Goal: Task Accomplishment & Management: Manage account settings

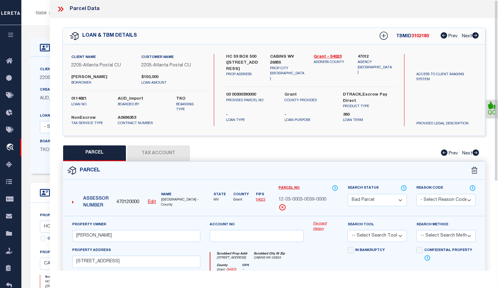
select select "BP"
select select "NonEscrow"
select select
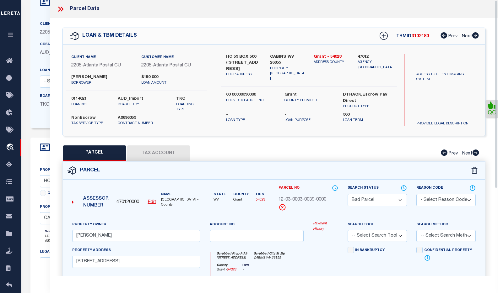
scroll to position [31, 0]
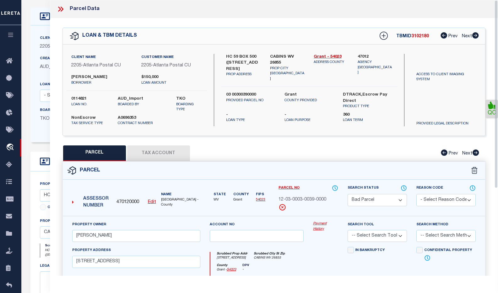
click at [61, 8] on icon at bounding box center [62, 9] width 3 height 5
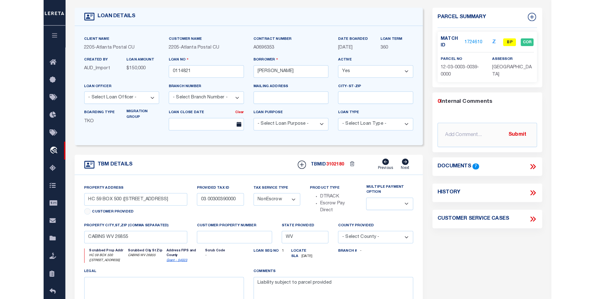
scroll to position [0, 0]
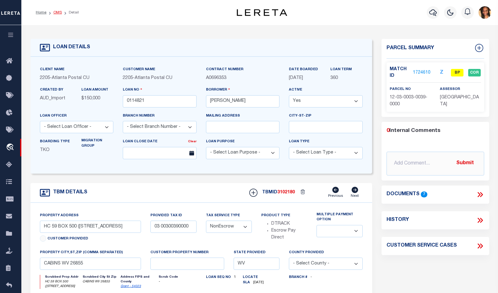
click at [57, 13] on link "OMS" at bounding box center [57, 13] width 8 height 4
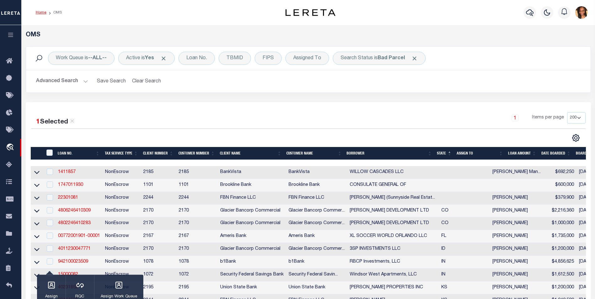
click at [40, 12] on link "Home" at bounding box center [41, 13] width 11 height 4
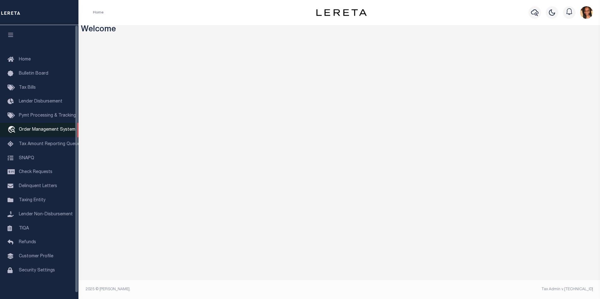
click at [46, 130] on span "Order Management System" at bounding box center [47, 130] width 56 height 4
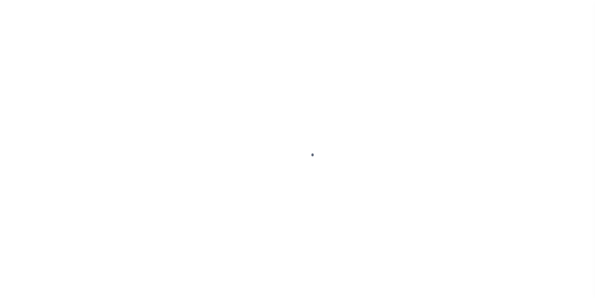
scroll to position [6, 0]
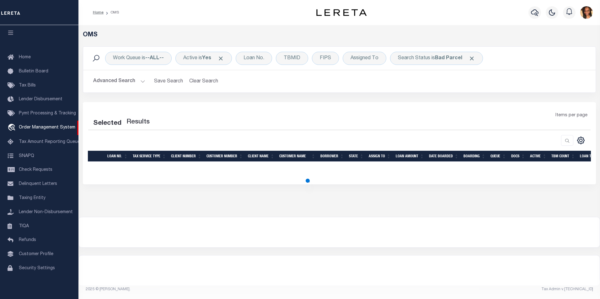
select select "200"
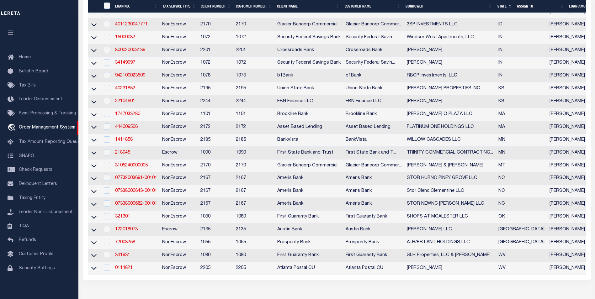
scroll to position [157, 0]
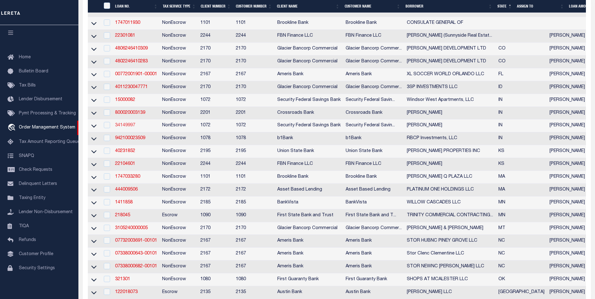
click at [121, 128] on link "34149997" at bounding box center [125, 125] width 20 height 4
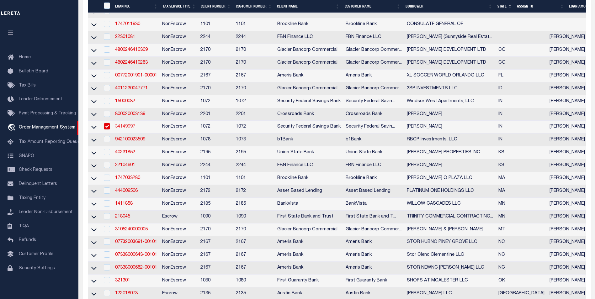
type input "34149997"
type input "[PERSON_NAME]"
select select
select select "NonEscrow"
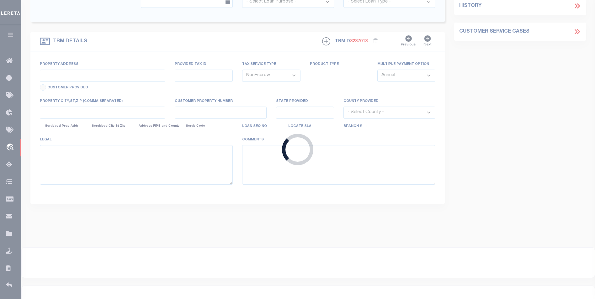
select select "378"
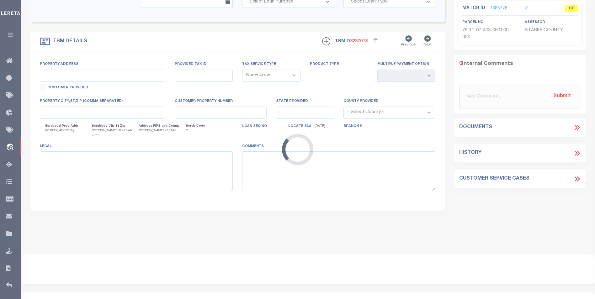
type input "3058 S County Road 210"
select select
type input "Knox IN 46534"
type input "IN"
select select "Starke"
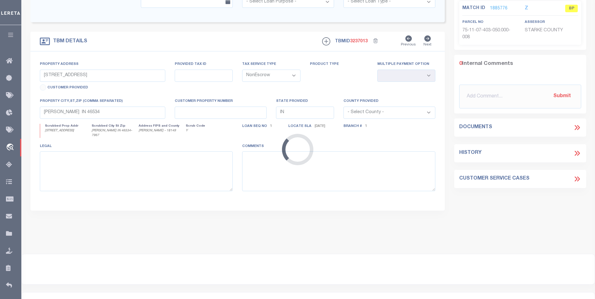
type textarea "see attachment"
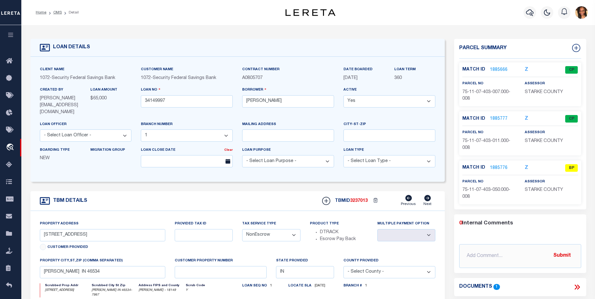
click at [500, 168] on link "1885776" at bounding box center [499, 168] width 18 height 7
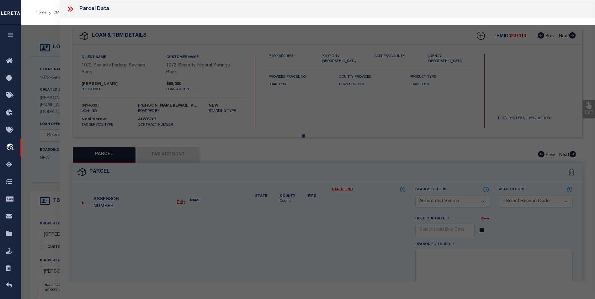
checkbox input "false"
select select "BP"
type input "Vendl Marc"
type input "007-01342-00 (LERETA 3/5/24 Jessica)"
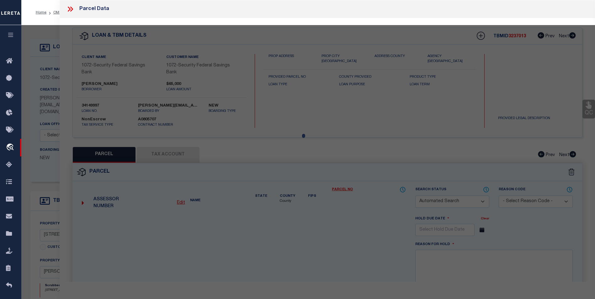
select select
type input "3050 CR 210"
checkbox input "false"
type input "KNOX, IN 46534"
type textarea "Pt Lot 5 Sw Se S7 T32 R1 .46a."
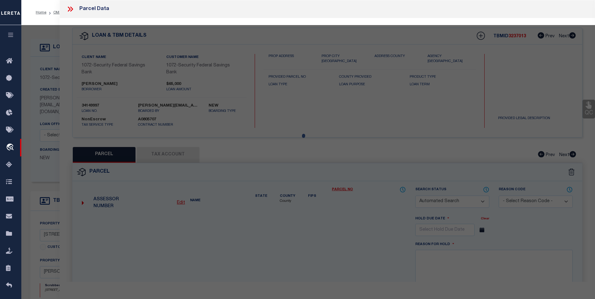
type textarea "Parcel is inactive as per website"
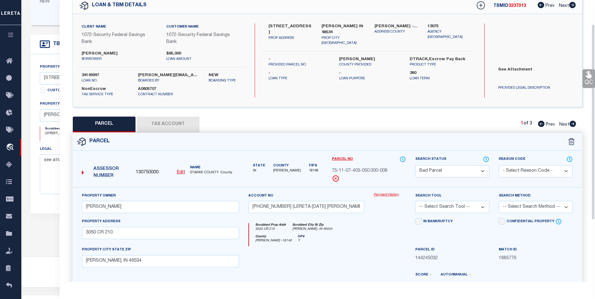
scroll to position [29, 0]
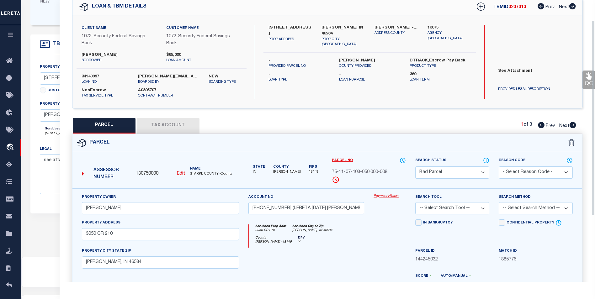
click at [572, 126] on icon at bounding box center [572, 125] width 7 height 6
select select "AS"
checkbox input "false"
select select "CP"
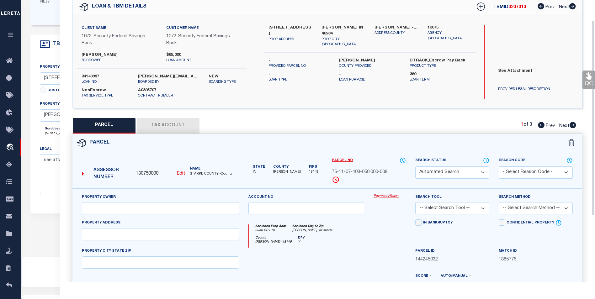
type input "Vendl Marc R"
type input "007-01839-00 (LERETA 3/5/24 Jessica)"
select select
type input "3058 S CR 210"
checkbox input "false"
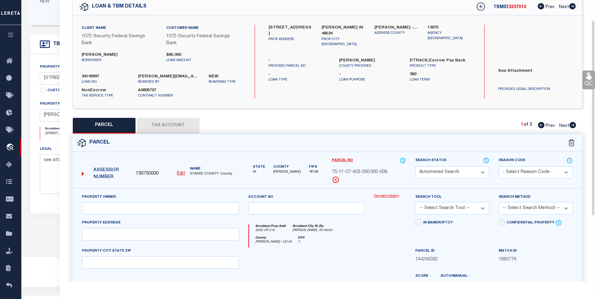
type input "KNOX, IN 46534"
type textarea "Pt Sw. Se. S7 T32 R1. .50 A."
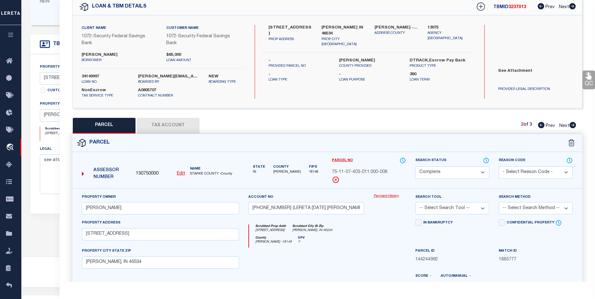
click at [572, 126] on icon at bounding box center [572, 125] width 7 height 6
select select "AS"
checkbox input "false"
select select "CP"
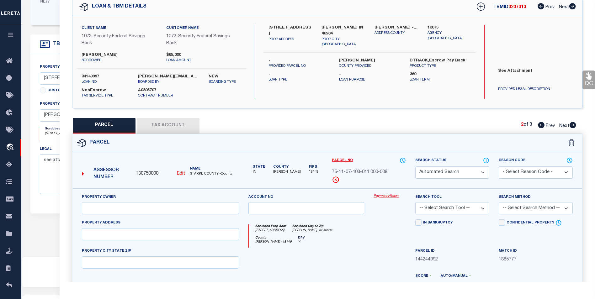
type input "Hehemann William V & Grace L Trust"
type input "007-01719-00 (LERETA 3/5/24 Jessica)"
select select
type input "CR 210"
checkbox input "false"
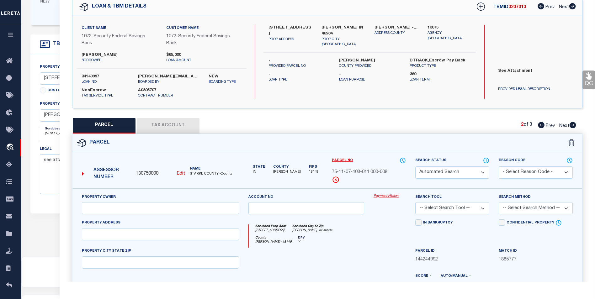
type input "KNOX, IN 46534"
type textarea "Pt Sw Se S7 T32 R1 .50a."
type textarea "Order Completed as per Tract 1 in Provided Legal."
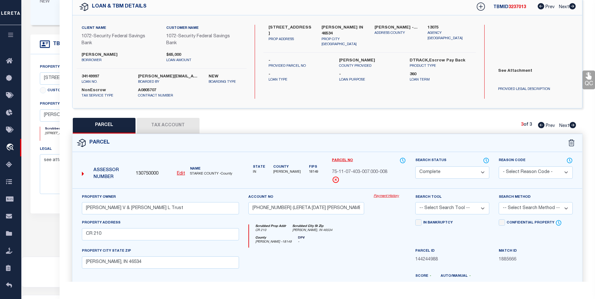
scroll to position [0, 0]
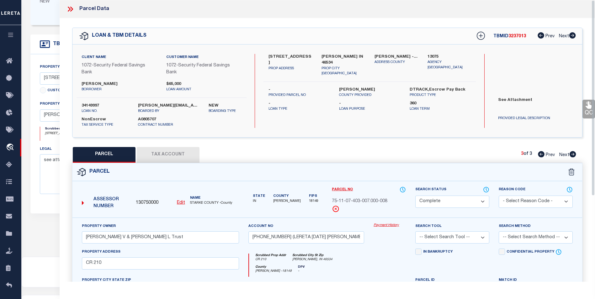
click at [168, 155] on button "Tax Account" at bounding box center [168, 155] width 63 height 16
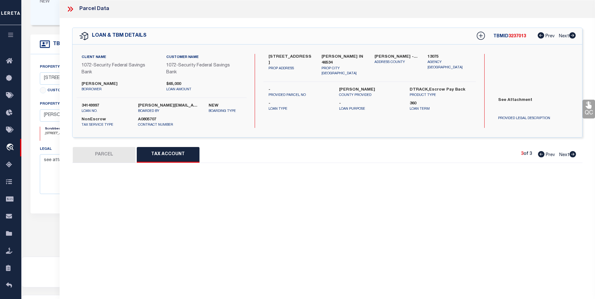
select select "100"
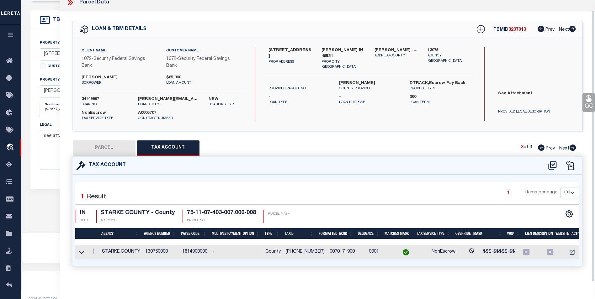
scroll to position [182, 0]
click at [106, 144] on button "PARCEL" at bounding box center [104, 149] width 63 height 16
select select "AS"
checkbox input "false"
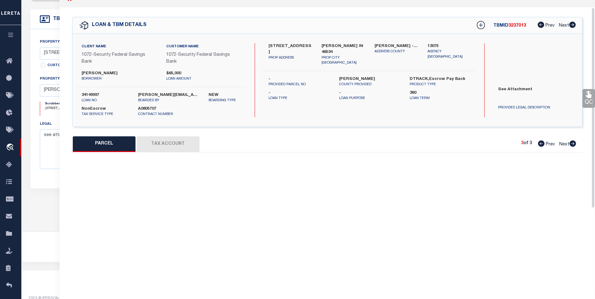
select select "CP"
type input "Hehemann William V & Grace L Trust"
type input "007-01719-00 (LERETA 3/5/24 Jessica)"
select select
type input "CR 210"
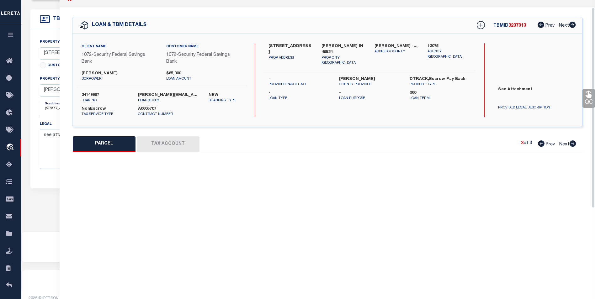
checkbox input "false"
type input "KNOX, IN 46534"
type textarea "Pt Sw Se S7 T32 R1 .50a."
type textarea "Order Completed as per Tract 1 in Provided Legal."
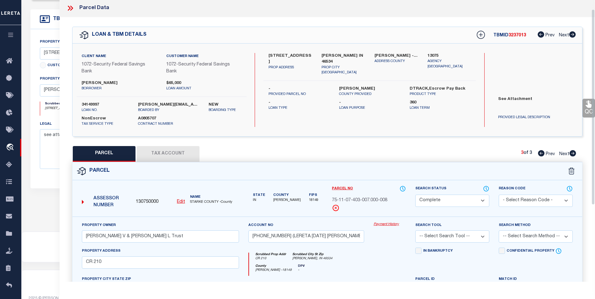
scroll to position [0, 0]
click at [73, 7] on icon at bounding box center [70, 9] width 8 height 8
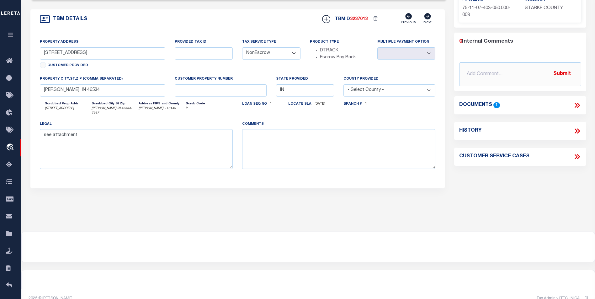
click at [578, 104] on icon at bounding box center [578, 105] width 3 height 5
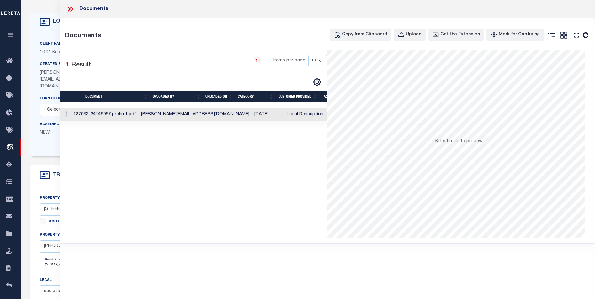
scroll to position [25, 0]
click at [201, 115] on td "cheri@secfedbank.com" at bounding box center [195, 115] width 113 height 13
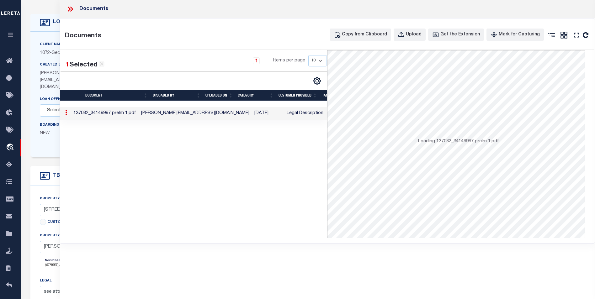
click at [201, 115] on td "cheri@secfedbank.com" at bounding box center [195, 113] width 113 height 13
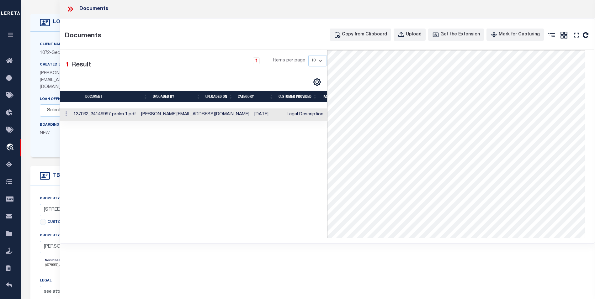
click at [72, 7] on icon at bounding box center [70, 9] width 8 height 8
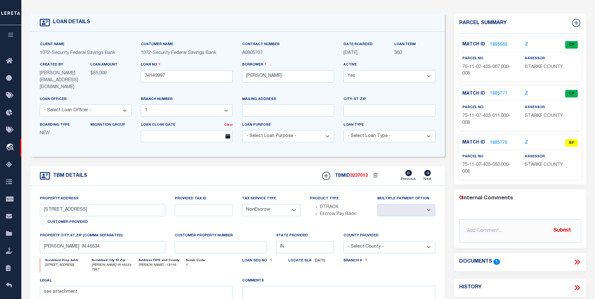
click at [501, 43] on link "1885666" at bounding box center [499, 45] width 18 height 7
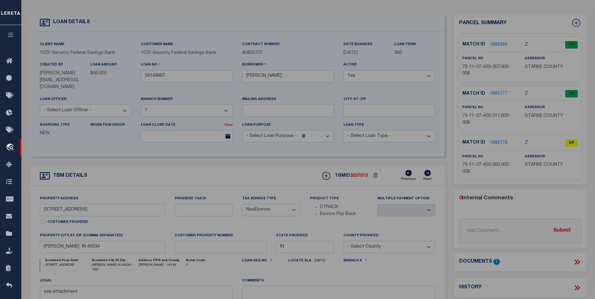
select select "AS"
checkbox input "false"
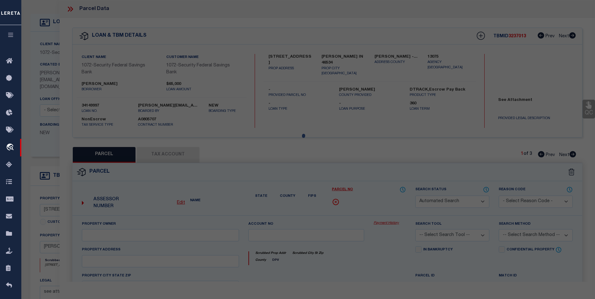
select select "CP"
type input "Hehemann William V & Grace L Trust"
type input "007-01719-00 (LERETA 3/5/24 Jessica)"
select select
type input "CR 210"
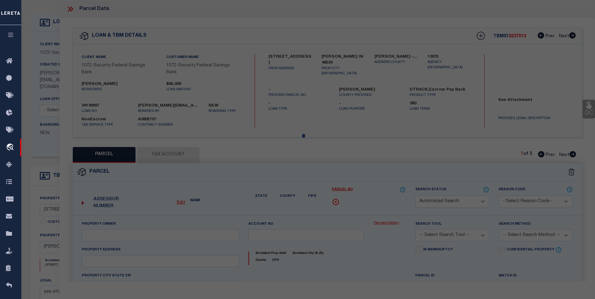
checkbox input "false"
type input "KNOX, IN 46534"
type textarea "Pt Sw Se S7 T32 R1 .50a."
type textarea "Order Completed as per Tract 1 in Provided Legal."
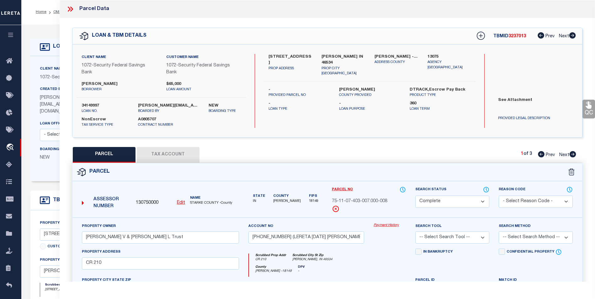
scroll to position [0, 0]
click at [67, 11] on icon at bounding box center [70, 9] width 8 height 8
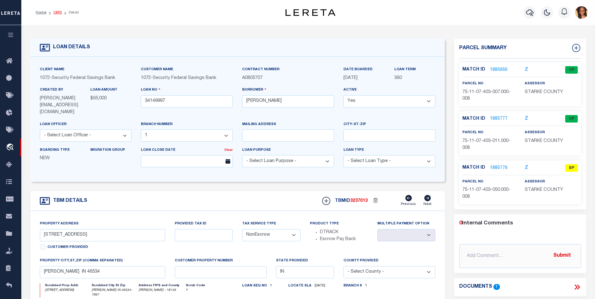
click at [57, 14] on link "OMS" at bounding box center [57, 13] width 8 height 4
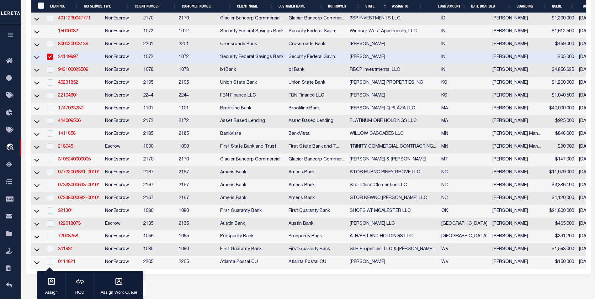
scroll to position [220, 0]
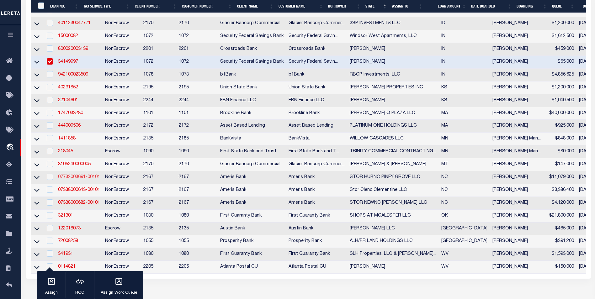
click at [79, 179] on link "07732003691-00101" at bounding box center [79, 177] width 42 height 4
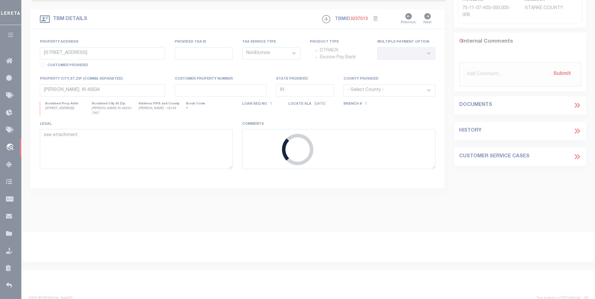
type input "07732003691-00101"
type input "STOR HUBNC PINEY GROVE LLC"
select select
type input "2033 MONROE DR NE STE B"
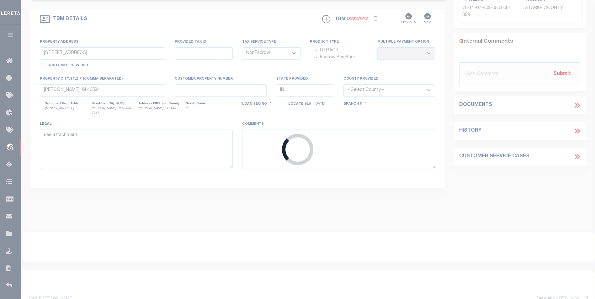
type input "ATLANTA GA 30324-4830"
select select "10"
type input "106 CANNON BLVD"
type input "633807791501000;633807792594000"
select select
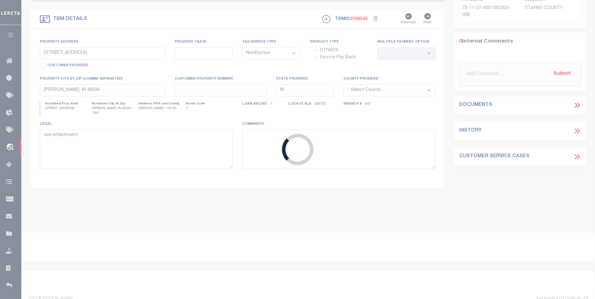
type input "NEWPORT NC 28570"
type input "Atlanta CRE"
type input "NC"
select select
type textarea "SEE EXHIBIT A- "MULTIPLE PROPERTIES LISTED ON THIS LOAN""
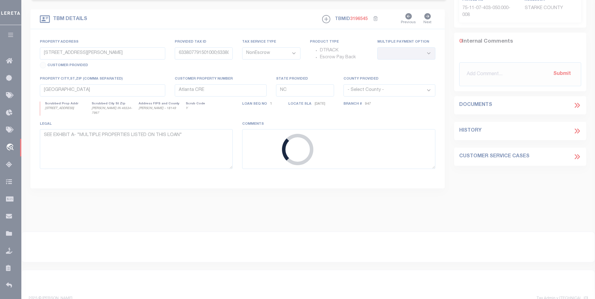
select select "10932"
select select "7052"
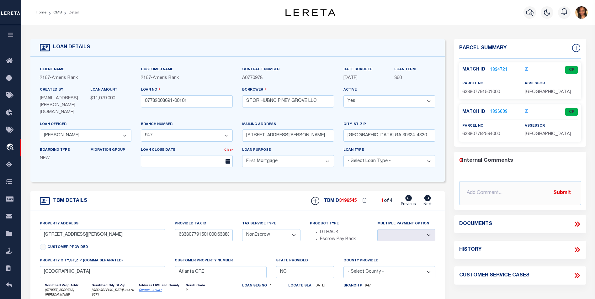
click at [500, 69] on link "1834721" at bounding box center [499, 70] width 18 height 7
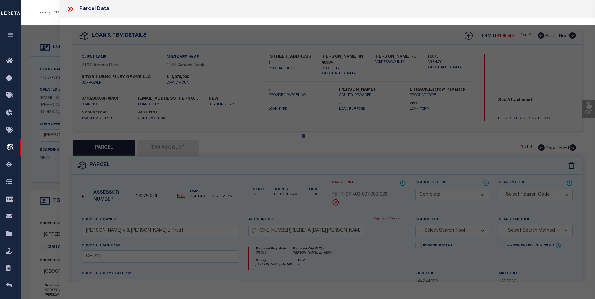
select select "AS"
checkbox input "false"
select select "CP"
type input "STORAGE IDEAS LLC"
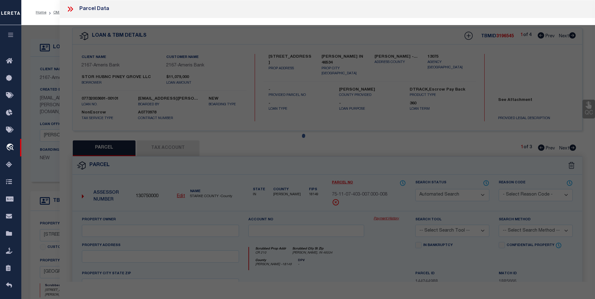
select select
type input "7200 HWY 70"
checkbox input "false"
type input "NEWPORT NC 28570"
type textarea "TR1-2 PARCEL A STORAGE IDEAS DEED REF: 1075-13 PLAT REFERENCE: 30-572 ACRES: 3.…"
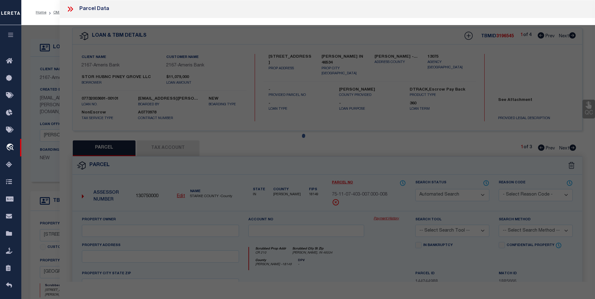
type textarea "Completed based on the given document."
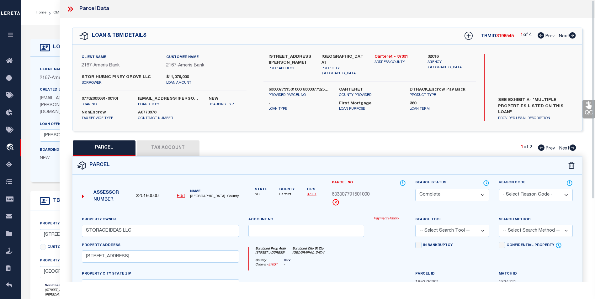
click at [573, 37] on icon at bounding box center [572, 35] width 7 height 6
select select "AS"
checkbox input "false"
select select "CP"
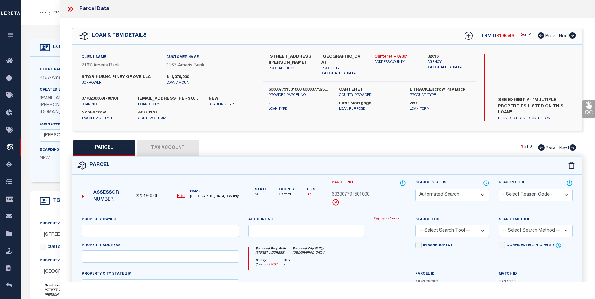
type input "STOR WINNC HWY 150 LLC"
select select
type input "12197 N NC HWY 150"
checkbox input "false"
type input "WINSTON SALEM NC 27127"
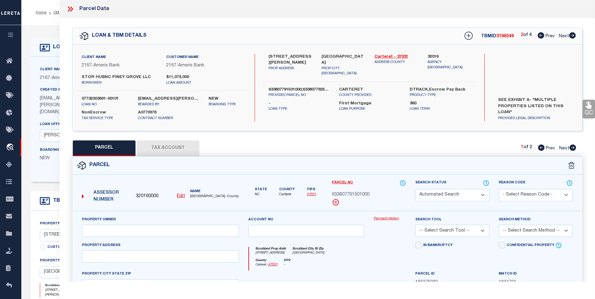
type textarea "L97A BK2552-1187 HWY 150 ACRES: 2.2 Pin Id : 6821-01-48-1718 Deed Book: 2552 Pg…"
type textarea "Completed based on the given document."
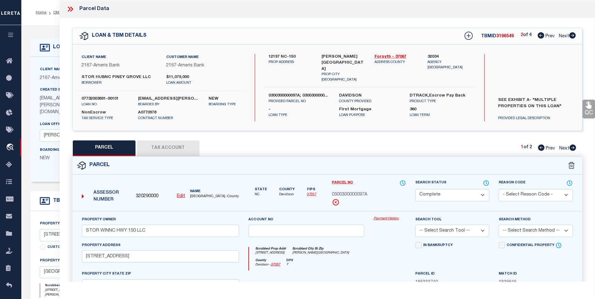
click at [573, 37] on icon at bounding box center [572, 35] width 7 height 6
select select "AS"
checkbox input "false"
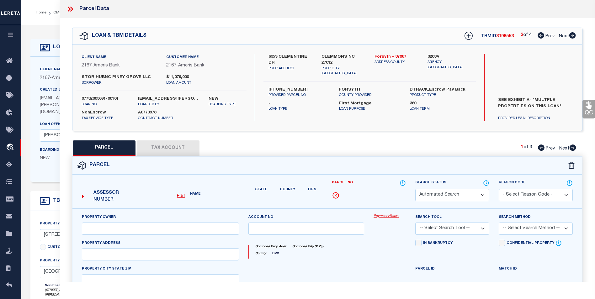
select select "BP"
type input "Baltimore Re Llc"
select select
type input "6359 Clementine DR"
type input "CLEMMONS NC 27012"
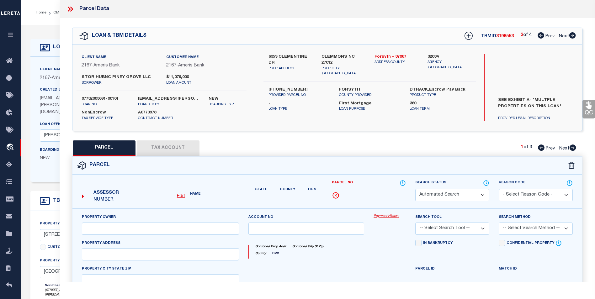
type textarea "LO023E BL4209 ACRES: 1.63"
type textarea "Inactive Parcel Taxes have stopped at 2022"
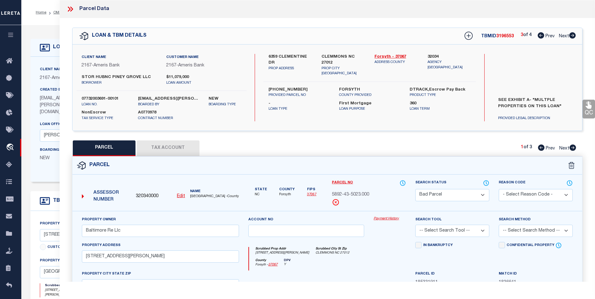
click at [573, 37] on icon at bounding box center [572, 35] width 7 height 6
select select "AS"
checkbox input "false"
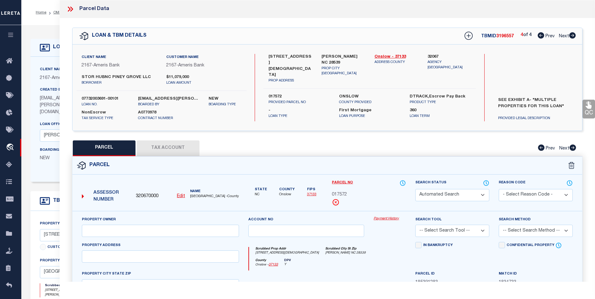
select select "CP"
type input "STOR HUBNC PINEY GROVE LLC"
select select
type input "101 PINEY GROVE BAPTIST CHURCH RD"
checkbox input "false"
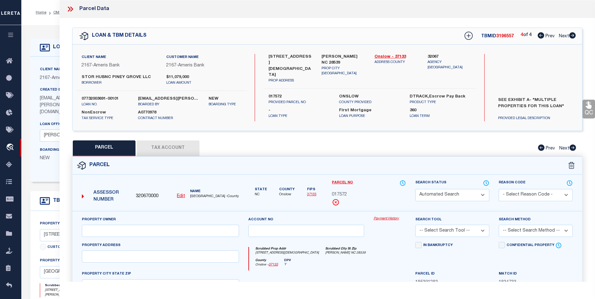
type input "HUBERT NC 28539"
type textarea "GORDON ROAD STORAGE LLC Plat Book & Page 78-095 ACRES: 7.51"
type textarea "Completed based on the given document."
click at [541, 38] on icon at bounding box center [541, 35] width 7 height 6
select select "AS"
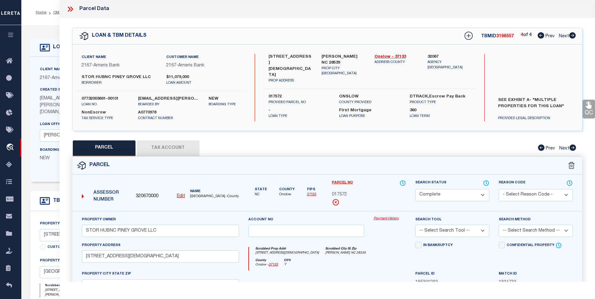
checkbox input "false"
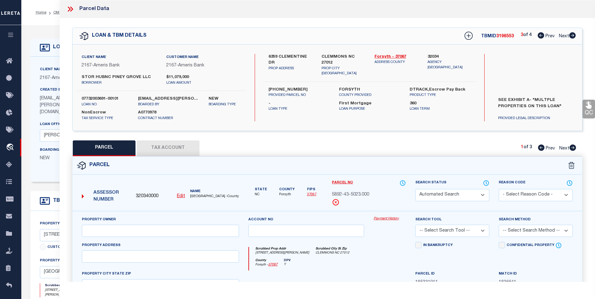
select select "BP"
type input "Baltimore Re Llc"
select select
type input "6359 Clementine DR"
type input "CLEMMONS NC 27012"
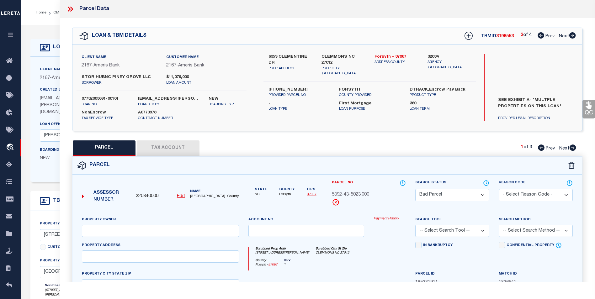
type textarea "LO023E BL4209 ACRES: 1.63"
type textarea "Inactive Parcel Taxes have stopped at 2022"
click at [573, 148] on icon at bounding box center [573, 148] width 7 height 6
select select "AS"
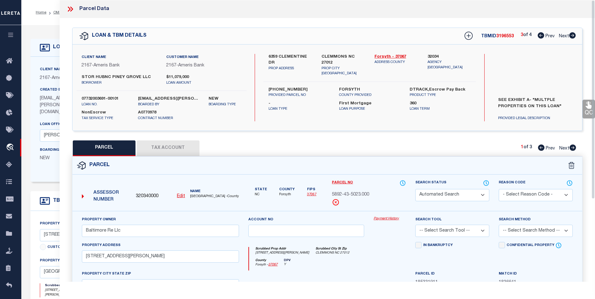
checkbox input "false"
select select "PR"
click at [573, 148] on icon at bounding box center [573, 148] width 7 height 6
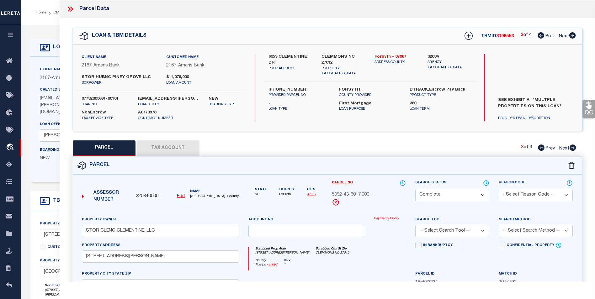
click at [539, 35] on icon at bounding box center [541, 35] width 7 height 6
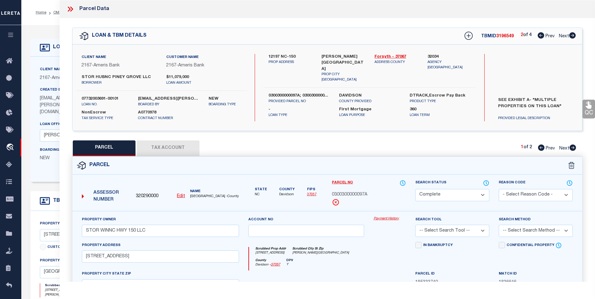
click at [539, 35] on icon at bounding box center [541, 35] width 7 height 6
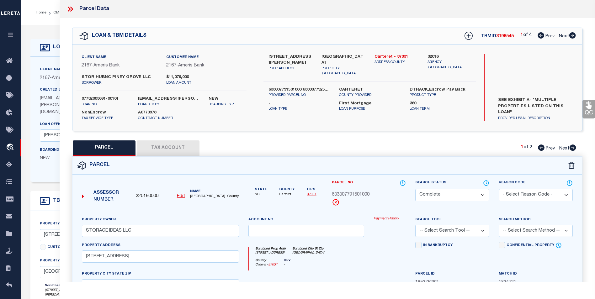
click at [539, 35] on icon at bounding box center [541, 35] width 7 height 6
click at [571, 36] on icon at bounding box center [572, 35] width 7 height 6
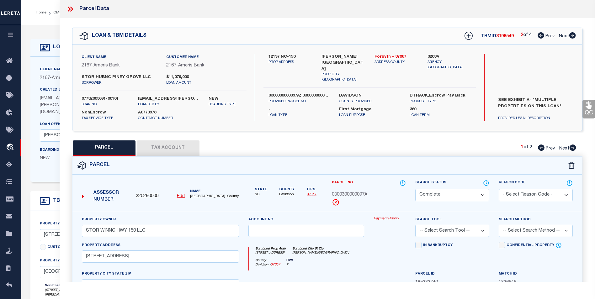
click at [571, 36] on icon at bounding box center [572, 35] width 7 height 6
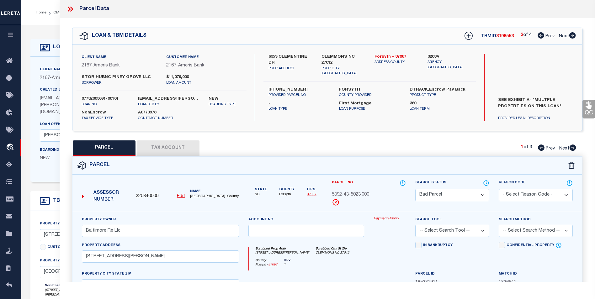
click at [572, 35] on icon at bounding box center [572, 35] width 7 height 6
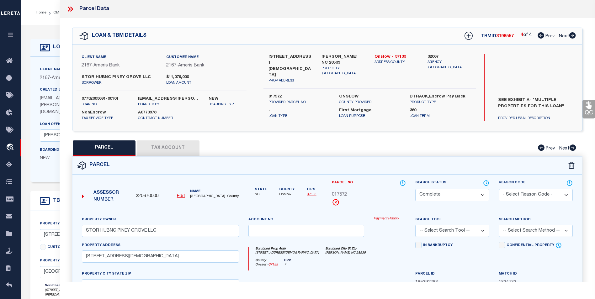
click at [541, 35] on icon at bounding box center [541, 35] width 7 height 6
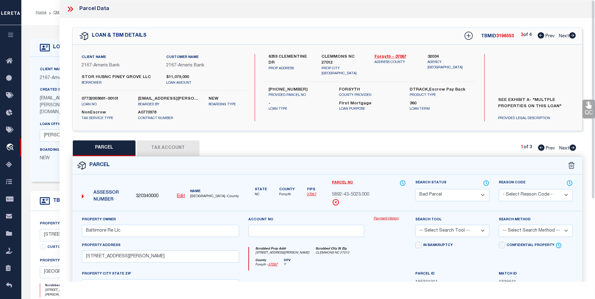
click at [68, 8] on icon at bounding box center [70, 9] width 8 height 8
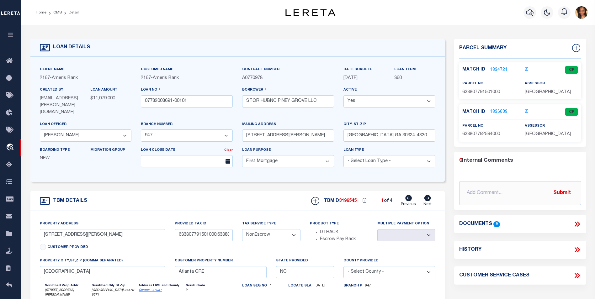
click at [496, 67] on link "1834721" at bounding box center [499, 70] width 18 height 7
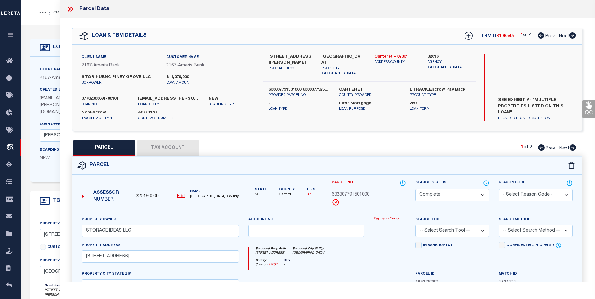
click at [170, 150] on button "Tax Account" at bounding box center [168, 149] width 63 height 16
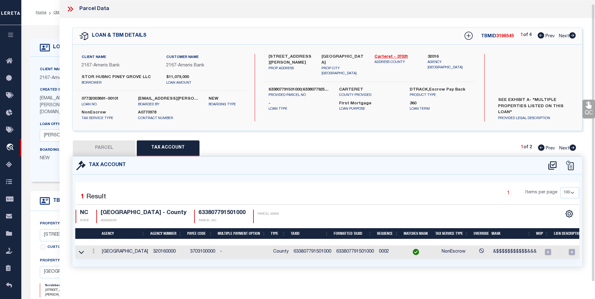
scroll to position [4, 0]
click at [569, 32] on icon at bounding box center [572, 35] width 7 height 6
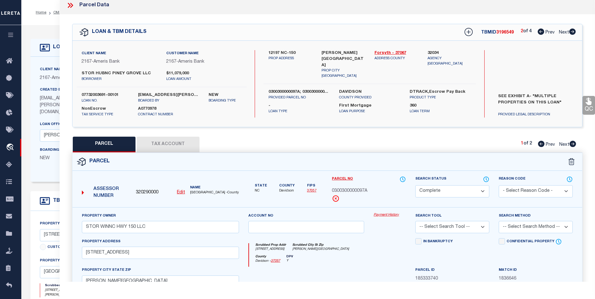
click at [569, 31] on icon at bounding box center [572, 32] width 7 height 6
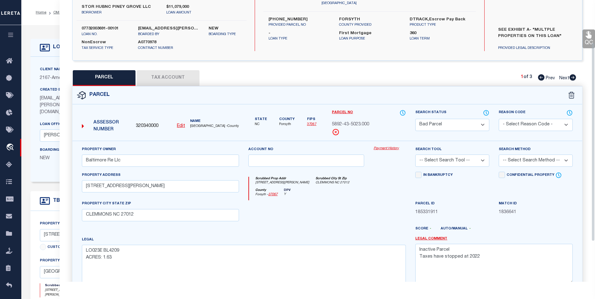
scroll to position [54, 0]
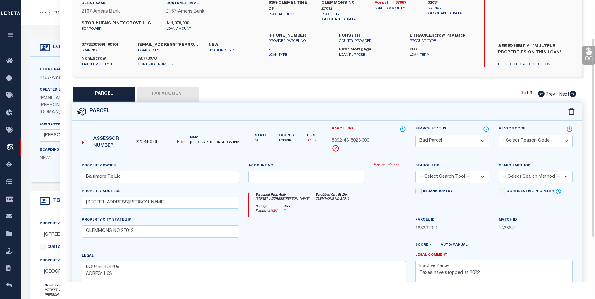
click at [172, 93] on button "Tax Account" at bounding box center [168, 95] width 63 height 16
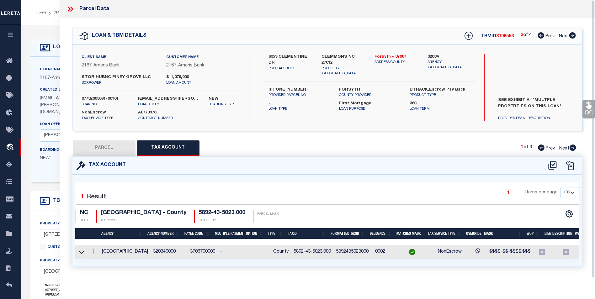
scroll to position [0, 0]
click at [543, 36] on icon at bounding box center [541, 35] width 7 height 6
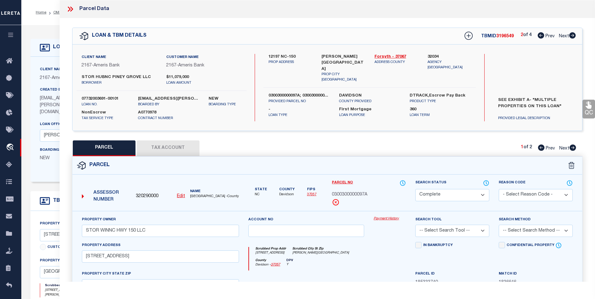
click at [541, 35] on icon at bounding box center [541, 35] width 7 height 6
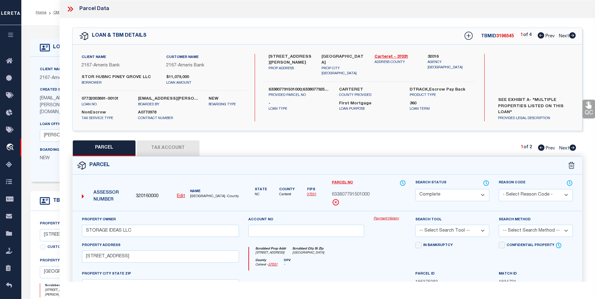
click at [188, 152] on button "Tax Account" at bounding box center [168, 149] width 63 height 16
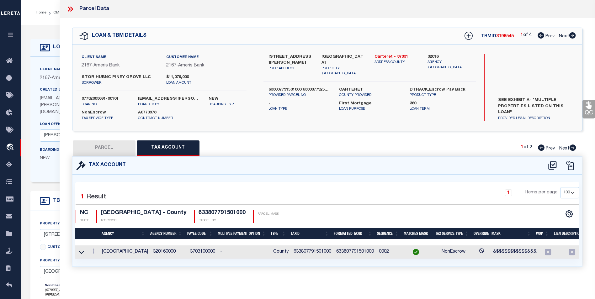
click at [571, 35] on icon at bounding box center [572, 35] width 7 height 6
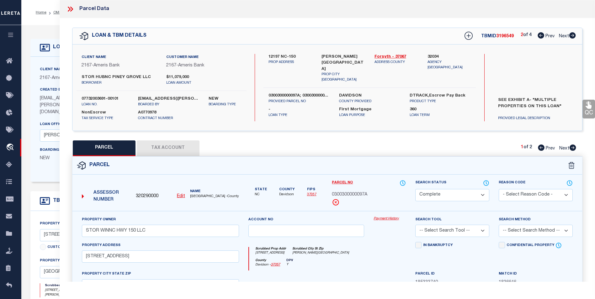
click at [190, 148] on button "Tax Account" at bounding box center [168, 149] width 63 height 16
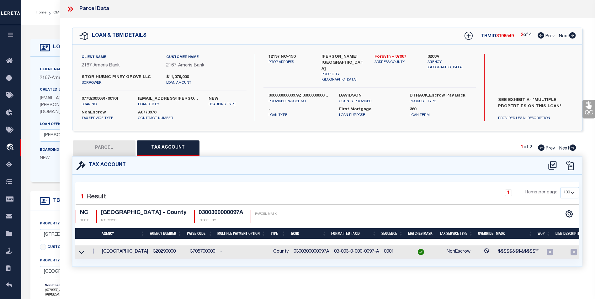
click at [572, 37] on icon at bounding box center [572, 35] width 7 height 6
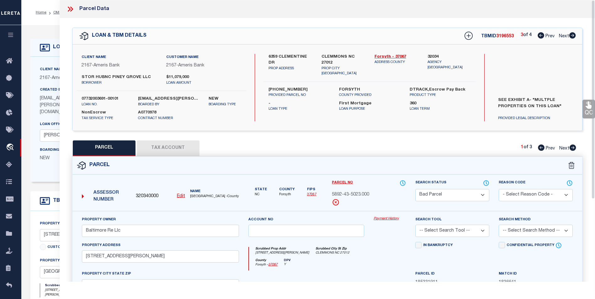
click at [73, 8] on icon at bounding box center [70, 9] width 8 height 8
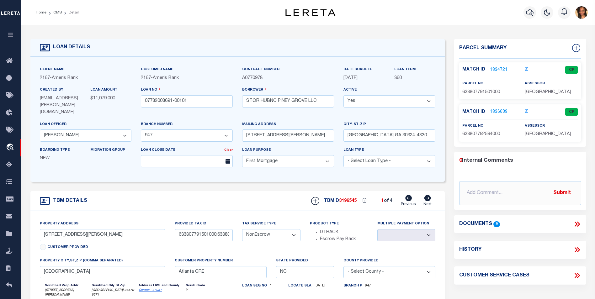
click at [578, 222] on icon at bounding box center [578, 224] width 3 height 5
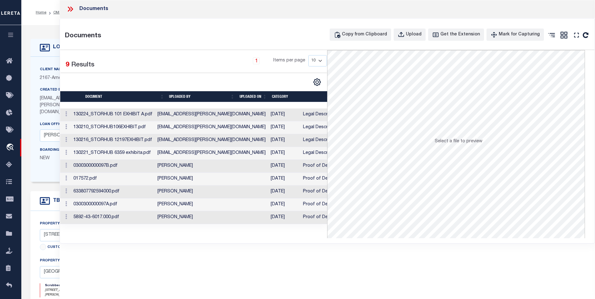
click at [200, 113] on td "kayla.jackson@amerisbank.com" at bounding box center [211, 115] width 113 height 13
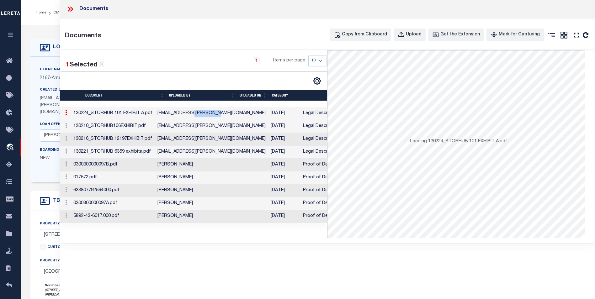
click at [200, 113] on td "kayla.jackson@amerisbank.com" at bounding box center [211, 113] width 113 height 13
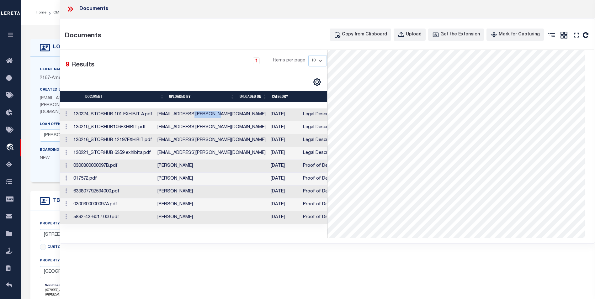
scroll to position [63, 0]
click at [221, 220] on td "[PERSON_NAME]" at bounding box center [211, 217] width 113 height 13
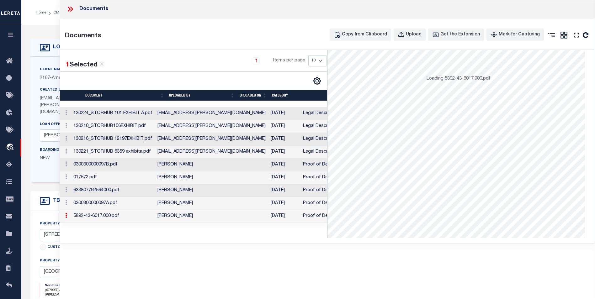
click at [221, 218] on td "[PERSON_NAME]" at bounding box center [211, 216] width 113 height 13
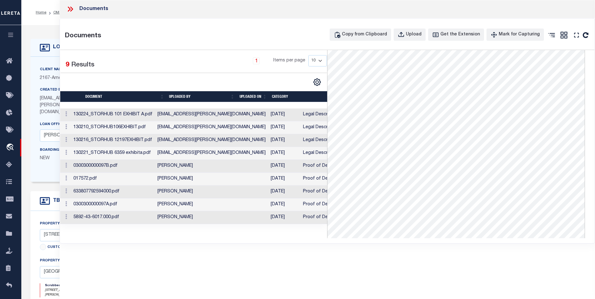
scroll to position [0, 0]
click at [72, 9] on icon at bounding box center [71, 9] width 3 height 5
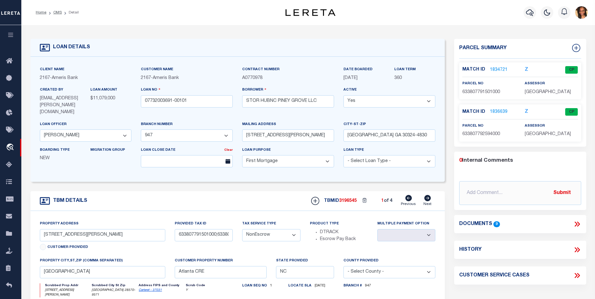
click at [499, 71] on link "1834721" at bounding box center [499, 70] width 18 height 7
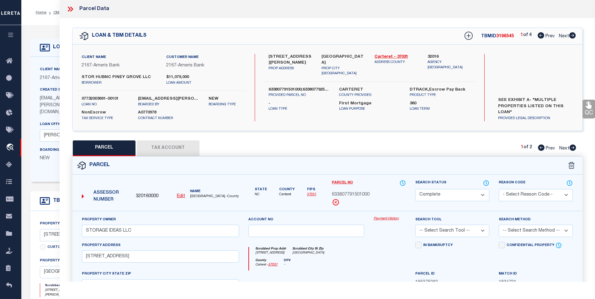
click at [572, 147] on icon at bounding box center [573, 148] width 7 height 6
click at [571, 36] on icon at bounding box center [572, 35] width 7 height 6
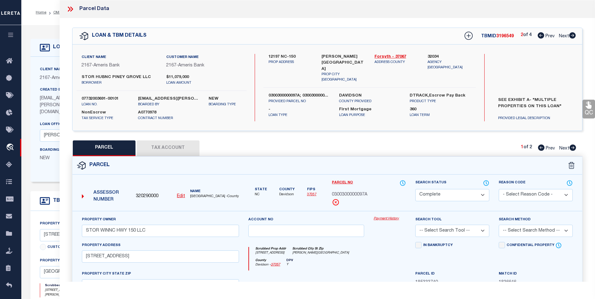
click at [571, 36] on icon at bounding box center [572, 35] width 7 height 6
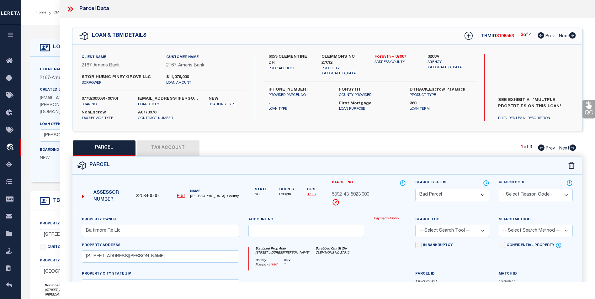
click at [469, 197] on select "Automated Search Bad Parcel Complete Duplicate Parcel High Dollar Reporting In …" at bounding box center [452, 195] width 74 height 12
click at [415, 189] on select "Automated Search Bad Parcel Complete Duplicate Parcel High Dollar Reporting In …" at bounding box center [452, 195] width 74 height 12
click at [537, 194] on select "- Select Reason Code - 099 - Other (Provide additional detail) ACT - Agency Cha…" at bounding box center [536, 195] width 74 height 12
click at [499, 189] on select "- Select Reason Code - 099 - Other (Provide additional detail) ACT - Agency Cha…" at bounding box center [536, 195] width 74 height 12
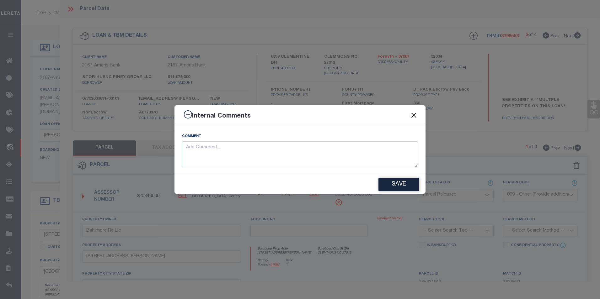
click at [415, 111] on button "Close" at bounding box center [414, 115] width 8 height 8
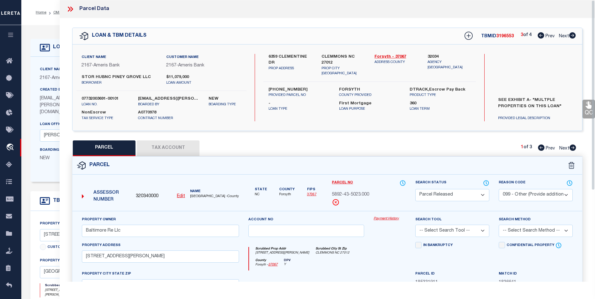
click at [549, 197] on select "- Select Reason Code - 099 - Other (Provide additional detail) ACT - Agency Cha…" at bounding box center [536, 195] width 74 height 12
click at [499, 189] on select "- Select Reason Code - 099 - Other (Provide additional detail) ACT - Agency Cha…" at bounding box center [536, 195] width 74 height 12
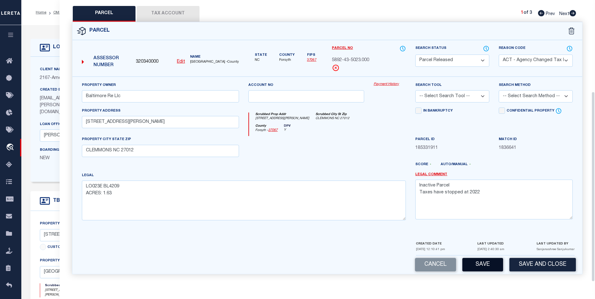
scroll to position [135, 0]
click at [485, 268] on button "Save" at bounding box center [483, 264] width 41 height 13
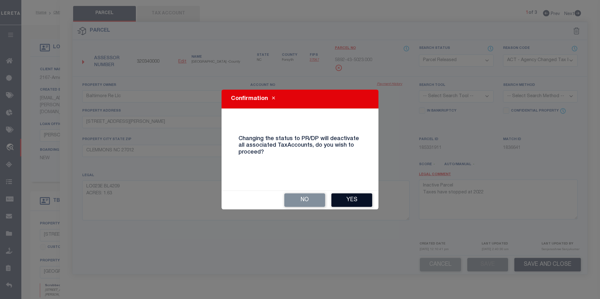
click at [366, 202] on button "Yes" at bounding box center [351, 200] width 41 height 13
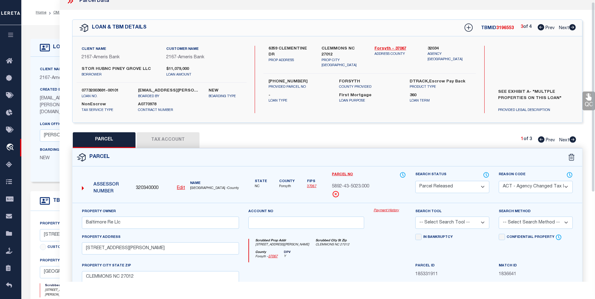
scroll to position [0, 0]
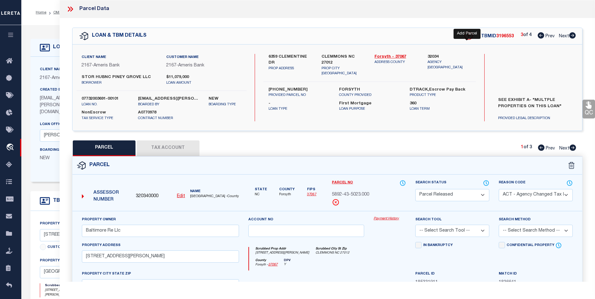
click at [470, 36] on icon at bounding box center [469, 36] width 8 height 8
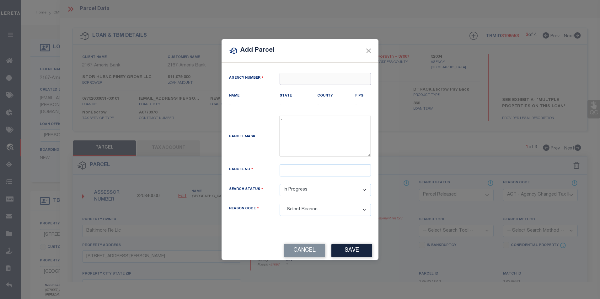
click at [290, 75] on input "text" at bounding box center [325, 79] width 91 height 12
drag, startPoint x: 296, startPoint y: 80, endPoint x: 245, endPoint y: 84, distance: 51.3
click at [245, 84] on div "Agency Number 3230434" at bounding box center [299, 79] width 151 height 12
click at [314, 88] on div "320340000 : FORSYTH COUNTY" at bounding box center [325, 95] width 91 height 18
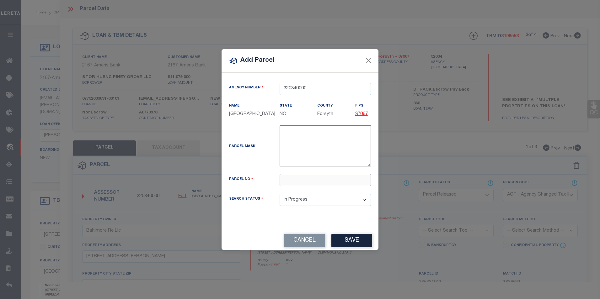
click at [288, 182] on input "text" at bounding box center [325, 180] width 91 height 12
click at [370, 58] on button "Close" at bounding box center [369, 61] width 8 height 8
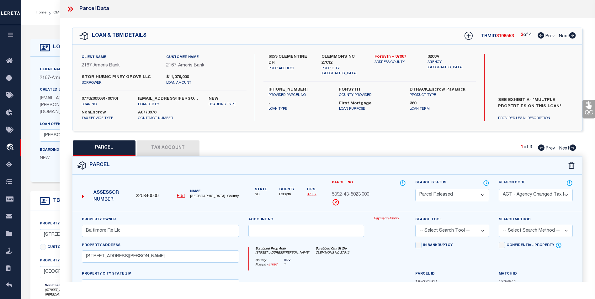
click at [182, 195] on u "Edit" at bounding box center [181, 196] width 8 height 4
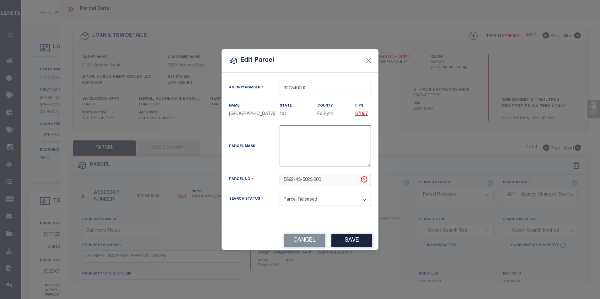
drag, startPoint x: 323, startPoint y: 184, endPoint x: 283, endPoint y: 185, distance: 40.2
click at [283, 185] on input "5892-43-5023.000" at bounding box center [325, 180] width 91 height 12
click at [184, 154] on div "Edit Parcel Agency Number 320340000 Name State" at bounding box center [300, 149] width 600 height 299
click at [372, 57] on button "Close" at bounding box center [369, 61] width 8 height 8
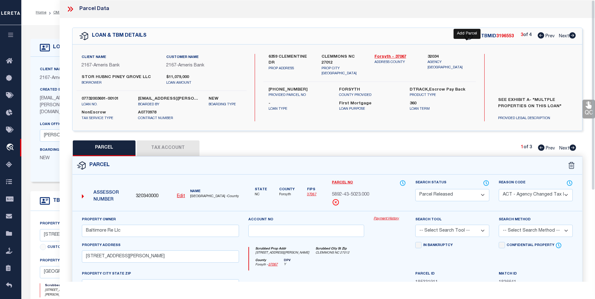
click at [464, 35] on link at bounding box center [469, 37] width 10 height 10
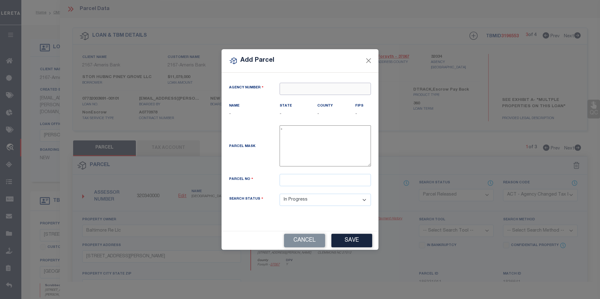
click at [297, 89] on input "text" at bounding box center [325, 89] width 91 height 12
drag, startPoint x: 312, startPoint y: 89, endPoint x: 282, endPoint y: 91, distance: 29.6
click at [282, 91] on input "323034" at bounding box center [325, 89] width 91 height 12
click at [317, 99] on div "320340000 : FORSYTH COUNTY" at bounding box center [325, 105] width 91 height 18
click at [298, 185] on input "text" at bounding box center [325, 180] width 91 height 12
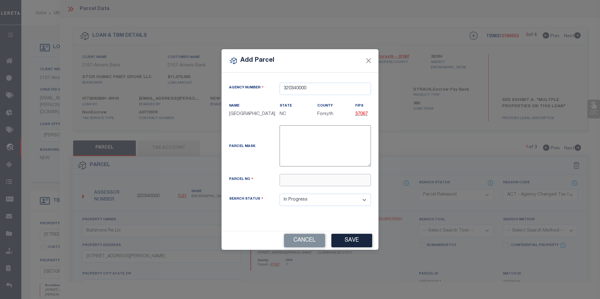
paste input "5892-43-5023.000"
click at [313, 183] on input "5892-43-5023.000" at bounding box center [325, 180] width 91 height 12
click at [345, 247] on button "Save" at bounding box center [351, 240] width 41 height 13
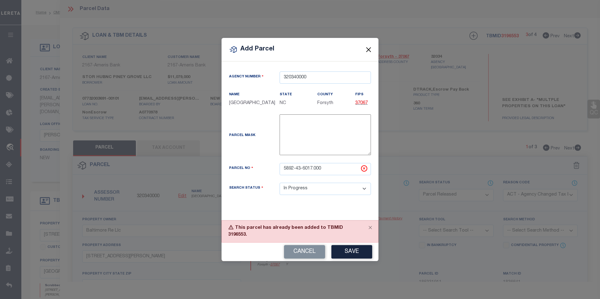
click at [368, 51] on button "Close" at bounding box center [369, 49] width 8 height 8
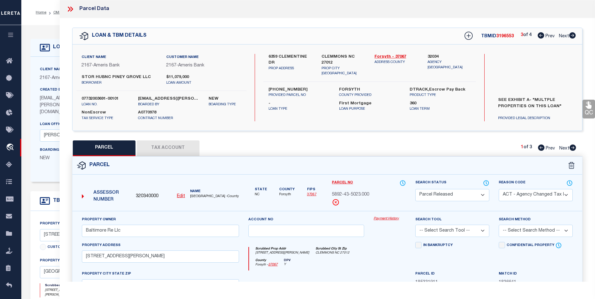
click at [542, 35] on icon at bounding box center [541, 35] width 7 height 6
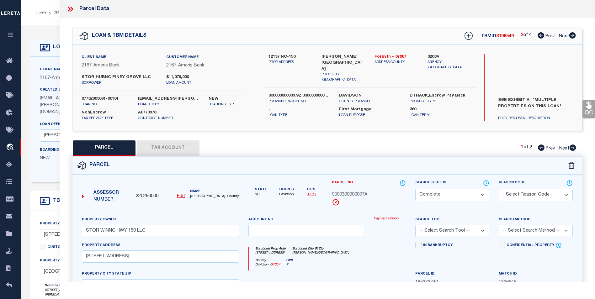
click at [542, 35] on icon at bounding box center [541, 35] width 7 height 6
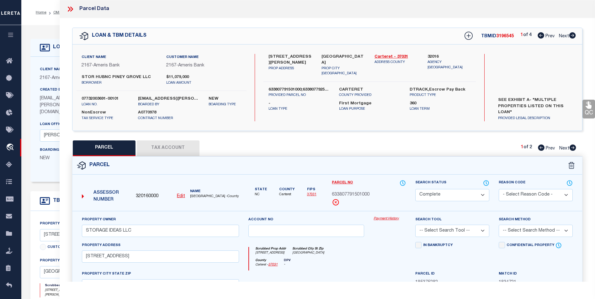
click at [542, 35] on icon at bounding box center [541, 35] width 7 height 6
click at [190, 145] on button "Tax Account" at bounding box center [168, 149] width 63 height 16
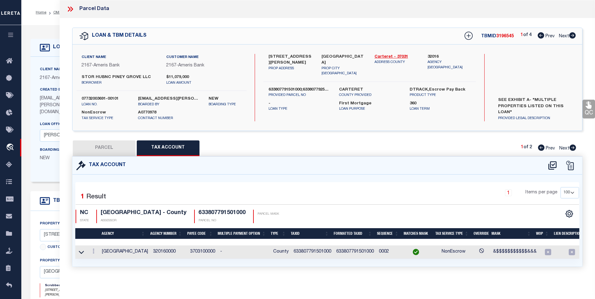
click at [107, 148] on button "PARCEL" at bounding box center [104, 149] width 63 height 16
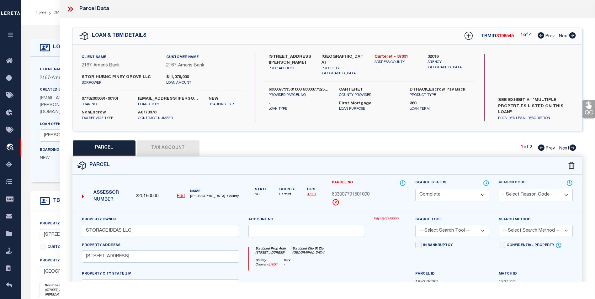
click at [180, 194] on u "Edit" at bounding box center [181, 196] width 8 height 4
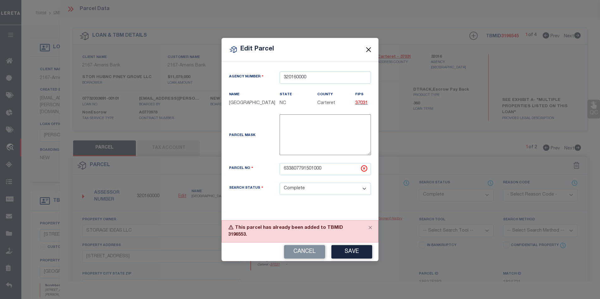
click at [367, 51] on button "Close" at bounding box center [369, 49] width 8 height 8
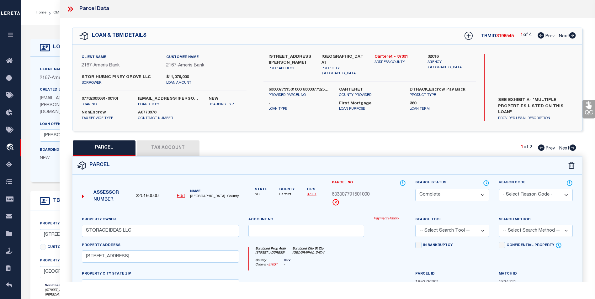
click at [571, 36] on icon at bounding box center [572, 35] width 7 height 6
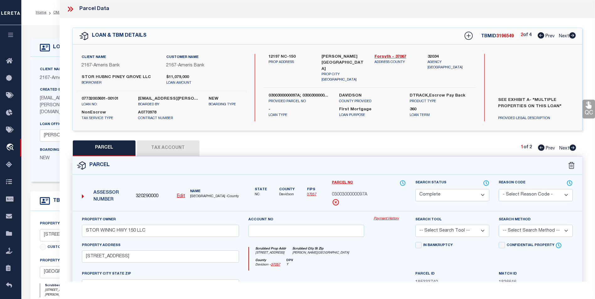
click at [572, 148] on icon at bounding box center [573, 148] width 7 height 6
click at [190, 142] on button "Tax Account" at bounding box center [168, 149] width 63 height 16
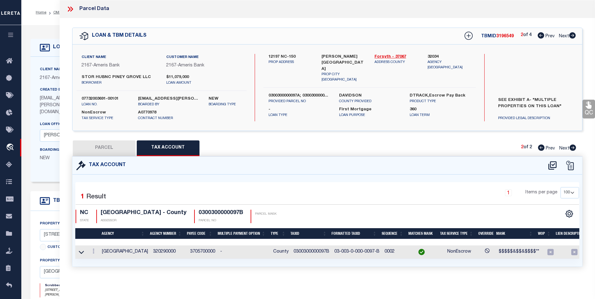
click at [70, 8] on icon at bounding box center [70, 9] width 8 height 8
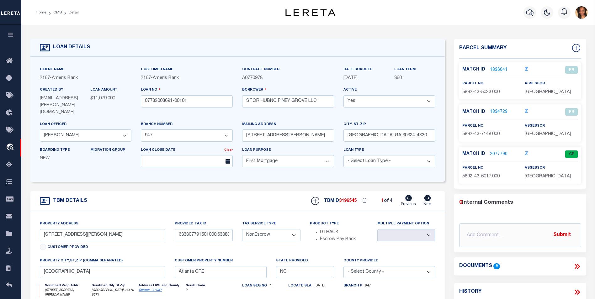
click at [498, 153] on link "2077790" at bounding box center [499, 154] width 18 height 7
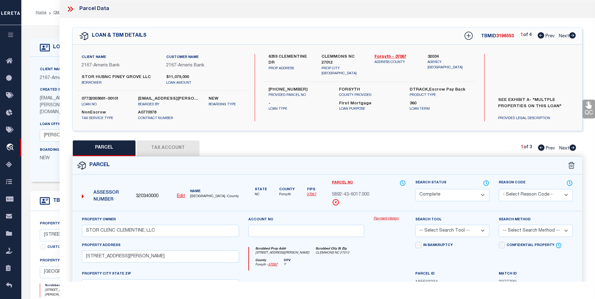
click at [71, 8] on icon at bounding box center [70, 9] width 8 height 8
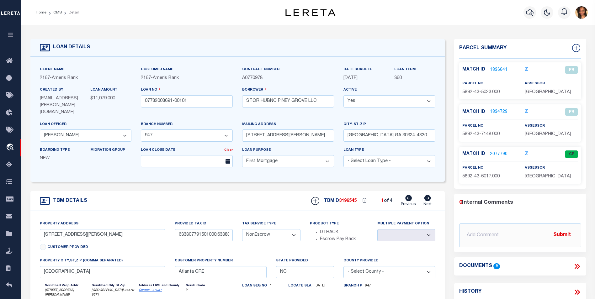
drag, startPoint x: 58, startPoint y: 13, endPoint x: 61, endPoint y: 12, distance: 3.5
click at [58, 13] on link "OMS" at bounding box center [57, 13] width 8 height 4
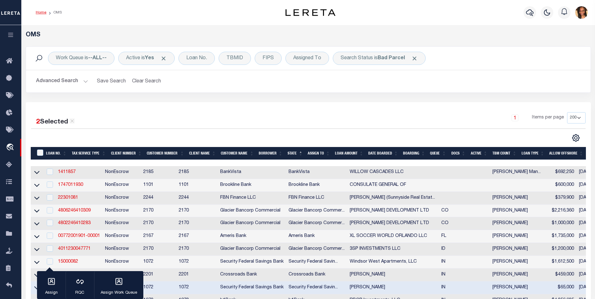
click at [37, 13] on link "Home" at bounding box center [41, 13] width 11 height 4
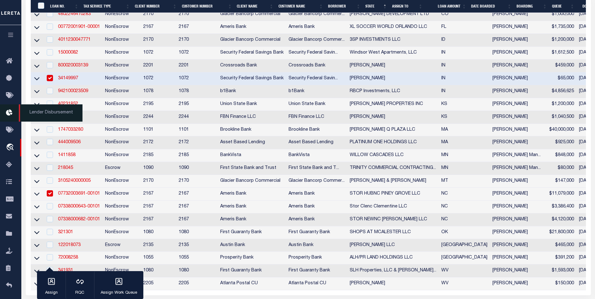
scroll to position [282, 0]
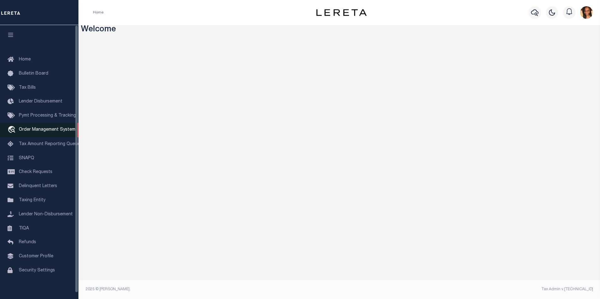
click at [39, 132] on span "Order Management System" at bounding box center [47, 130] width 56 height 4
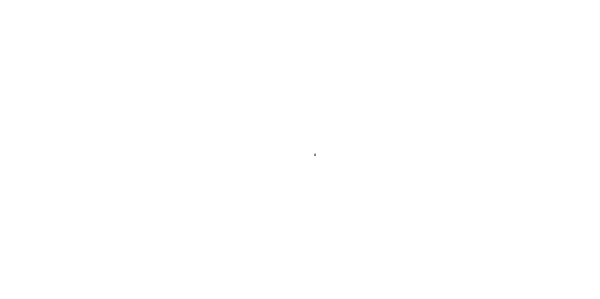
scroll to position [6, 0]
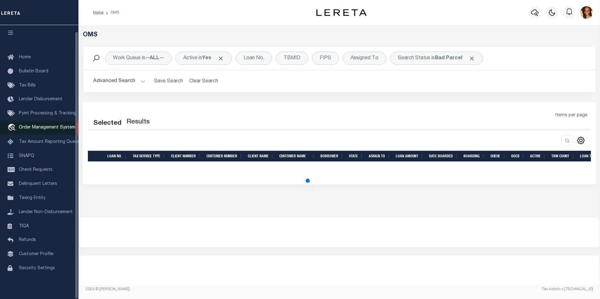
click at [44, 127] on span "Order Management System" at bounding box center [47, 128] width 56 height 4
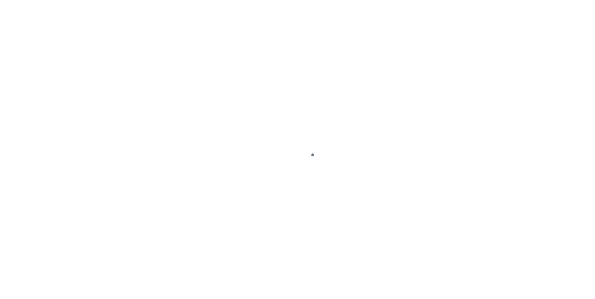
scroll to position [6, 0]
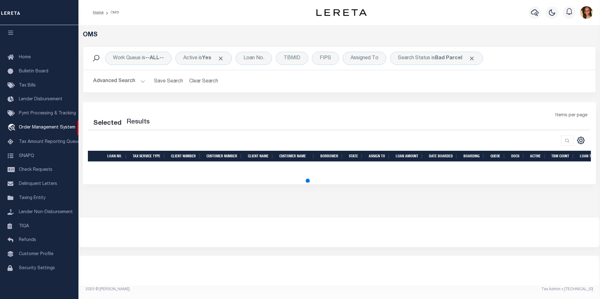
select select "200"
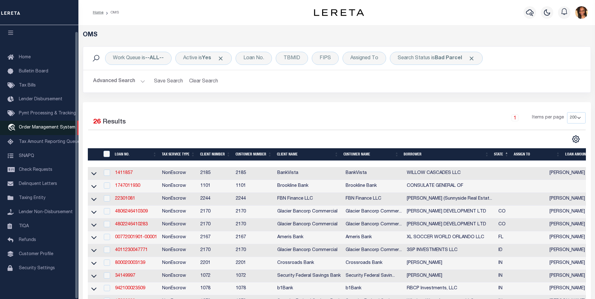
click at [56, 126] on span "Order Management System" at bounding box center [47, 128] width 56 height 4
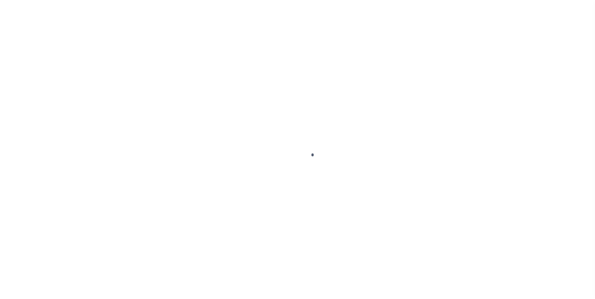
scroll to position [6, 0]
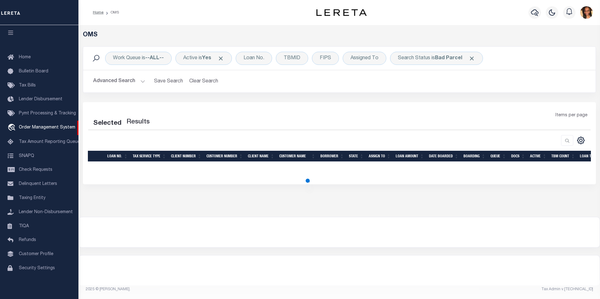
select select "200"
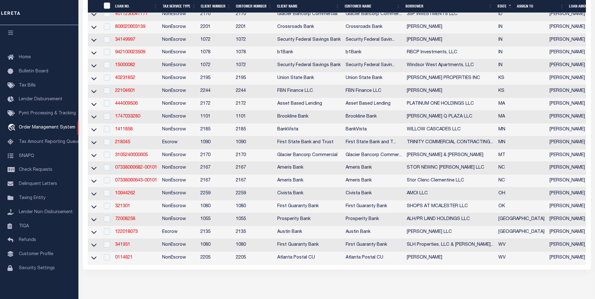
scroll to position [251, 0]
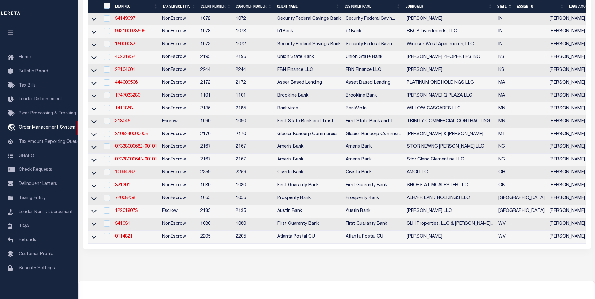
click at [121, 175] on link "10044262" at bounding box center [125, 172] width 20 height 4
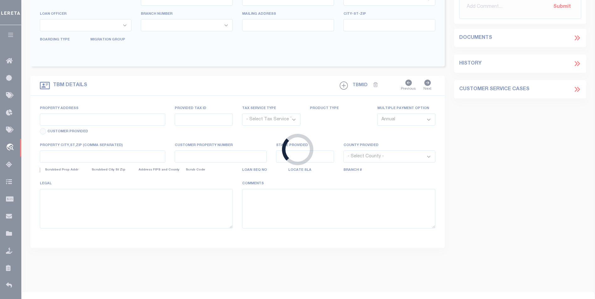
type input "10044262"
type input "AMOI LLC"
select select
type input "9460 PARKSIDE DR"
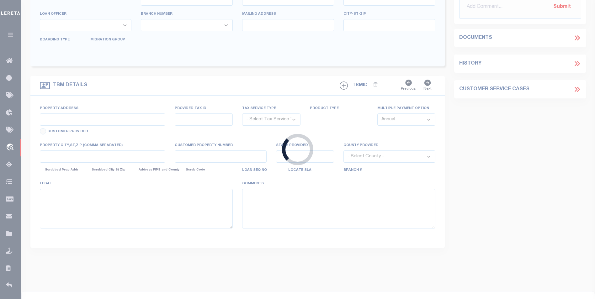
type input "CENTERVILLE OH 45458"
select select
select select "NonEscrow"
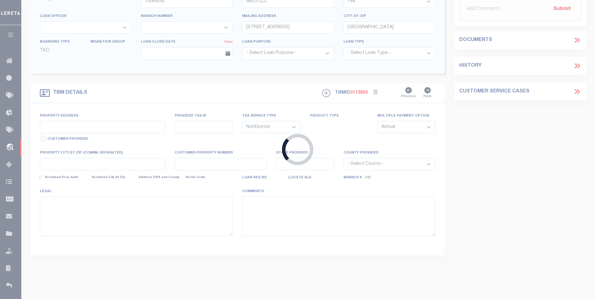
type input "O68 00103 0007"
select select
type input "CENTERVILLE OH 45459"
type input "C"
type input "OH"
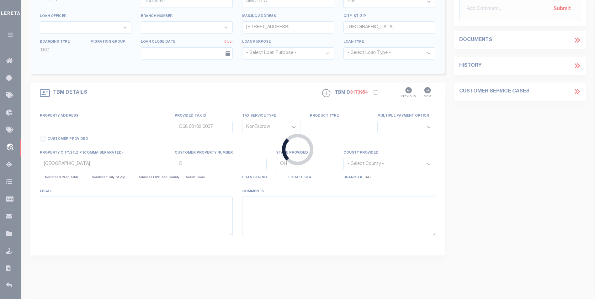
select select
select select "20744"
select select "7638"
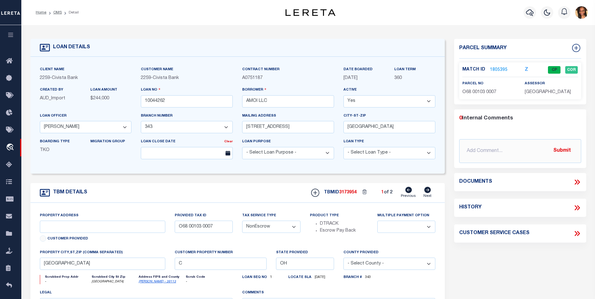
click at [499, 67] on link "1805395" at bounding box center [499, 70] width 18 height 7
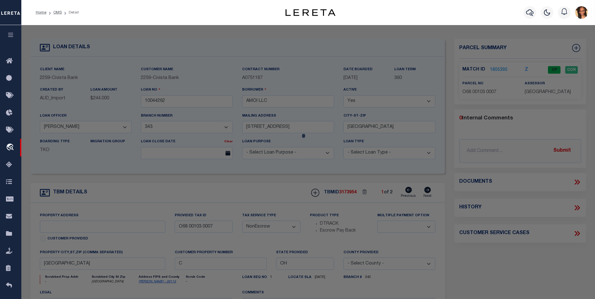
checkbox input "false"
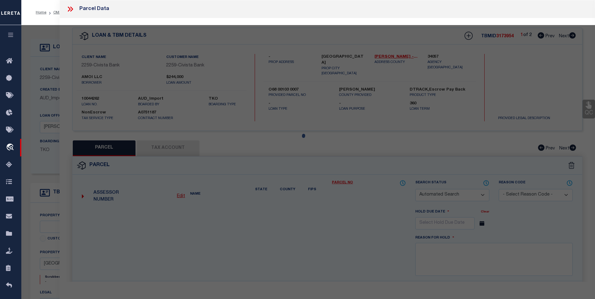
select select "CP"
type input "AMOI LLC"
select select
type input "63 W FRANKLIN ST"
type input "CENTERVILLE OH 45459"
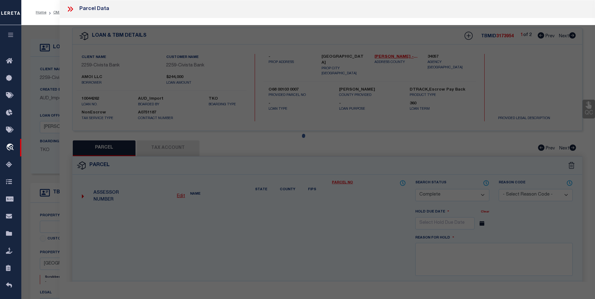
type textarea "25 PT ROBBINS ABATE REHAB ABA 2005-2016 TAXABLE 2017 DO NOT TRANSFER PLATTED (2…"
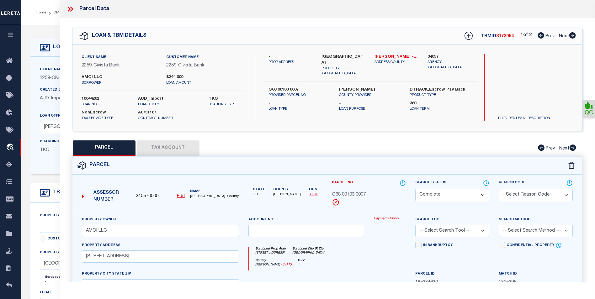
click at [575, 35] on icon at bounding box center [572, 35] width 7 height 6
select select "AS"
checkbox input "false"
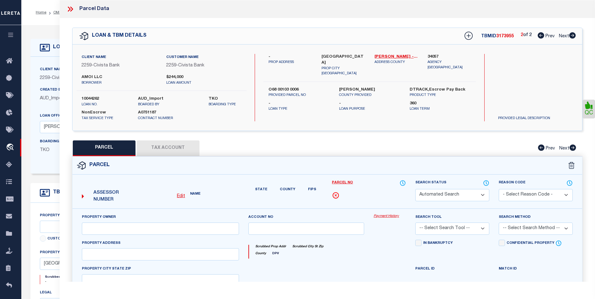
select select "BP"
type input "AMOI LLC"
select select
type input "57 59 W FRANKLIN ST"
checkbox input "false"
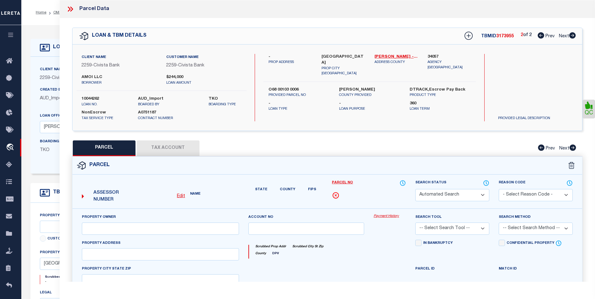
type input "CENTERVILLE OH 45459"
type textarea "24 PT ROBBINS"
type textarea "client stated this parcel changed to O68 00103 0117"
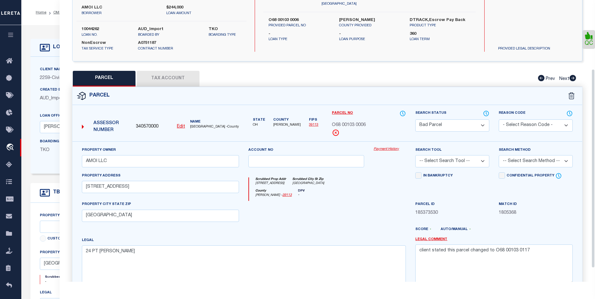
scroll to position [54, 0]
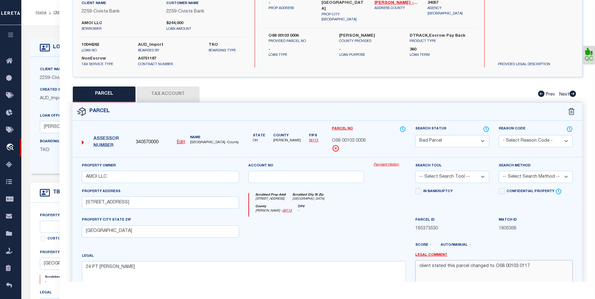
drag, startPoint x: 521, startPoint y: 265, endPoint x: 493, endPoint y: 271, distance: 28.1
click at [493, 271] on textarea "client stated this parcel changed to O68 00103 0117" at bounding box center [494, 280] width 158 height 40
drag, startPoint x: 511, startPoint y: 259, endPoint x: 523, endPoint y: 267, distance: 14.6
click at [499, 271] on textarea "client stated this parcel changed to O68 00103 0117" at bounding box center [494, 280] width 158 height 40
drag, startPoint x: 530, startPoint y: 266, endPoint x: 493, endPoint y: 265, distance: 36.4
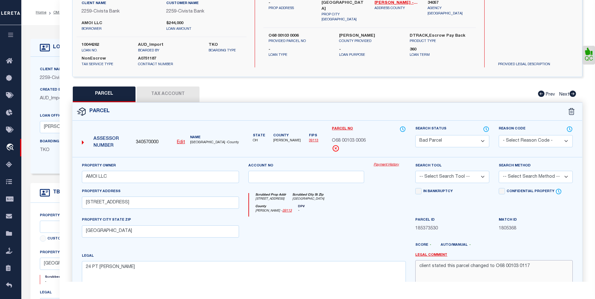
click at [493, 265] on textarea "client stated this parcel changed to O68 00103 0117" at bounding box center [494, 280] width 158 height 40
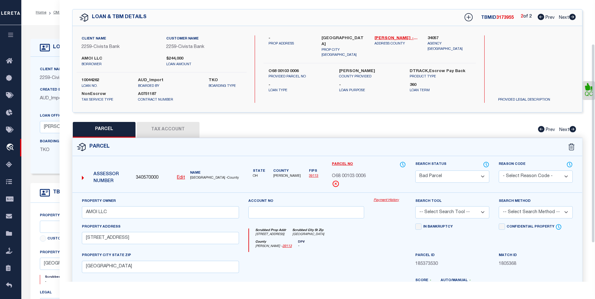
scroll to position [63, 0]
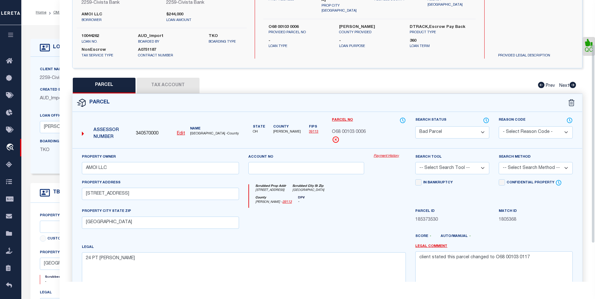
click at [477, 133] on select "Automated Search Bad Parcel Complete Duplicate Parcel High Dollar Reporting In …" at bounding box center [452, 132] width 74 height 12
select select "PR"
click at [415, 126] on select "Automated Search Bad Parcel Complete Duplicate Parcel High Dollar Reporting In …" at bounding box center [452, 132] width 74 height 12
click at [519, 126] on select "- Select Reason Code - 099 - Other (Provide additional detail) ACT - Agency Cha…" at bounding box center [536, 132] width 74 height 12
select select "ACT"
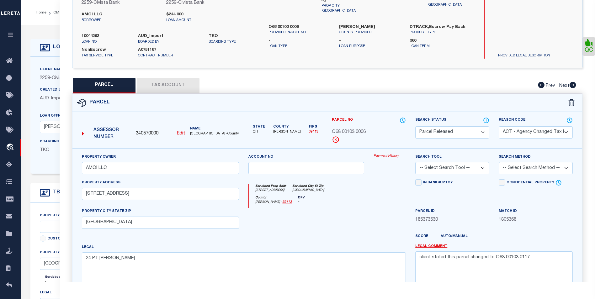
click at [499, 126] on select "- Select Reason Code - 099 - Other (Provide additional detail) ACT - Agency Cha…" at bounding box center [536, 132] width 74 height 12
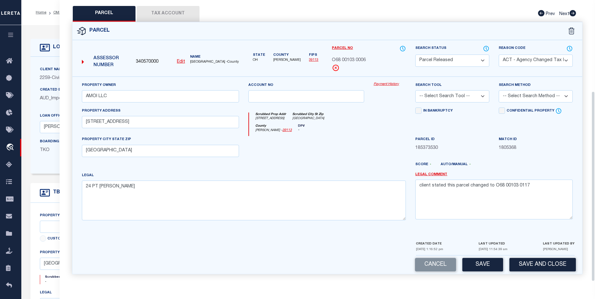
scroll to position [135, 0]
click at [483, 266] on button "Save" at bounding box center [483, 264] width 41 height 13
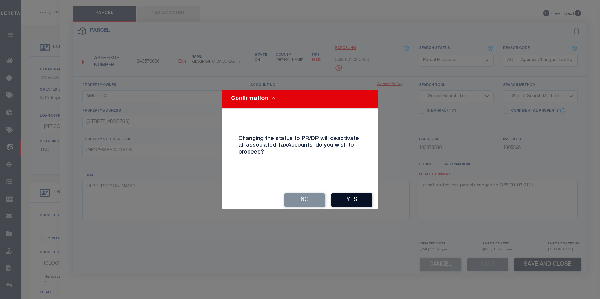
click at [344, 198] on button "Yes" at bounding box center [351, 200] width 41 height 13
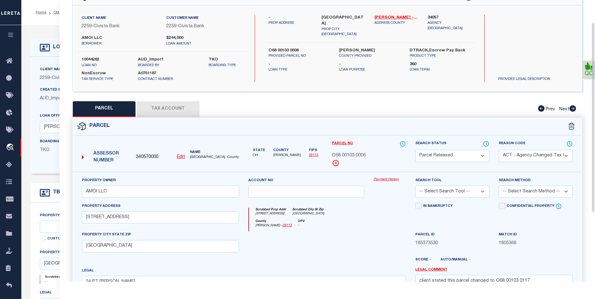
scroll to position [9, 0]
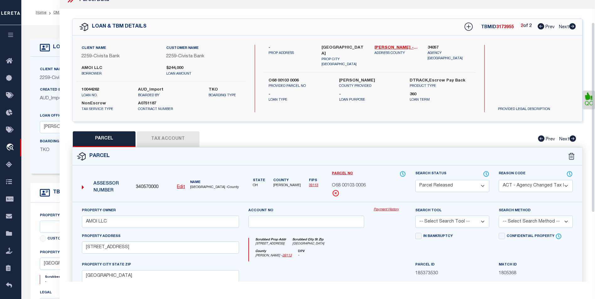
select select "AS"
select select
checkbox input "false"
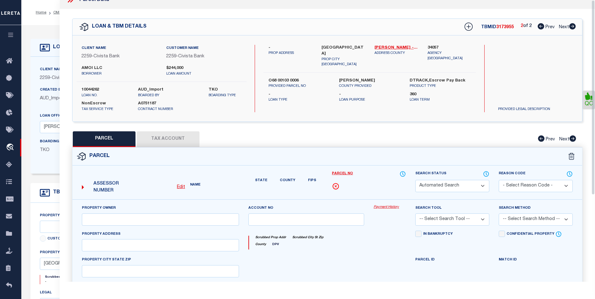
select select "PR"
select select "ACT"
type input "AMOI LLC"
select select
type input "57 59 W FRANKLIN ST"
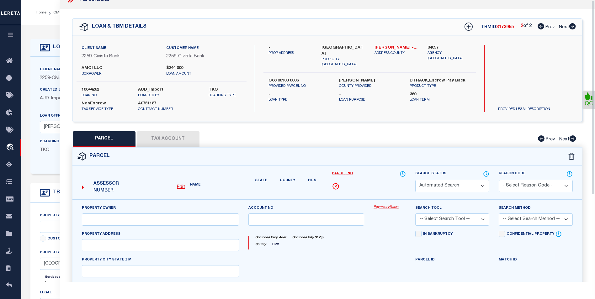
type input "CENTERVILLE OH 45459"
type textarea "24 PT ROBBINS"
type textarea "client stated this parcel changed to O68 00103 0117"
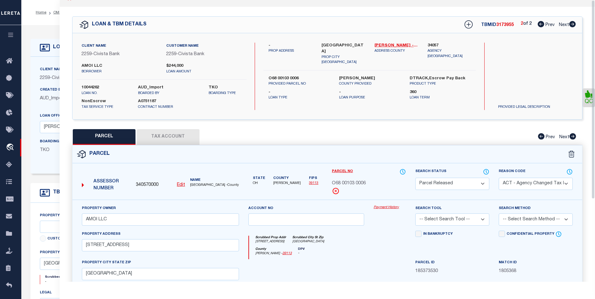
scroll to position [0, 0]
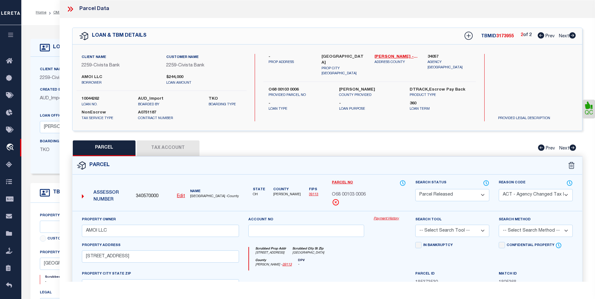
click at [540, 35] on icon at bounding box center [541, 35] width 7 height 6
select select "AS"
select select
checkbox input "false"
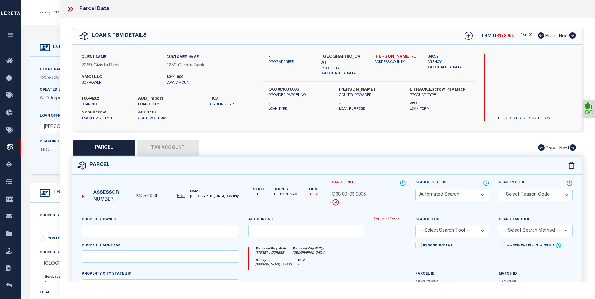
select select "CP"
type input "AMOI LLC"
select select
type input "63 W FRANKLIN ST"
type input "CENTERVILLE OH 45459"
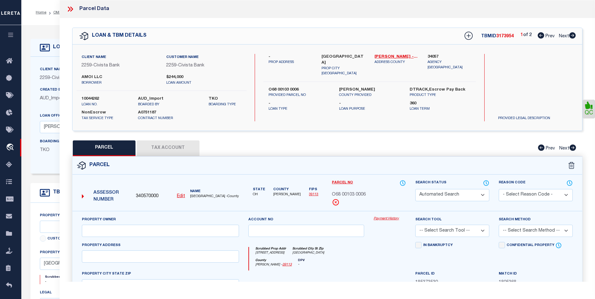
type textarea "25 PT ROBBINS ABATE REHAB ABA 2005-2016 TAXABLE 2017 DO NOT TRANSFER PLATTED (2…"
click at [156, 148] on button "Tax Account" at bounding box center [168, 149] width 63 height 16
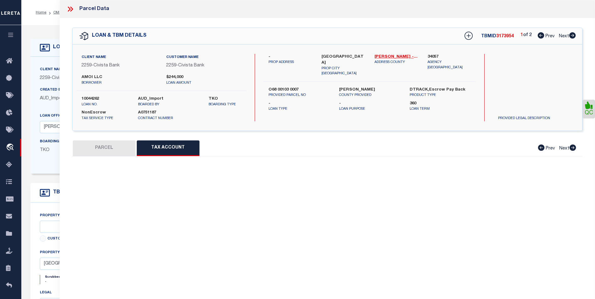
select select "100"
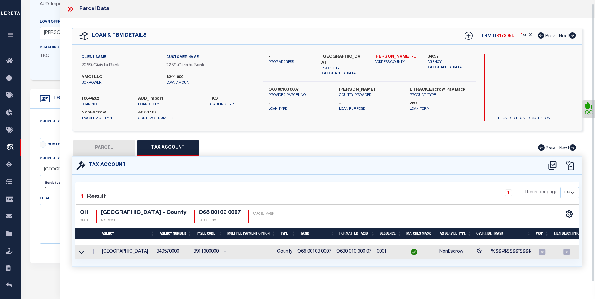
scroll to position [4, 0]
drag, startPoint x: 120, startPoint y: 147, endPoint x: 189, endPoint y: 146, distance: 69.0
click at [120, 147] on button "PARCEL" at bounding box center [104, 149] width 63 height 16
select select "AS"
checkbox input "false"
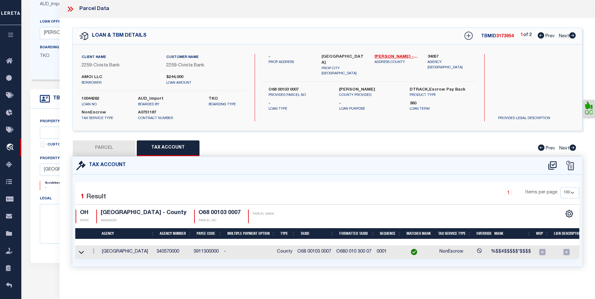
checkbox input "false"
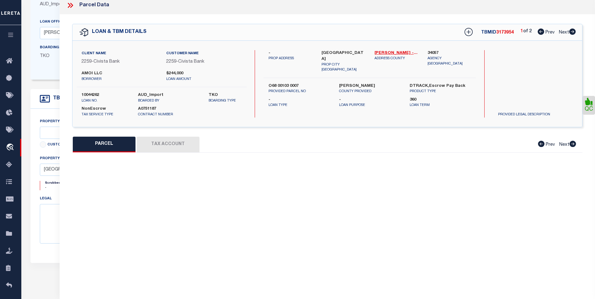
select select "CP"
type input "AMOI LLC"
select select
type input "63 W FRANKLIN ST"
type input "CENTERVILLE OH 45459"
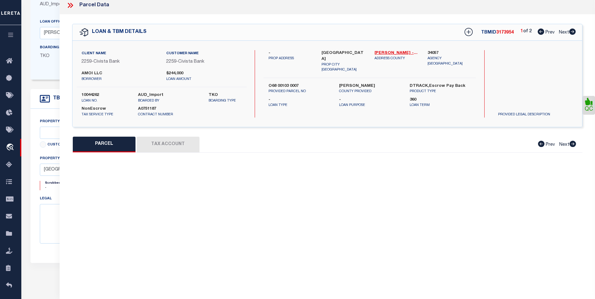
type textarea "25 PT ROBBINS ABATE REHAB ABA 2005-2016 TAXABLE 2017 DO NOT TRANSFER PLATTED (2…"
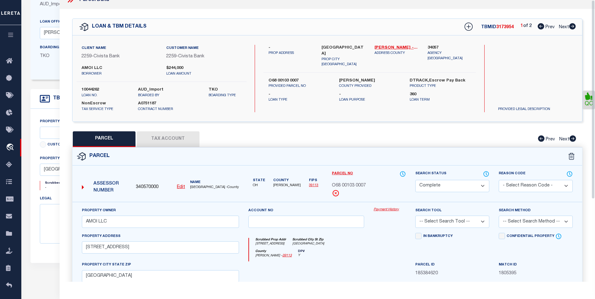
scroll to position [0, 0]
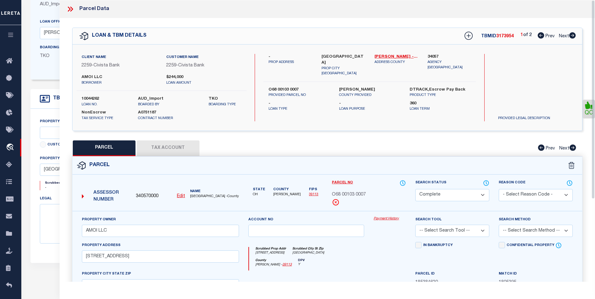
click at [574, 34] on icon at bounding box center [572, 35] width 7 height 6
select select "AS"
checkbox input "false"
select select "PR"
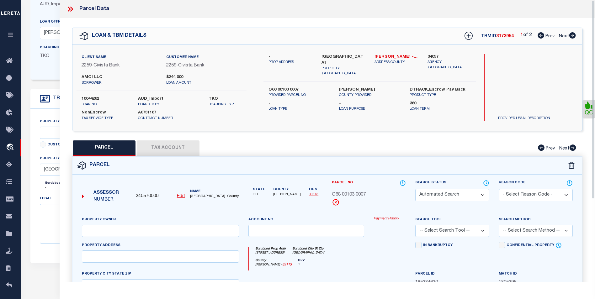
select select "ACT"
type input "AMOI LLC"
select select
type input "57 59 W FRANKLIN ST"
type input "CENTERVILLE OH 45459"
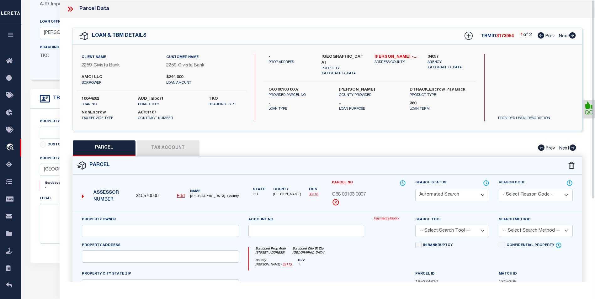
type textarea "24 PT ROBBINS"
type textarea "client stated this parcel changed to O68 00103 0117"
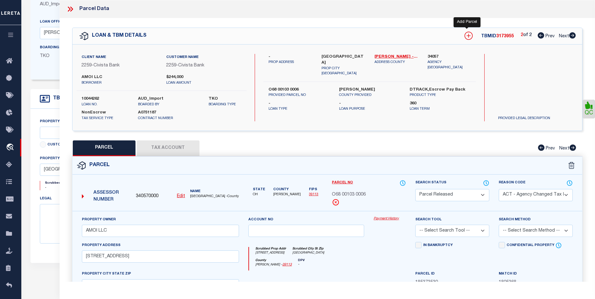
click at [467, 36] on icon at bounding box center [469, 36] width 4 height 4
select select "IP"
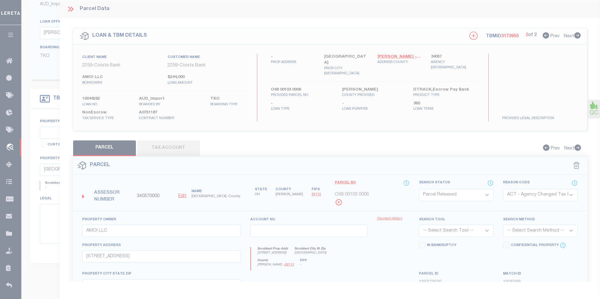
type textarea "-"
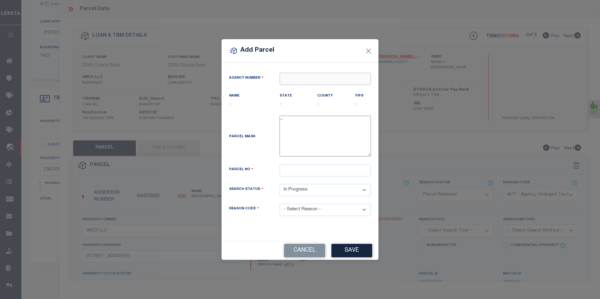
click at [295, 77] on input "text" at bounding box center [325, 79] width 91 height 12
click at [321, 87] on div "340570000 : MONTGOMERY COUNTY" at bounding box center [331, 91] width 102 height 10
type input "340570000"
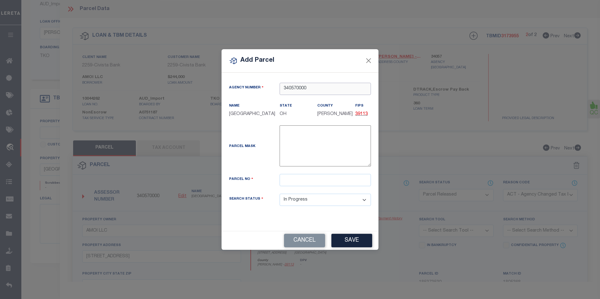
type input "340570000"
click at [293, 185] on input "text" at bounding box center [325, 180] width 91 height 12
type input "0"
drag, startPoint x: 319, startPoint y: 182, endPoint x: 283, endPoint y: 183, distance: 36.7
click at [283, 183] on input "O68 00103 0117" at bounding box center [325, 180] width 91 height 12
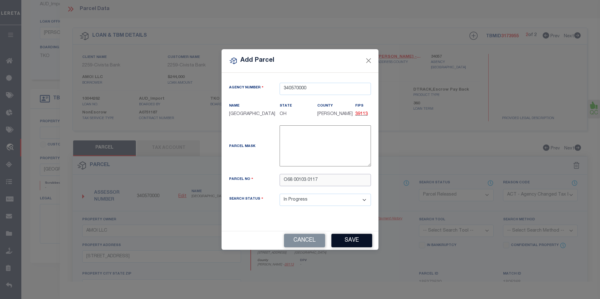
type input "O68 00103 0117"
click at [350, 246] on button "Save" at bounding box center [351, 240] width 41 height 13
select select "IP"
select select
checkbox input "false"
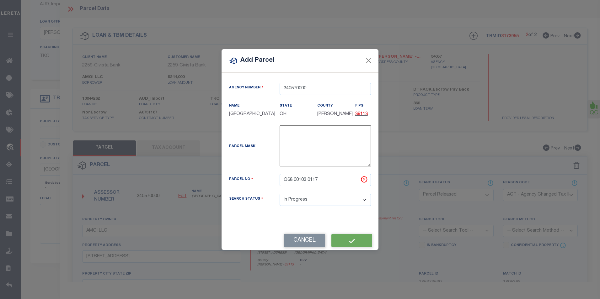
checkbox input "false"
type input "AMOI LLC"
type input "57 FRANKLIN ST W"
checkbox input "false"
type textarea "1 AMOI LLC 12 YR ABA 100% 2023-2034 FT 2035"
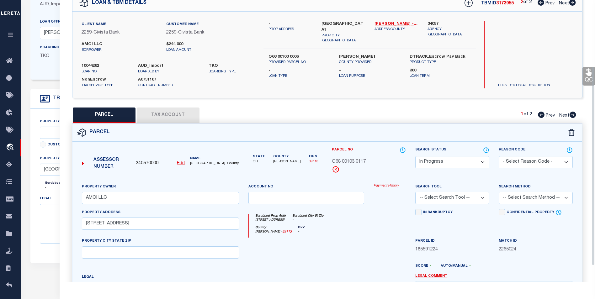
scroll to position [94, 0]
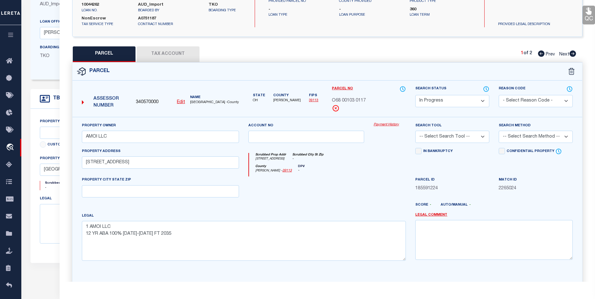
click at [479, 102] on select "Automated Search Bad Parcel Complete Duplicate Parcel High Dollar Reporting In …" at bounding box center [452, 101] width 74 height 12
click at [415, 95] on select "Automated Search Bad Parcel Complete Duplicate Parcel High Dollar Reporting In …" at bounding box center [452, 101] width 74 height 12
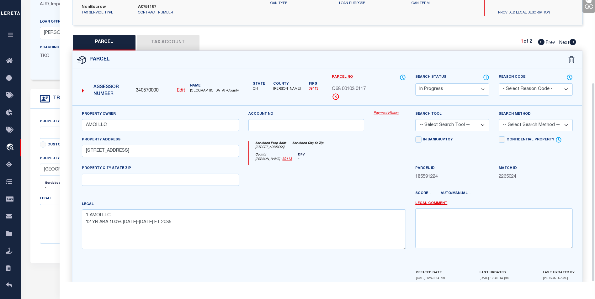
scroll to position [117, 0]
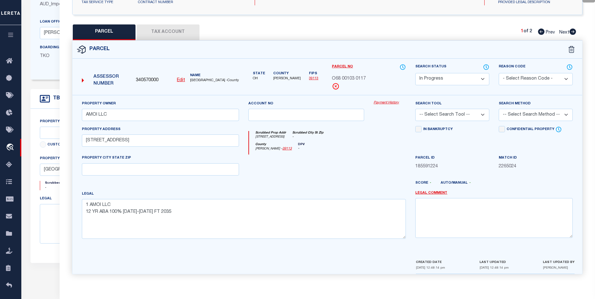
click at [484, 112] on select "-- Select Search Tool -- 3rd Party Website Agency File Agency Website ATLS CNV-…" at bounding box center [452, 115] width 74 height 12
click at [453, 85] on div "Search Status Automated Search Bad Parcel Complete Duplicate Parcel High Dollar…" at bounding box center [452, 79] width 83 height 31
click at [484, 117] on select "-- Select Search Tool -- 3rd Party Website Agency File Agency Website ATLS CNV-…" at bounding box center [452, 115] width 74 height 12
select select "AGF"
click at [415, 109] on select "-- Select Search Tool -- 3rd Party Website Agency File Agency Website ATLS CNV-…" at bounding box center [452, 115] width 74 height 12
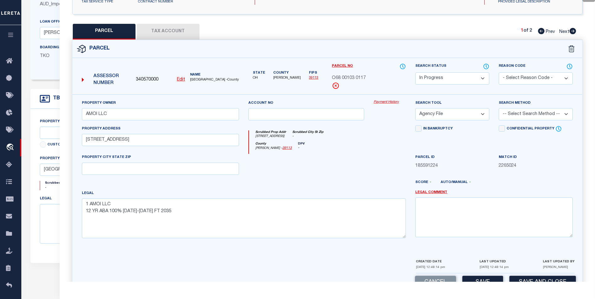
click at [510, 115] on select "-- Select Search Method -- Property Address Legal Liability Info Provided" at bounding box center [536, 114] width 74 height 12
select select "ADD"
click at [499, 108] on select "-- Select Search Method -- Property Address Legal Liability Info Provided" at bounding box center [536, 114] width 74 height 12
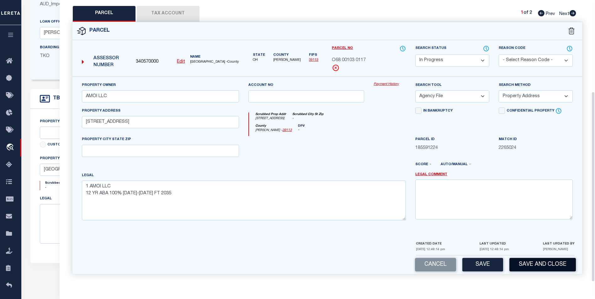
scroll to position [135, 0]
click at [497, 266] on button "Save" at bounding box center [483, 264] width 41 height 13
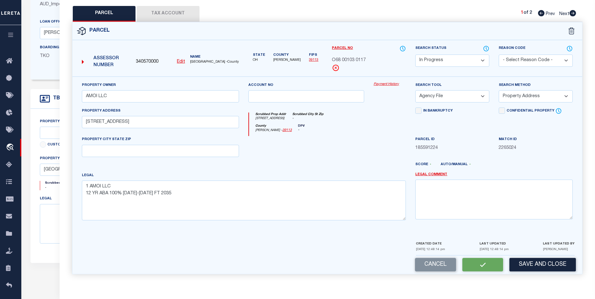
select select "AS"
select select
checkbox input "false"
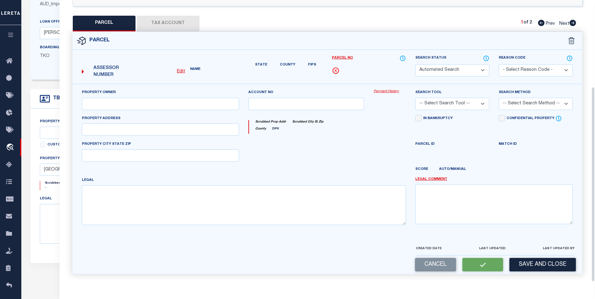
select select "IP"
type input "AMOI LLC"
select select "AGF"
select select "ADD"
type input "57 FRANKLIN ST W"
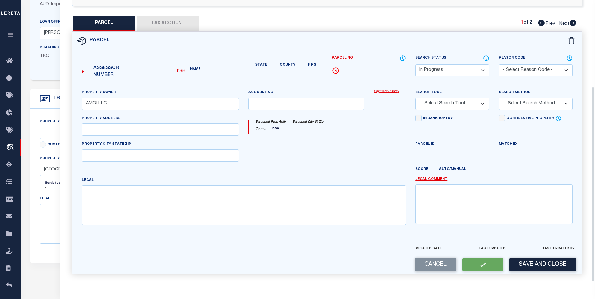
type textarea "1 AMOI LLC 12 YR ABA 100% 2023-2034 FT 2035"
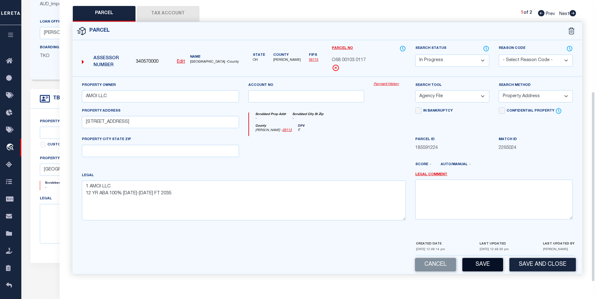
click at [482, 267] on button "Save" at bounding box center [483, 264] width 41 height 13
select select "AS"
select select
checkbox input "false"
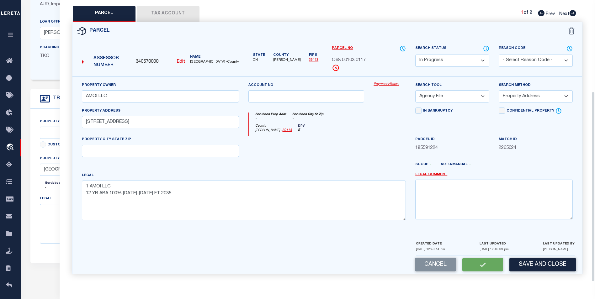
checkbox input "false"
select select "IP"
type input "AMOI LLC"
select select "AGF"
select select "ADD"
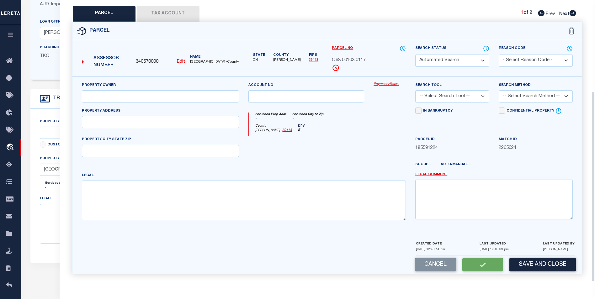
type input "57 FRANKLIN ST W"
type textarea "1 AMOI LLC 12 YR ABA 100% 2023-2034 FT 2035"
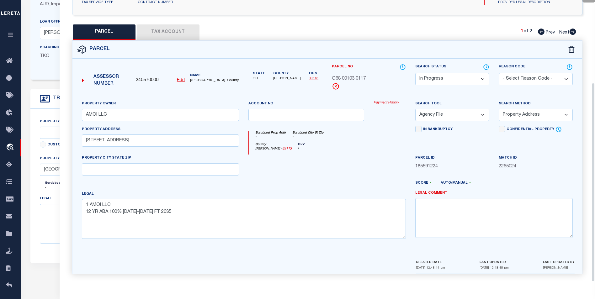
scroll to position [117, 0]
click at [494, 18] on div "QC QC QC" at bounding box center [328, 92] width 536 height 380
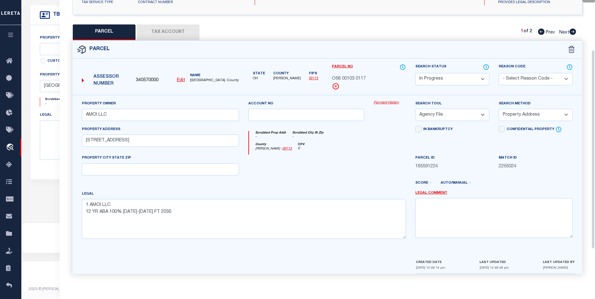
scroll to position [54, 0]
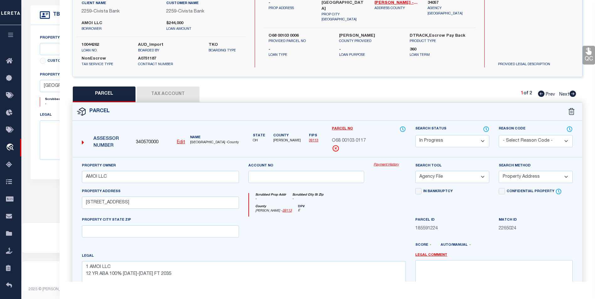
click at [474, 153] on div "Search Status Automated Search Bad Parcel Complete Duplicate Parcel High Dollar…" at bounding box center [452, 141] width 83 height 31
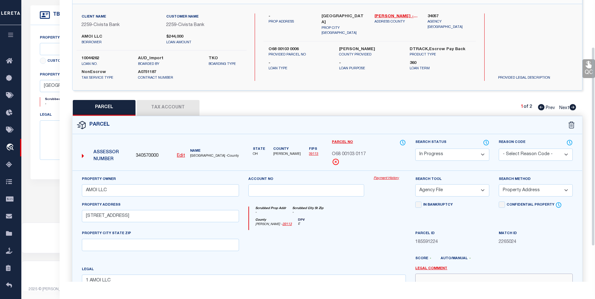
scroll to position [23, 0]
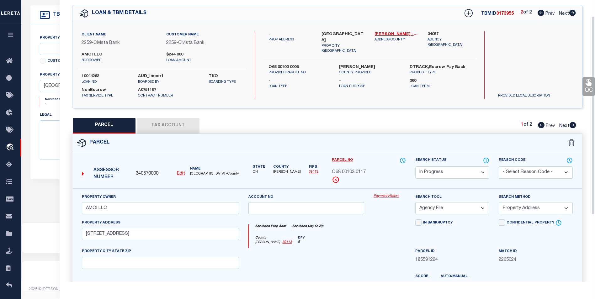
click at [473, 156] on form "Parcel 340570000 Edit OH" at bounding box center [327, 250] width 510 height 233
click at [541, 175] on select "- Select Reason Code - 099 - Other (Provide additional detail) ACT - Agency Cha…" at bounding box center [536, 173] width 74 height 12
click at [464, 151] on div "Parcel" at bounding box center [327, 143] width 510 height 18
click at [460, 212] on select "-- Select Search Tool -- 3rd Party Website Agency File Agency Website ATLS CNV-…" at bounding box center [452, 208] width 74 height 12
click at [534, 179] on div "Reason Code - Select Reason Code - 099 - Other (Provide additional detail) ACT …" at bounding box center [535, 172] width 83 height 31
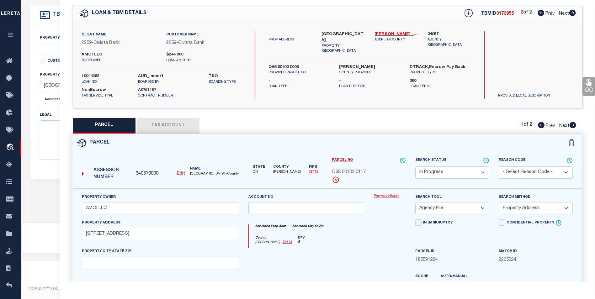
click at [535, 171] on select "- Select Reason Code - 099 - Other (Provide additional detail) ACT - Agency Cha…" at bounding box center [536, 173] width 74 height 12
click at [499, 167] on select "- Select Reason Code - 099 - Other (Provide additional detail) ACT - Agency Cha…" at bounding box center [536, 173] width 74 height 12
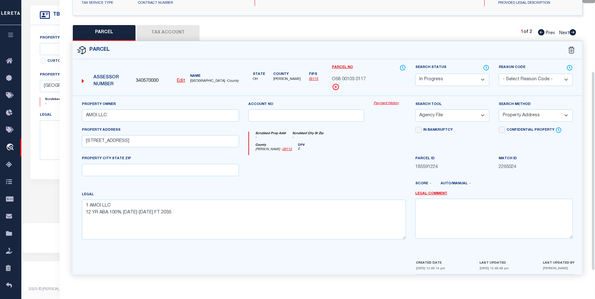
scroll to position [117, 0]
click at [522, 77] on select "- Select Reason Code - 099 - Other (Provide additional detail) ACT - Agency Cha…" at bounding box center [536, 79] width 74 height 12
select select "099"
click at [499, 73] on select "- Select Reason Code - 099 - Other (Provide additional detail) ACT - Agency Cha…" at bounding box center [536, 79] width 74 height 12
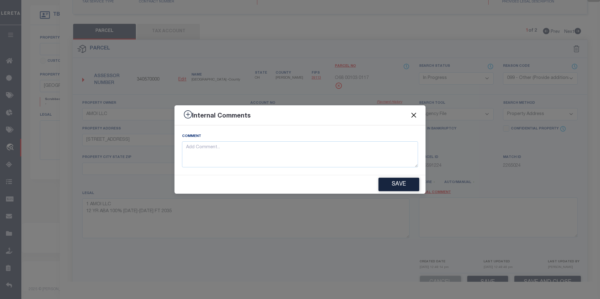
click at [415, 115] on button "Close" at bounding box center [414, 115] width 8 height 8
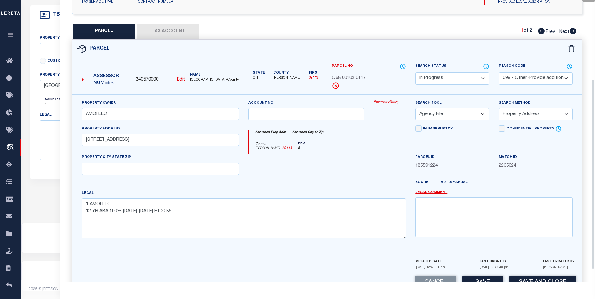
click at [524, 78] on select "- Select Reason Code - 099 - Other (Provide additional detail) ACT - Agency Cha…" at bounding box center [536, 78] width 74 height 12
select select
click at [499, 72] on select "- Select Reason Code - 099 - Other (Provide additional detail) ACT - Agency Cha…" at bounding box center [536, 78] width 74 height 12
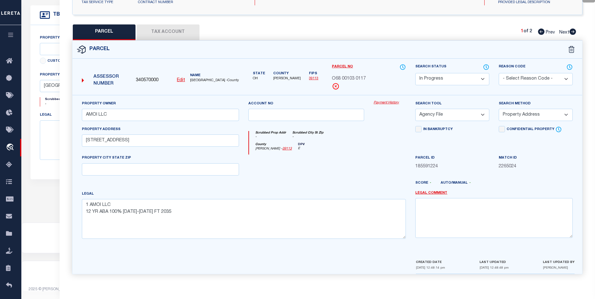
click at [533, 117] on select "-- Select Search Method -- Property Address Legal Liability Info Provided" at bounding box center [536, 115] width 74 height 12
select select "LEG"
click at [499, 109] on select "-- Select Search Method -- Property Address Legal Liability Info Provided" at bounding box center [536, 115] width 74 height 12
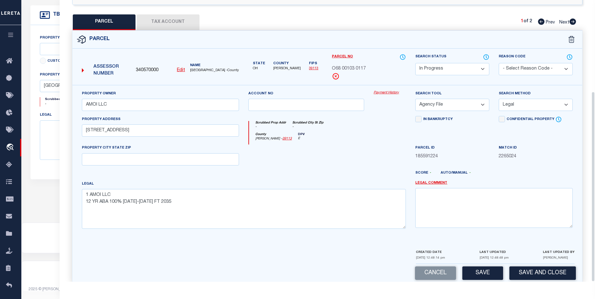
scroll to position [135, 0]
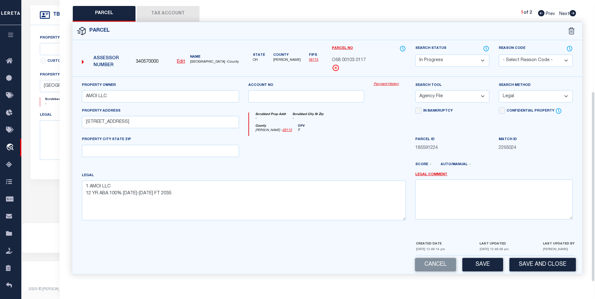
click at [491, 257] on div "Cancel Save Save and Close" at bounding box center [327, 265] width 510 height 19
click at [489, 264] on button "Save" at bounding box center [483, 264] width 41 height 13
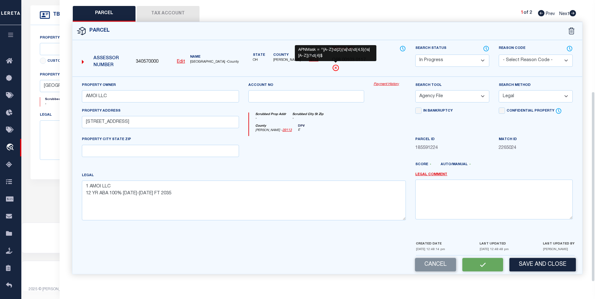
select select "AS"
select select
checkbox input "false"
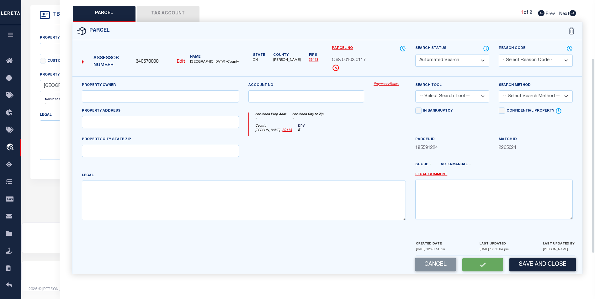
select select "IP"
type input "AMOI LLC"
select select "AGF"
select select "LEG"
type input "57 FRANKLIN ST W"
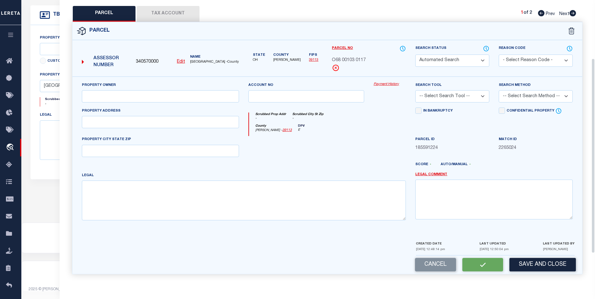
type textarea "1 AMOI LLC 12 YR ABA 100% 2023-2034 FT 2035"
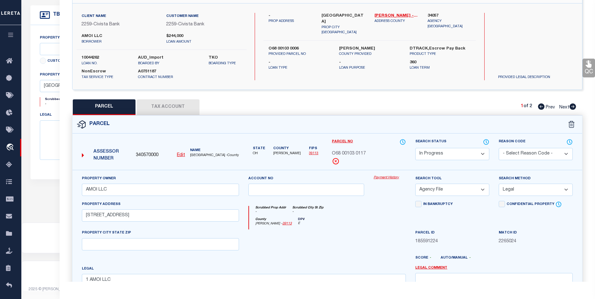
click at [172, 103] on button "Tax Account" at bounding box center [168, 107] width 63 height 16
select select "100"
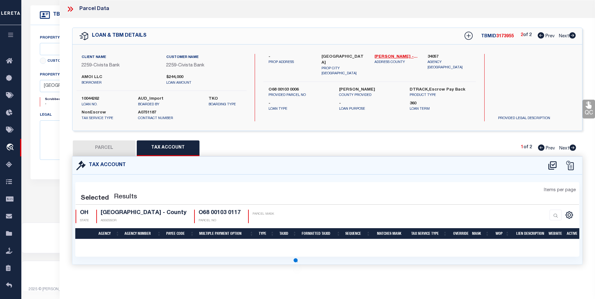
scroll to position [0, 0]
select select "100"
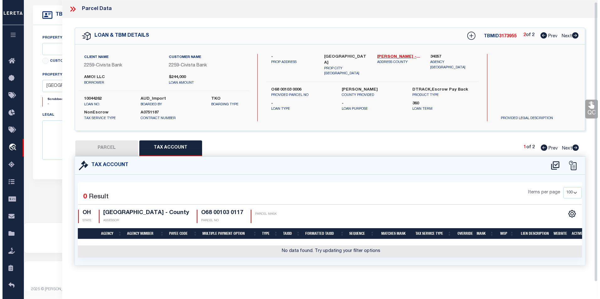
scroll to position [2, 0]
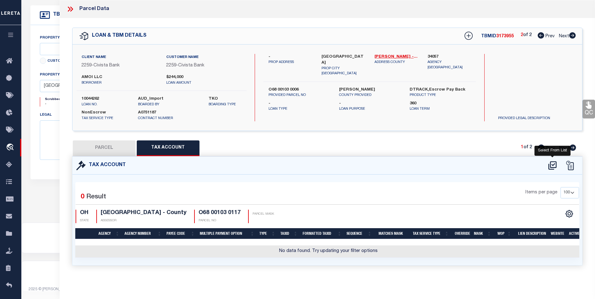
click at [549, 162] on icon at bounding box center [552, 165] width 8 height 8
select select "100"
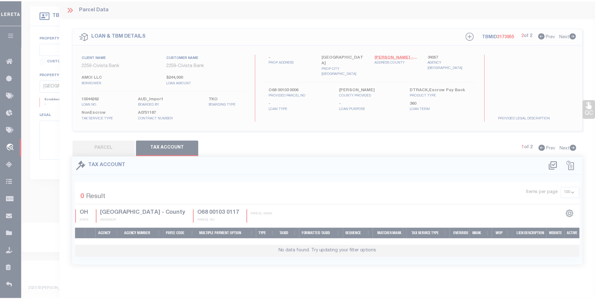
scroll to position [0, 0]
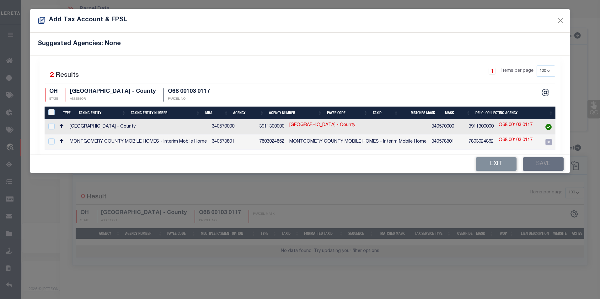
click at [56, 125] on td at bounding box center [51, 127] width 13 height 15
checkbox input "true"
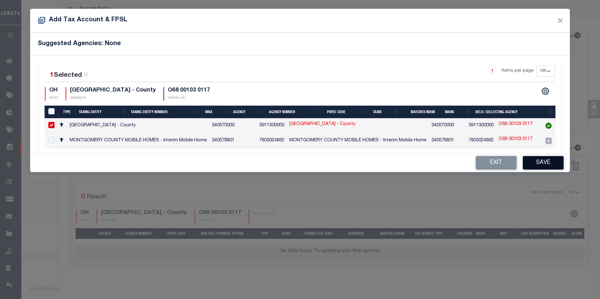
click at [539, 162] on button "Save" at bounding box center [543, 162] width 41 height 13
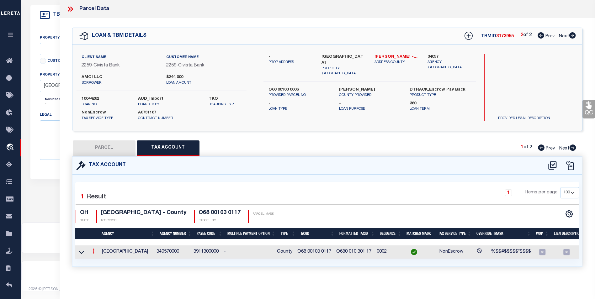
click at [95, 251] on link at bounding box center [93, 252] width 7 height 5
click at [100, 257] on link at bounding box center [101, 261] width 23 height 10
type input "O68 00103 0117"
type textarea "%$$#$$$$$*$$$$"
checkbox input "true"
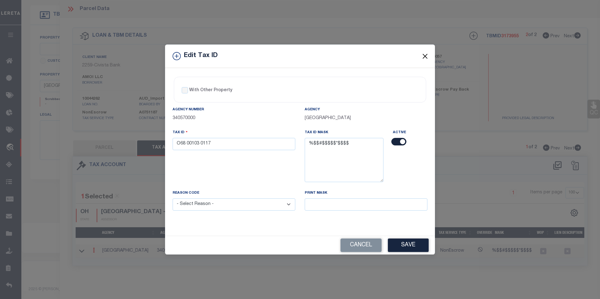
click button "Close"
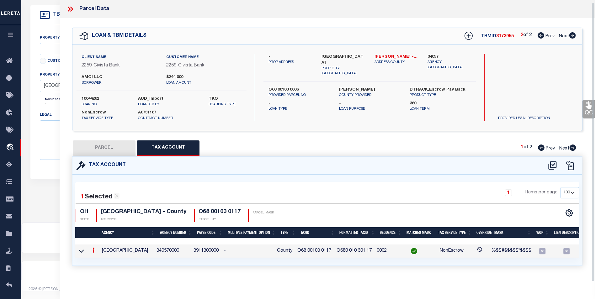
scroll to position [3, 0]
click link
click icon
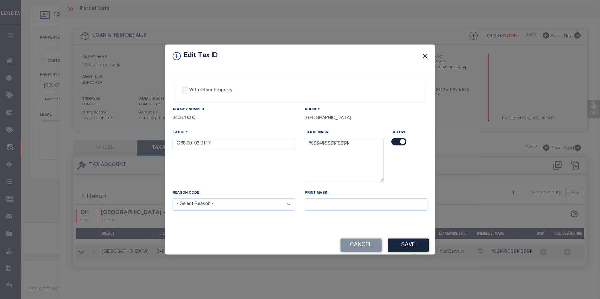
click button "Close"
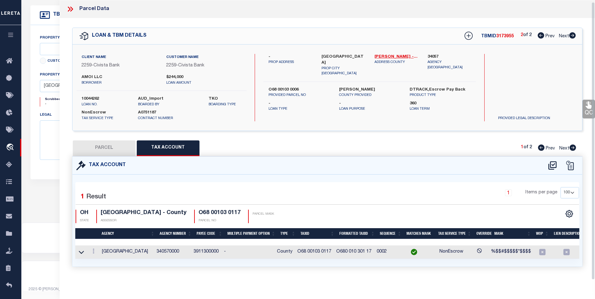
scroll to position [4, 0]
click button "PARCEL"
select select "AS"
select select
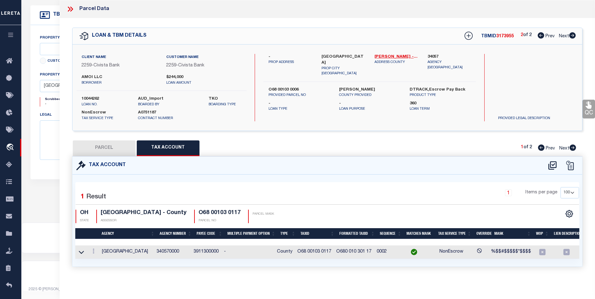
checkbox input "false"
select select "IP"
type input "AMOI LLC"
select select "AGF"
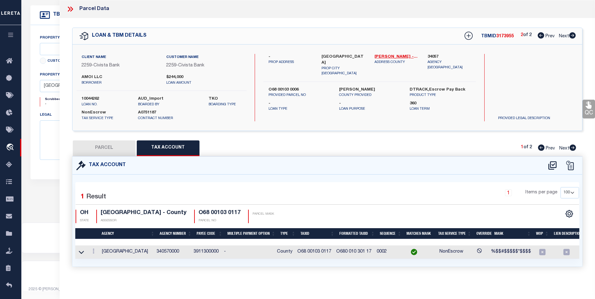
select select "LEG"
type input "57 FRANKLIN ST W"
type textarea "1 AMOI LLC 12 YR ABA 100% 2023-2034 FT 2035"
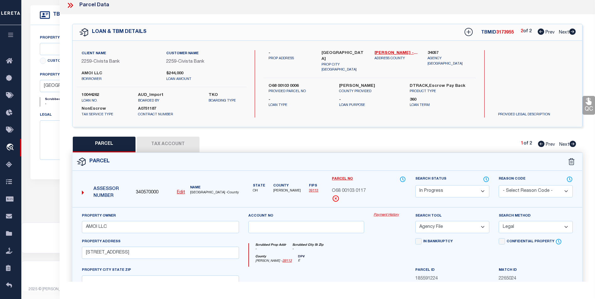
click select "Automated Search Bad Parcel Complete Duplicate Parcel High Dollar Reporting In …"
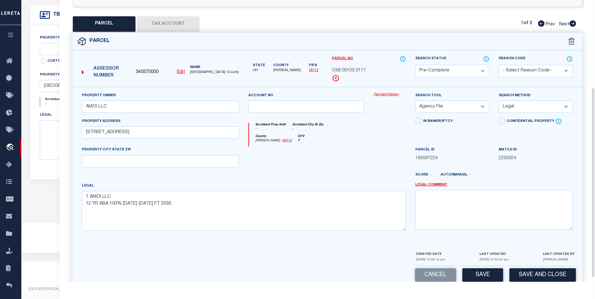
scroll to position [129, 0]
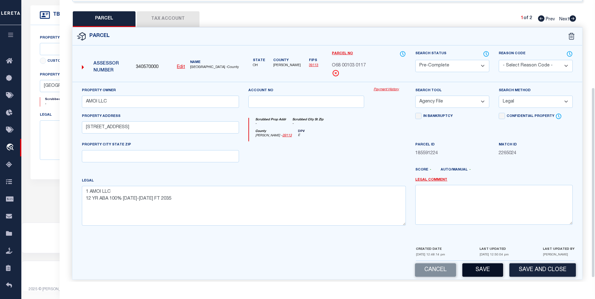
click button "Save"
select select "AS"
select select
checkbox input "false"
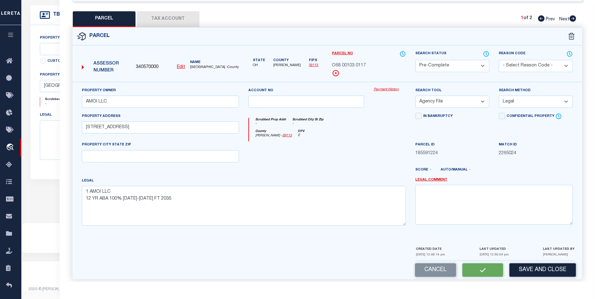
checkbox input "false"
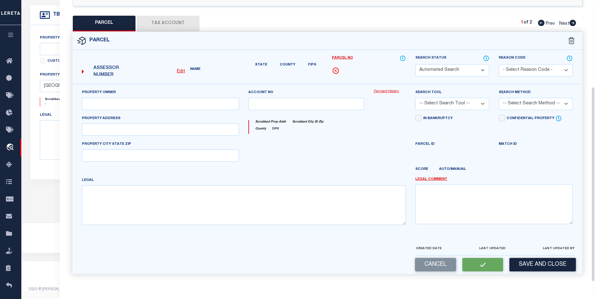
select select "PC"
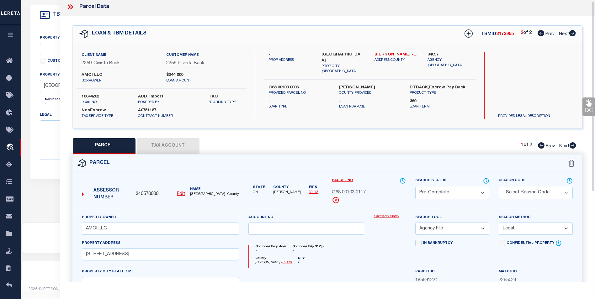
scroll to position [0, 0]
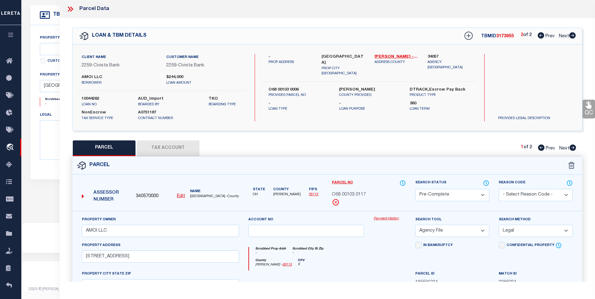
click icon
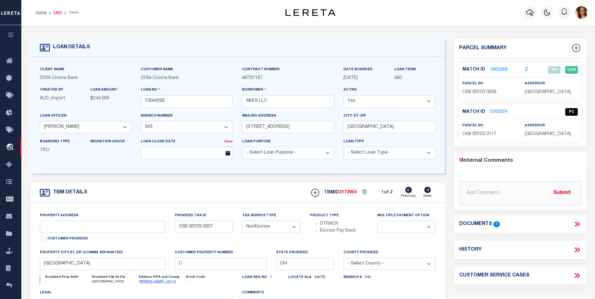
click link "OMS"
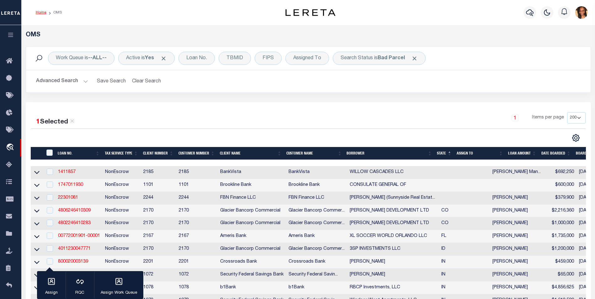
click link "Home"
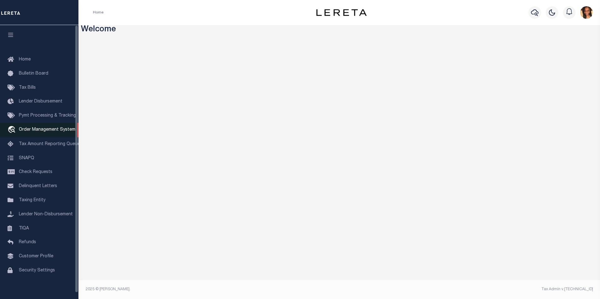
drag, startPoint x: 39, startPoint y: 131, endPoint x: 47, endPoint y: 129, distance: 8.6
click at [39, 130] on span "Order Management System" at bounding box center [47, 130] width 56 height 4
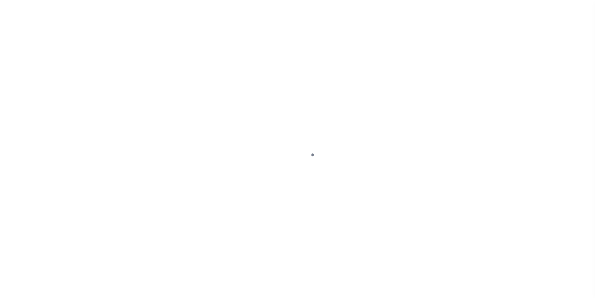
scroll to position [6, 0]
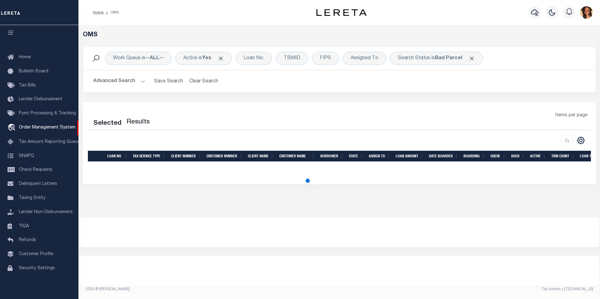
select select "200"
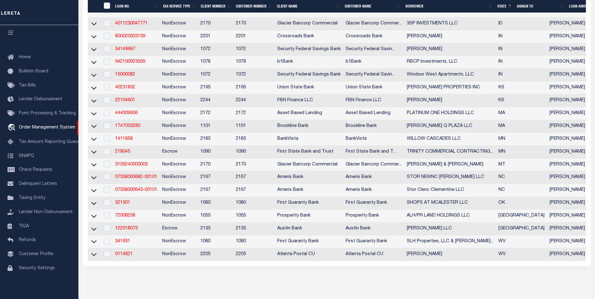
scroll to position [220, 0]
click at [130, 104] on link "22104601" at bounding box center [125, 101] width 20 height 4
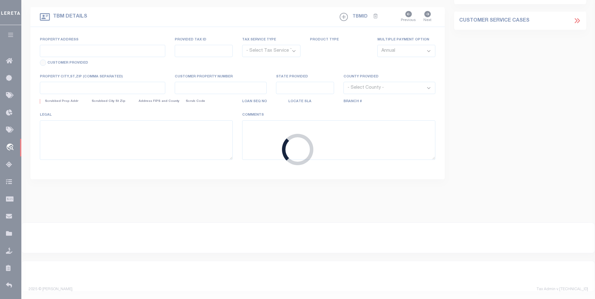
type input "22104601"
type input "[PERSON_NAME]"
select select
select select "NonEscrow"
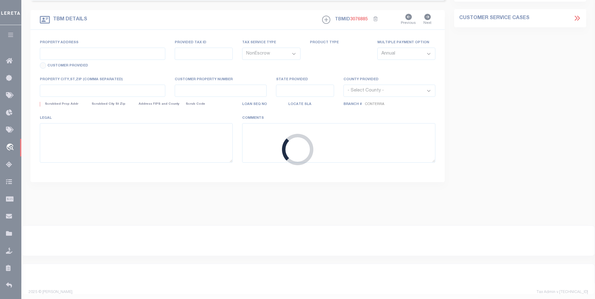
select select "14078"
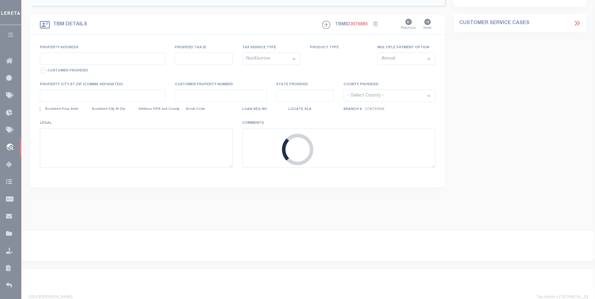
type input "[STREET_ADDRESS]"
type input "05675"
type input "[GEOGRAPHIC_DATA]"
type input "FBN"
type input "KS"
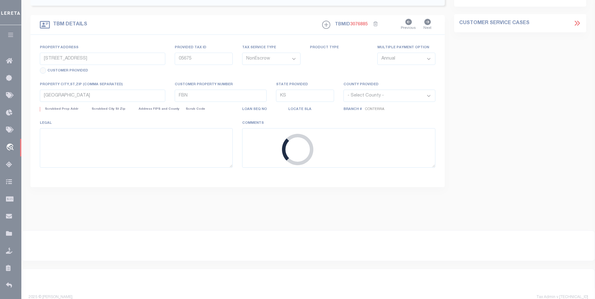
select select
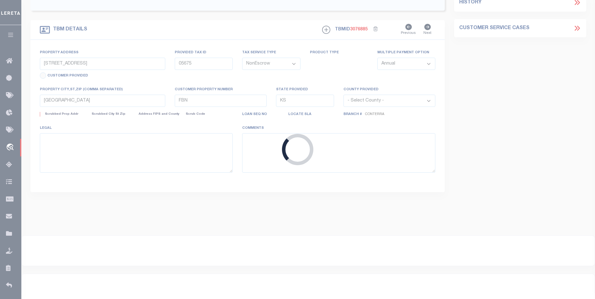
select select "5510"
select select "2"
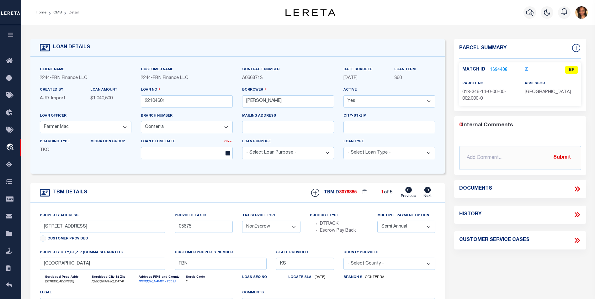
click at [496, 69] on link "1694408" at bounding box center [499, 70] width 18 height 7
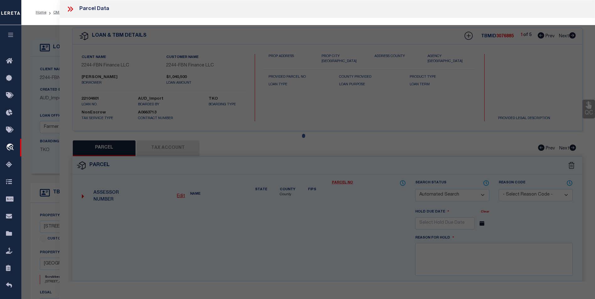
checkbox input "false"
select select "BP"
type input "WEDMAN,SCOTT H"
type input "108-05675"
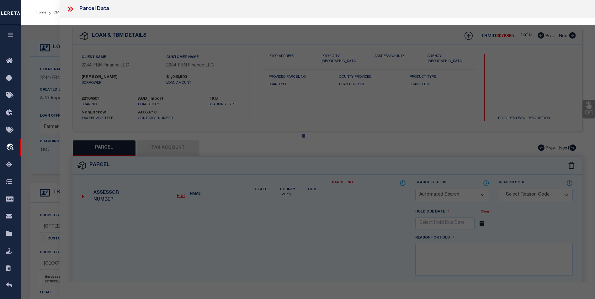
select select
type input "23918 332nd Rd"
checkbox input "false"
type input "MAPLE CITY KS 67102"
type textarea "S14, T35, R06, ACRES 349.01, LTS 2-4,NW1/4SE1/4 & N1/2SW1/4 & NW1/4,LESS ROW"
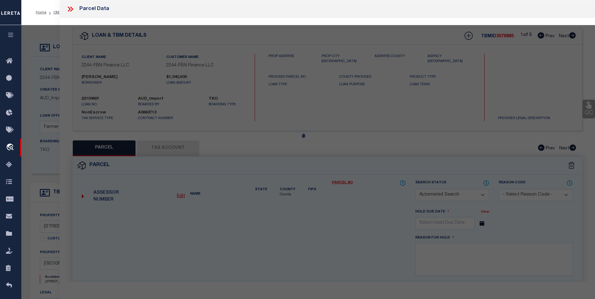
type textarea "Tax id, address and legal does not match with website- BG"
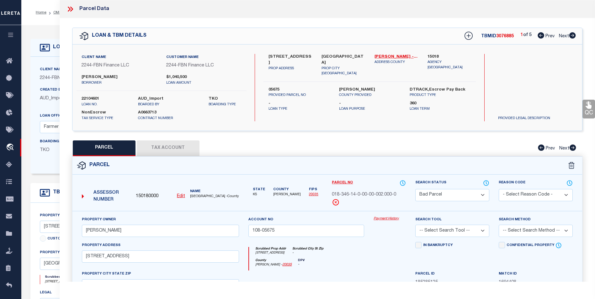
click at [573, 36] on icon at bounding box center [572, 35] width 7 height 6
select select "AS"
checkbox input "false"
select select "BP"
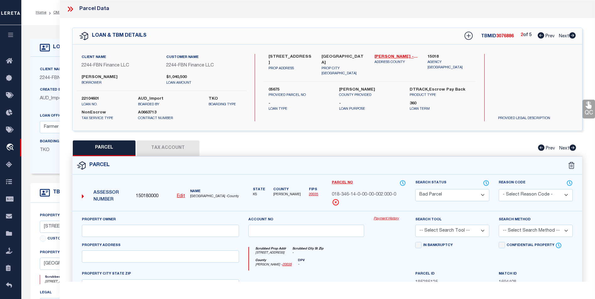
type input "WEDMAN,SCOTT H"
type input "036-05623"
select select
type input "0 322nd Rd"
checkbox input "false"
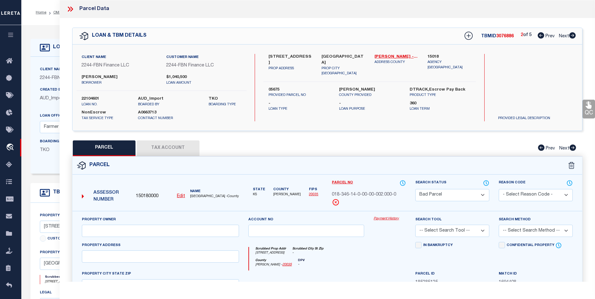
type input "MAPLE CITY KS 67102"
type textarea "S12, T35, R06, ACRES 317.11, S1/2NW1/4 & S1/2 SEC EXC E1/2S E1/4 LESS ROW"
type textarea "Tax id, address and legal does not match with website- BG"
click at [540, 36] on icon at bounding box center [541, 35] width 7 height 6
select select "AS"
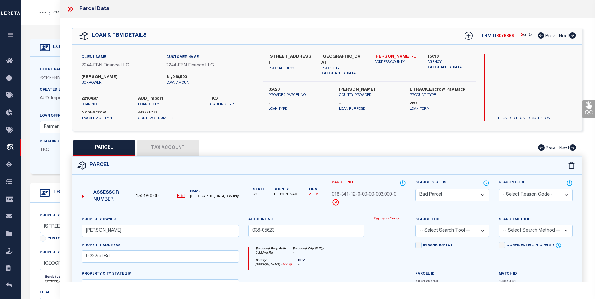
checkbox input "false"
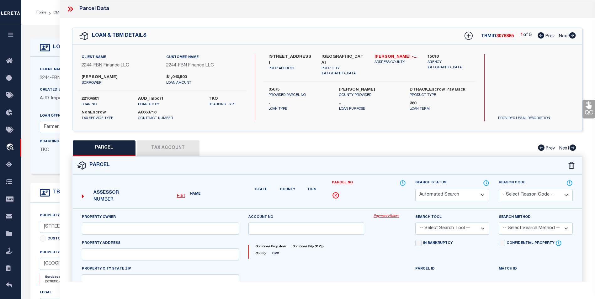
select select "BP"
type input "WEDMAN,SCOTT H"
type input "108-05675"
select select
type input "23918 332nd Rd"
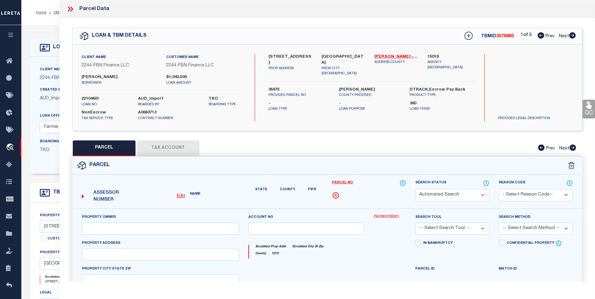
checkbox input "false"
type input "MAPLE CITY KS 67102"
type textarea "S14, T35, R06, ACRES 349.01, LTS 2-4,NW1/4SE1/4 & N1/2SW1/4 & NW1/4,LESS ROW"
type textarea "Tax id, address and legal does not match with website- BG"
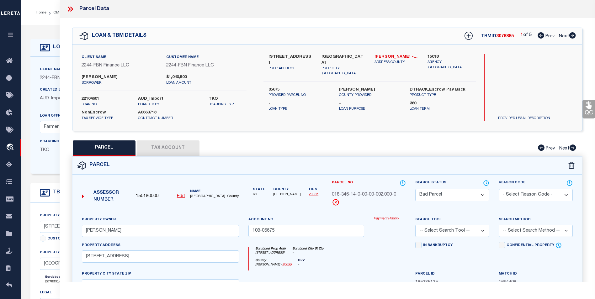
click at [574, 37] on icon at bounding box center [572, 35] width 7 height 6
select select "AS"
checkbox input "false"
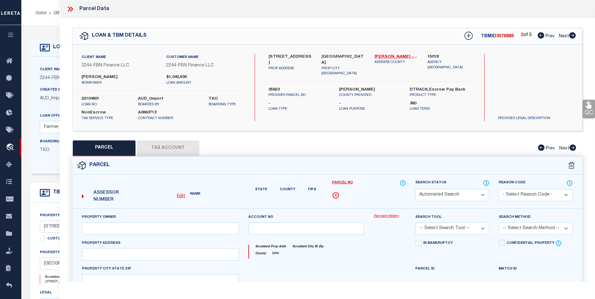
select select "BP"
type input "WEDMAN,SCOTT H"
type input "036-05623"
select select
type input "0 322nd Rd"
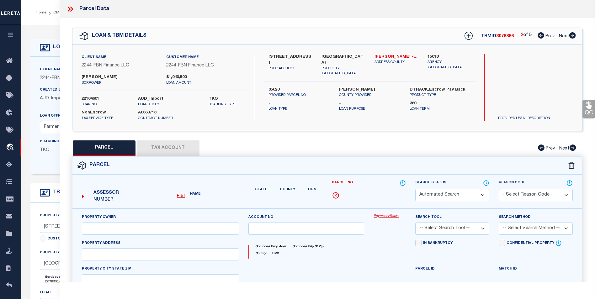
checkbox input "false"
type input "MAPLE CITY KS 67102"
type textarea "S12, T35, R06, ACRES 317.11, S1/2NW1/4 & S1/2 SEC EXC E1/2S E1/4 LESS ROW"
type textarea "Tax id, address and legal does not match with website- BG"
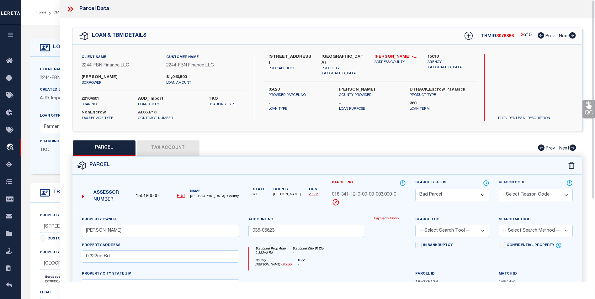
click at [69, 8] on icon at bounding box center [69, 9] width 3 height 5
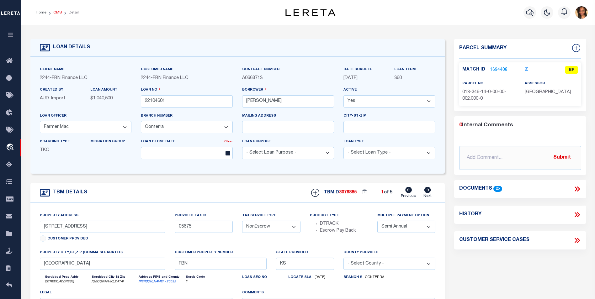
click at [58, 12] on link "OMS" at bounding box center [57, 13] width 8 height 4
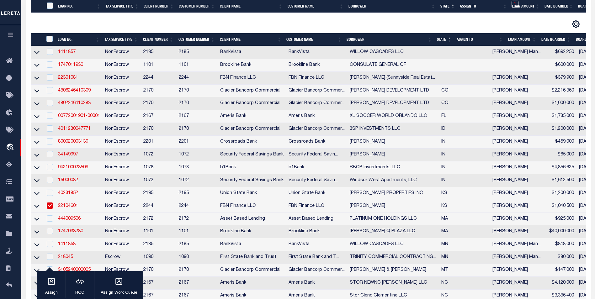
scroll to position [188, 0]
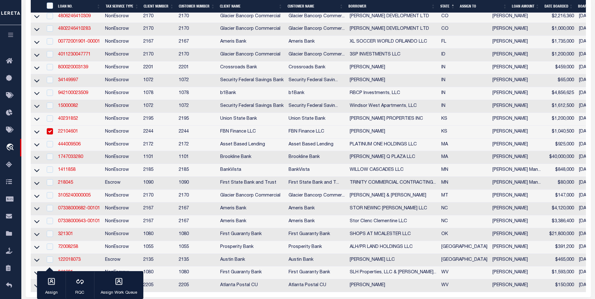
click at [50, 135] on input "checkbox" at bounding box center [50, 131] width 6 height 6
checkbox input "false"
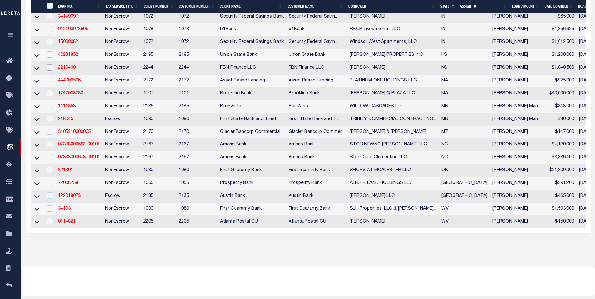
scroll to position [282, 0]
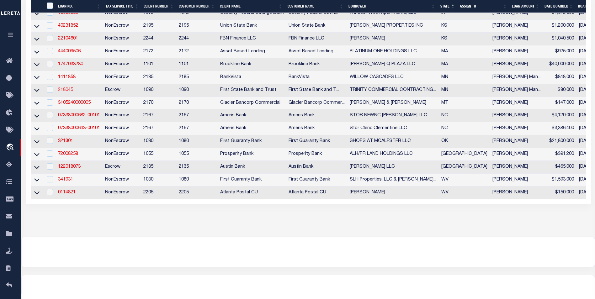
click at [63, 92] on link "218045" at bounding box center [65, 90] width 15 height 4
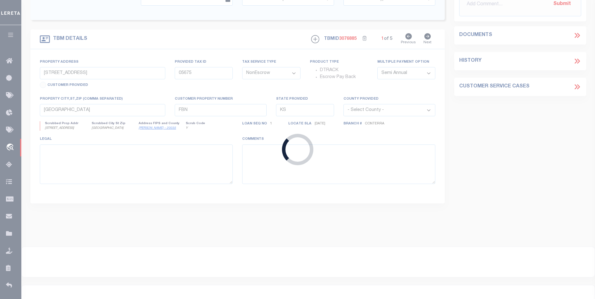
type input "218045"
type input "TRINITY COMMERCIAL CONTRACTING LLC"
select select
select select "Escrow"
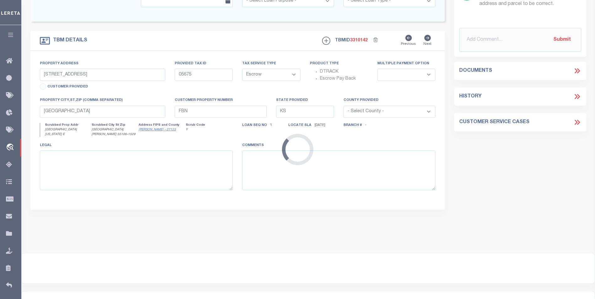
type input "1640 NEVADA AVE E"
type input "22-29-22-13-0076"
select select
type input "ST PAUL MN 55106"
type input "MN"
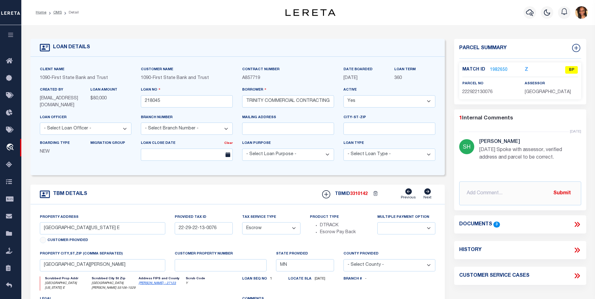
click at [501, 69] on link "1982650" at bounding box center [499, 70] width 18 height 7
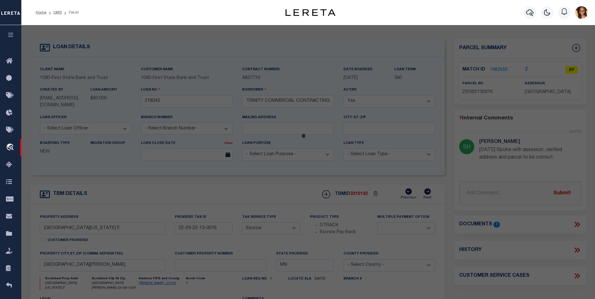
select select "AS"
checkbox input "false"
select select "BP"
type input "Trinity Commercial Contracting Llc"
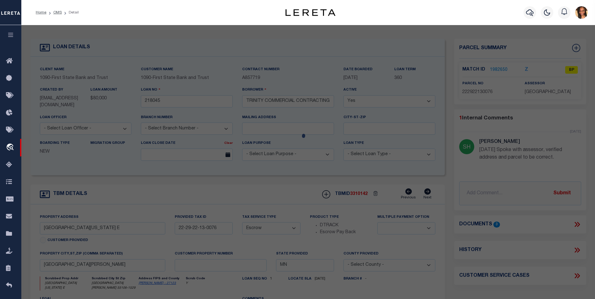
select select "AGW"
select select "ADD"
type input "1640 NEVADA AVE E"
type input "ST PAUL MN 55106"
type textarea "WHEELER'S SUB OF L14 KERWIN'S LOT 6 BLK 2"
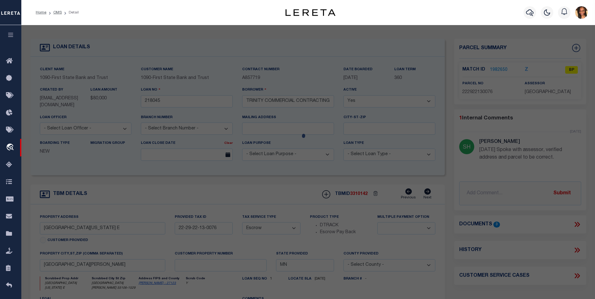
type textarea "Parcel ID 222922130076 Parcel Status Active Property Address 1640 NEVADA AVE E …"
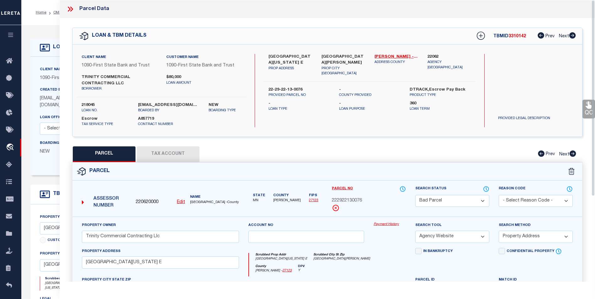
click at [70, 10] on icon at bounding box center [69, 9] width 3 height 5
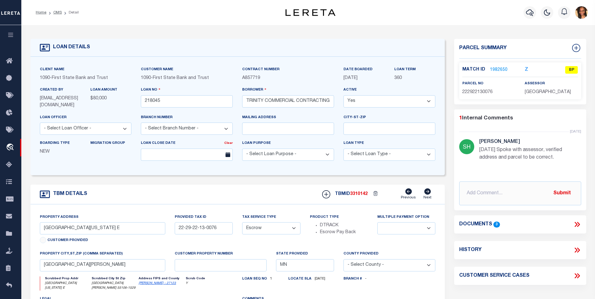
click at [500, 68] on link "1982650" at bounding box center [499, 70] width 18 height 7
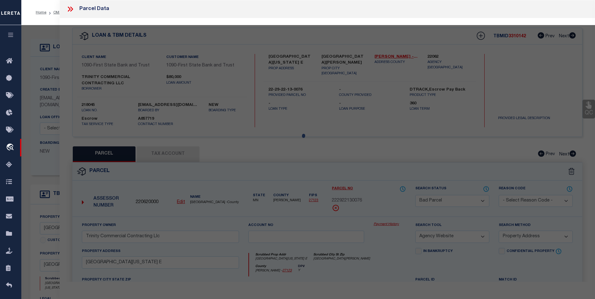
select select "AS"
select select
checkbox input "false"
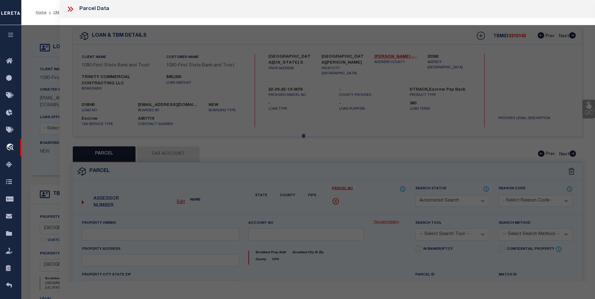
select select "BP"
type input "Trinity Commercial Contracting Llc"
select select "AGW"
select select "ADD"
type input "1640 NEVADA AVE E"
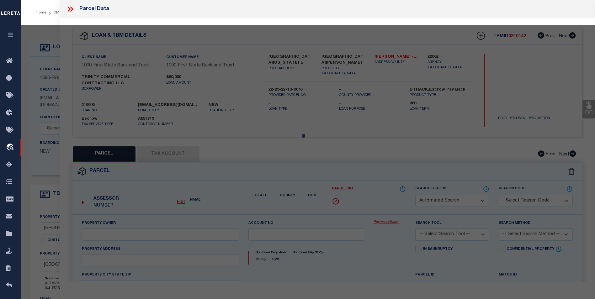
type input "ST PAUL MN 55106"
type textarea "WHEELER'S SUB OF L14 KERWIN'S LOT 6 BLK 2"
type textarea "Parcel ID 222922130076 Parcel Status Active Property Address 1640 NEVADA AVE E …"
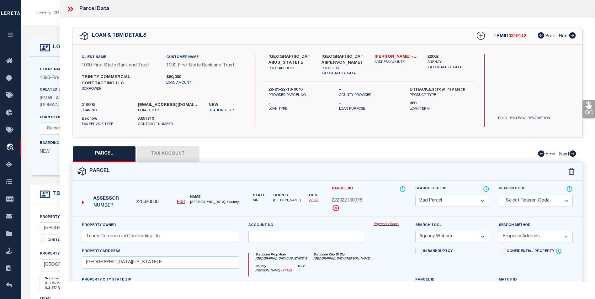
click at [186, 153] on button "Tax Account" at bounding box center [168, 155] width 63 height 16
select select "100"
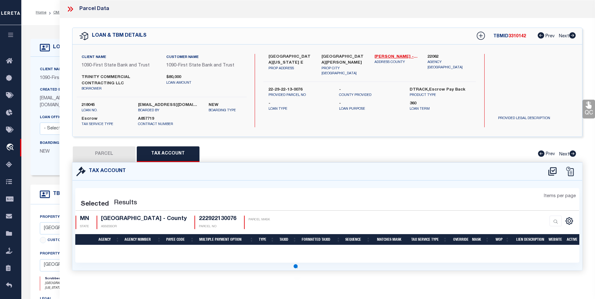
select select "100"
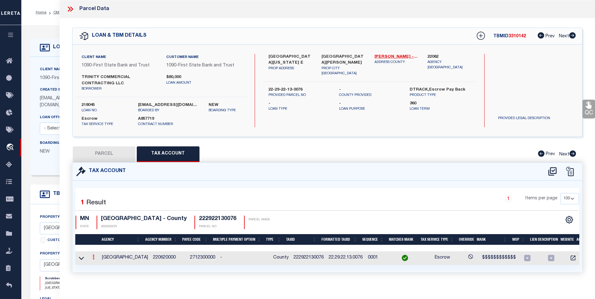
click at [91, 257] on link at bounding box center [93, 258] width 7 height 5
click at [96, 268] on link at bounding box center [101, 267] width 23 height 10
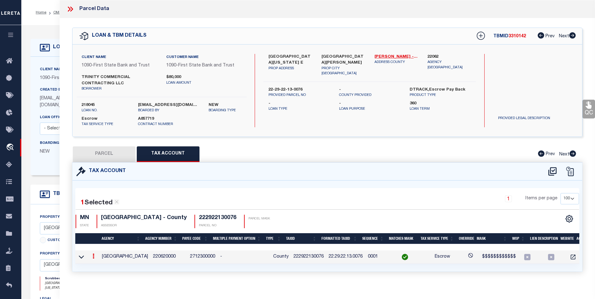
type input "222922130076"
type textarea "$$$$$$$$$$$$"
checkbox input "true"
select select "ACT"
type input "XX.XX.XX.XX.XXXX*"
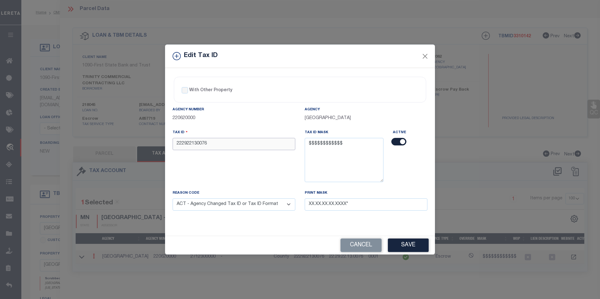
drag, startPoint x: 215, startPoint y: 142, endPoint x: 176, endPoint y: 142, distance: 39.2
click at [176, 142] on input "222922130076" at bounding box center [234, 144] width 123 height 12
click at [424, 53] on button "Close" at bounding box center [425, 56] width 8 height 8
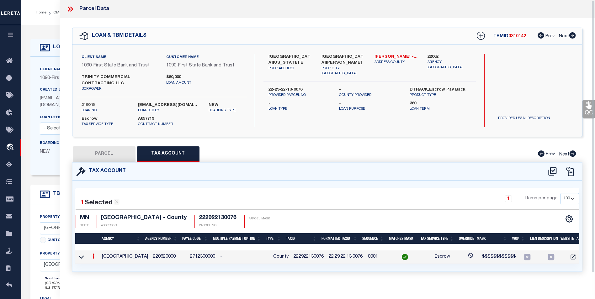
click at [94, 147] on button "PARCEL" at bounding box center [104, 155] width 63 height 16
select select "AS"
select select
checkbox input "false"
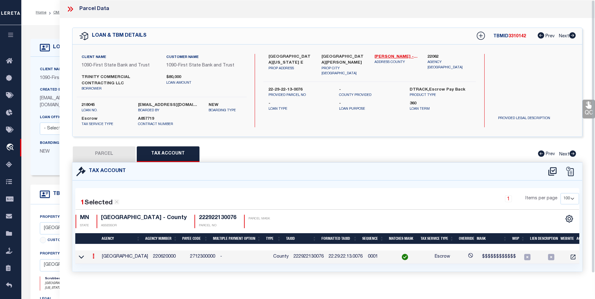
checkbox input "false"
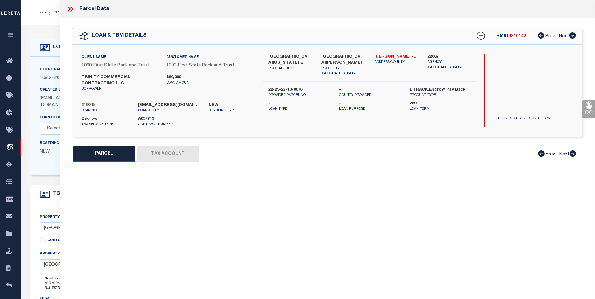
select select "BP"
type input "Trinity Commercial Contracting Llc"
select select "AGW"
select select "ADD"
type input "1640 NEVADA AVE E"
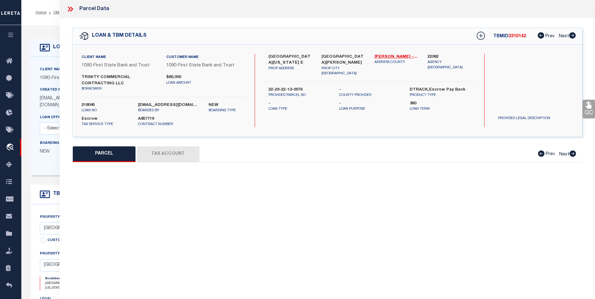
type input "ST PAUL MN 55106"
type textarea "WHEELER'S SUB OF L14 KERWIN'S LOT 6 BLK 2"
type textarea "Parcel ID 222922130076 Parcel Status Active Property Address 1640 NEVADA AVE E …"
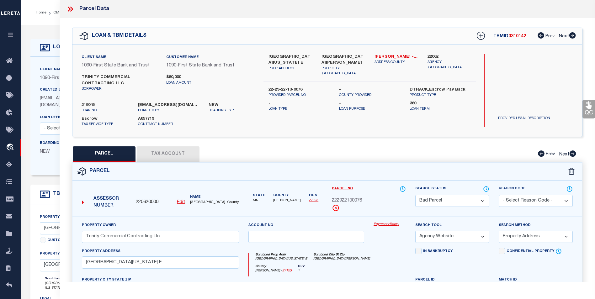
click at [98, 153] on button "PARCEL" at bounding box center [104, 155] width 63 height 16
select select "AS"
select select
checkbox input "false"
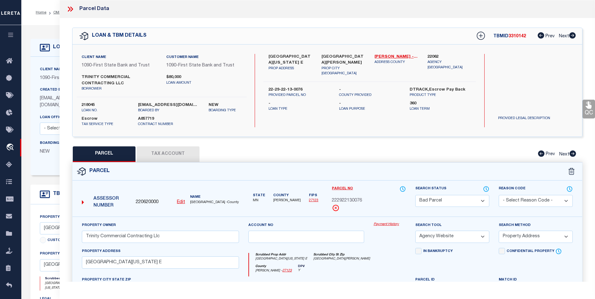
checkbox input "false"
select select "BP"
type input "Trinity Commercial Contracting Llc"
select select "AGW"
select select "ADD"
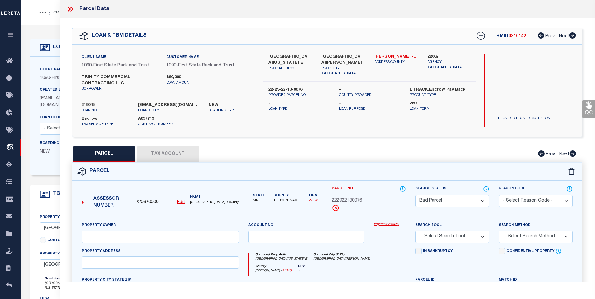
type input "1640 NEVADA AVE E"
type input "ST PAUL MN 55106"
type textarea "WHEELER'S SUB OF L14 KERWIN'S LOT 6 BLK 2"
type textarea "Parcel ID 222922130076 Parcel Status Active Property Address 1640 NEVADA AVE E …"
click at [180, 202] on u "Edit" at bounding box center [181, 202] width 8 height 4
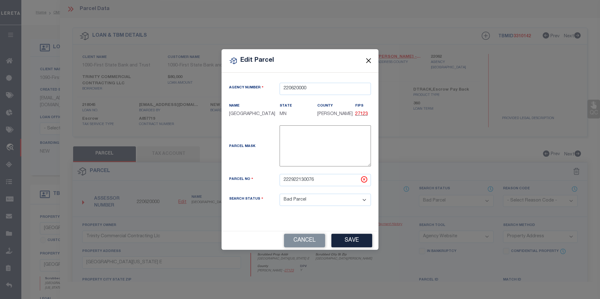
click at [370, 60] on button "Close" at bounding box center [369, 61] width 8 height 8
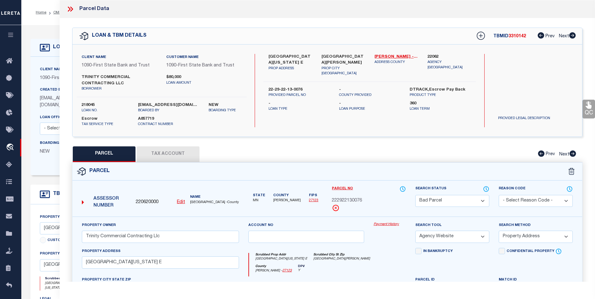
click at [475, 206] on select "Automated Search Bad Parcel Complete Duplicate Parcel High Dollar Reporting In …" at bounding box center [452, 201] width 74 height 12
click at [415, 195] on select "Automated Search Bad Parcel Complete Duplicate Parcel High Dollar Reporting In …" at bounding box center [452, 201] width 74 height 12
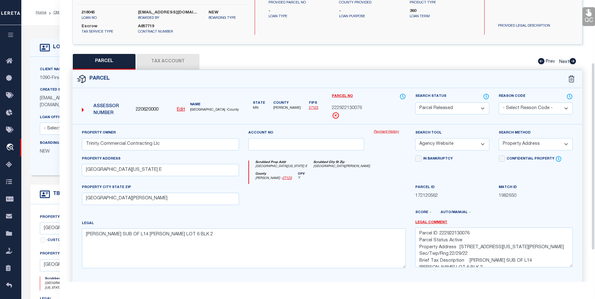
scroll to position [94, 0]
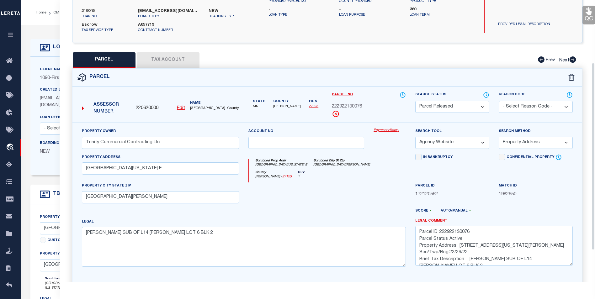
click at [474, 109] on select "Automated Search Bad Parcel Complete Duplicate Parcel High Dollar Reporting In …" at bounding box center [452, 107] width 74 height 12
click at [415, 101] on select "Automated Search Bad Parcel Complete Duplicate Parcel High Dollar Reporting In …" at bounding box center [452, 107] width 74 height 12
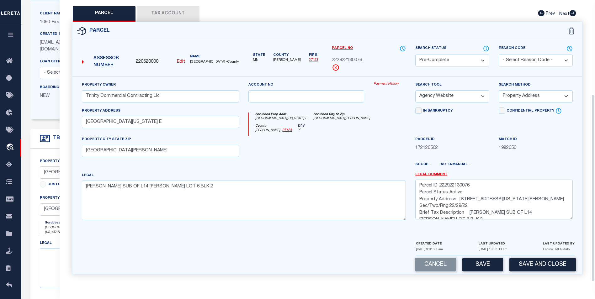
scroll to position [63, 0]
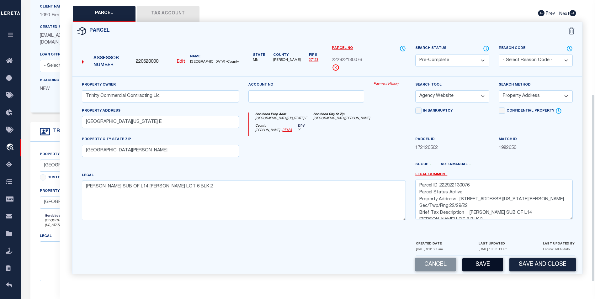
click at [478, 259] on button "Save" at bounding box center [483, 264] width 41 height 13
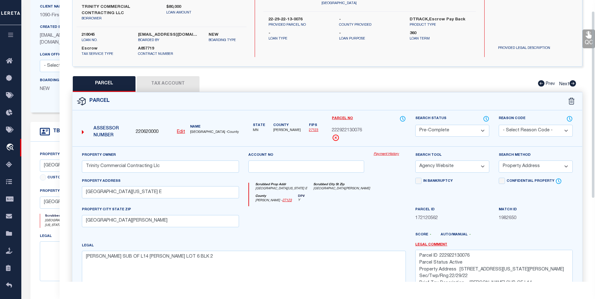
scroll to position [16, 0]
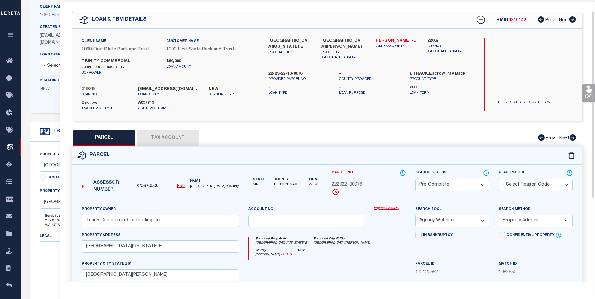
select select "AS"
select select
checkbox input "false"
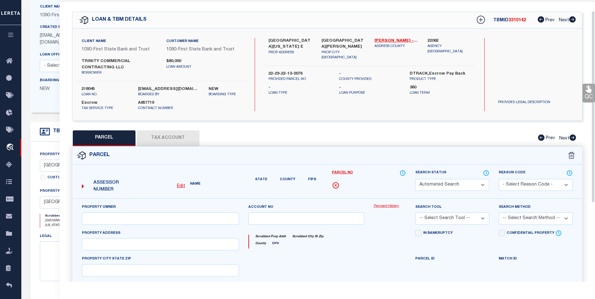
select select "PC"
type input "Trinity Commercial Contracting Llc"
select select "AGW"
select select "ADD"
type input "1640 NEVADA AVE E"
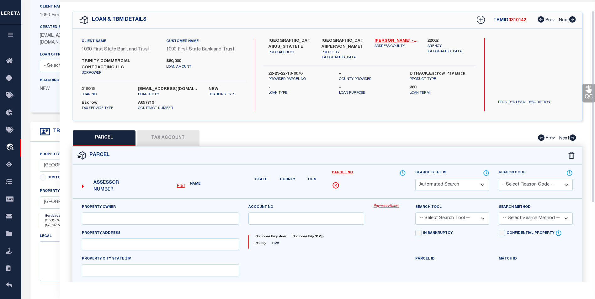
type input "ST PAUL MN 55106"
type textarea "WHEELER'S SUB OF L14 KERWIN'S LOT 6 BLK 2"
type textarea "Parcel ID 222922130076 Parcel Status Active Property Address 1640 NEVADA AVE E …"
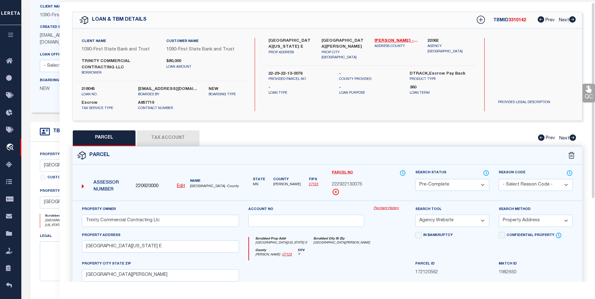
scroll to position [0, 0]
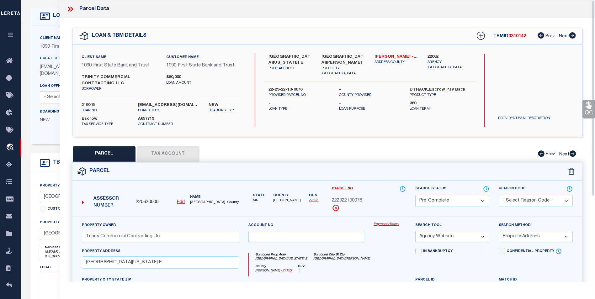
click at [69, 7] on icon at bounding box center [70, 9] width 8 height 8
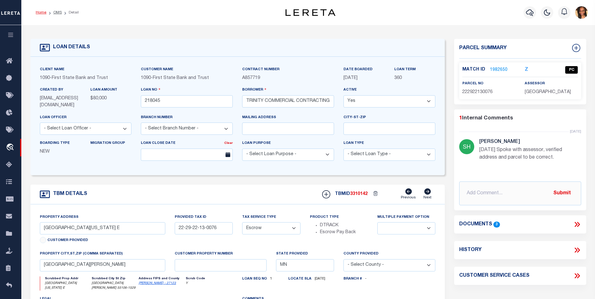
click at [38, 12] on link "Home" at bounding box center [41, 13] width 11 height 4
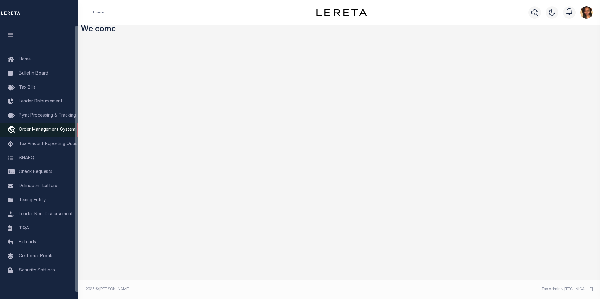
click at [33, 130] on span "Order Management System" at bounding box center [47, 130] width 56 height 4
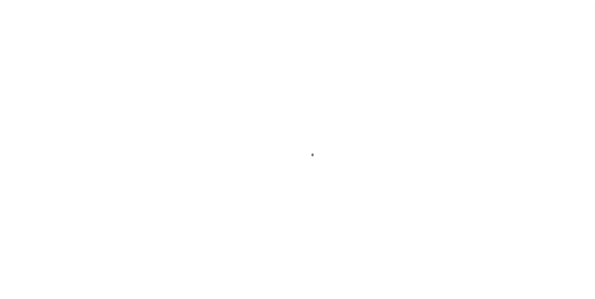
scroll to position [6, 0]
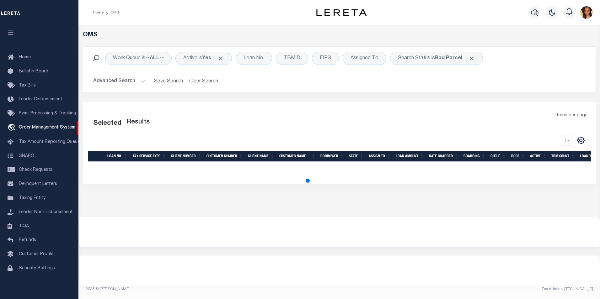
select select "200"
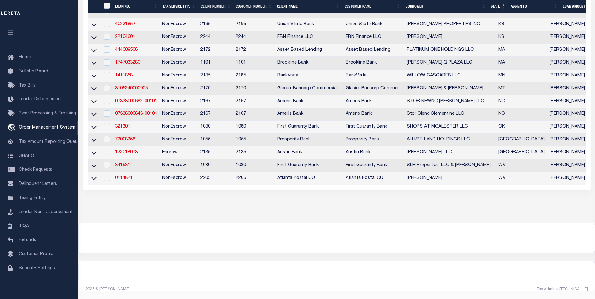
scroll to position [297, 0]
click at [141, 99] on link "07338000682-00101" at bounding box center [136, 101] width 42 height 4
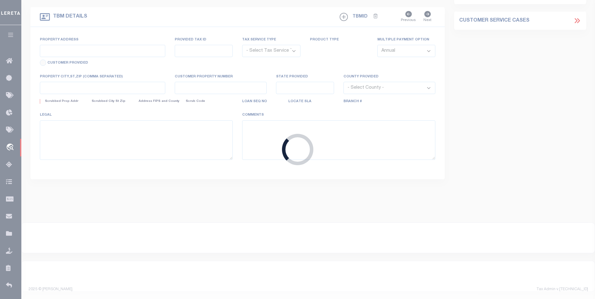
type input "07338000682-00101"
type input "STOR NEWNC [PERSON_NAME] LLC"
select select
select select "10"
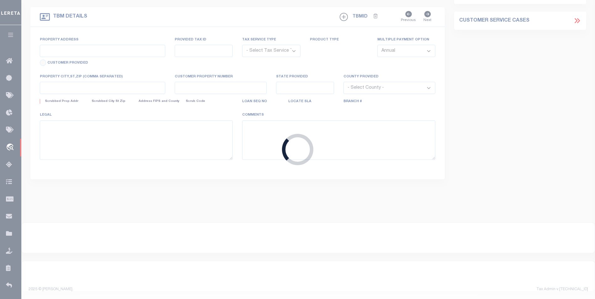
select select "NonEscrow"
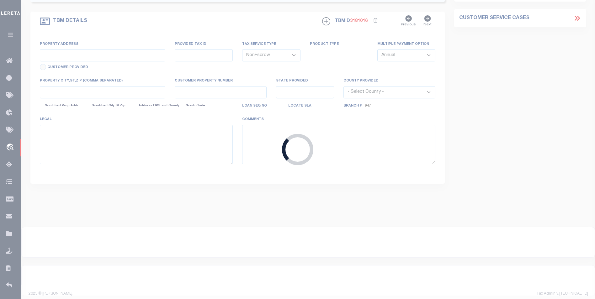
type input "[STREET_ADDRESS]"
type input "5892435023000"
select select
type input "Clemmons NC 27012"
type input "Atlanta CRE"
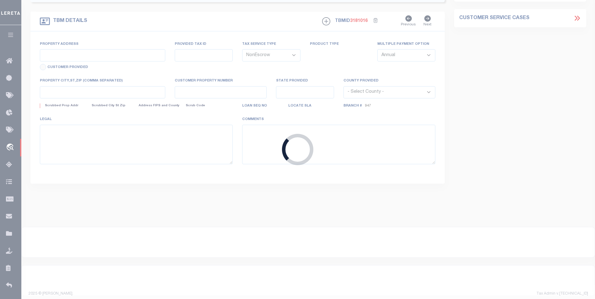
type input "NC"
select select
type textarea "See Attached"
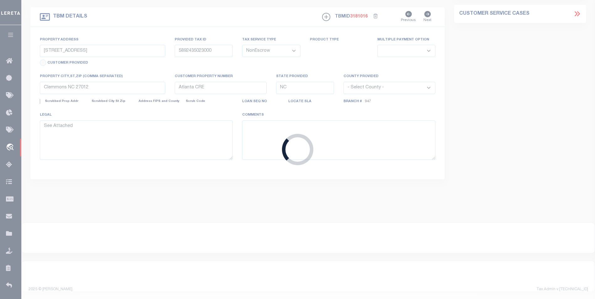
select select "10932"
select select "7052"
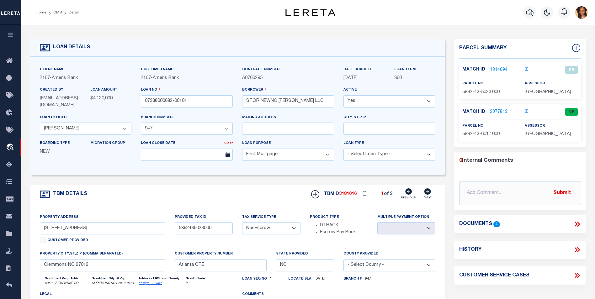
click at [500, 69] on link "1814694" at bounding box center [499, 70] width 18 height 7
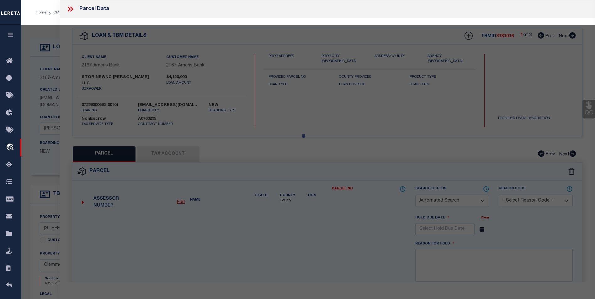
checkbox input "false"
select select "PR"
select select "ACT"
type input "Baltimore Re Llc"
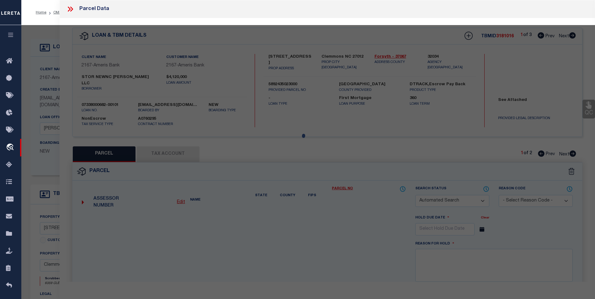
select select
type input "[STREET_ADDRESS][PERSON_NAME]"
type input "CLEMMONS NC 27012"
type textarea "LO023E BL4209 ACRES: 1.63"
type textarea "COMPLETED BASED ON GIVEN DOCUMENT"
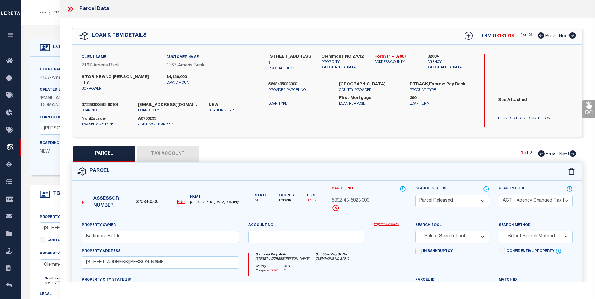
click at [574, 35] on icon at bounding box center [572, 35] width 7 height 6
select select "AS"
select select
checkbox input "false"
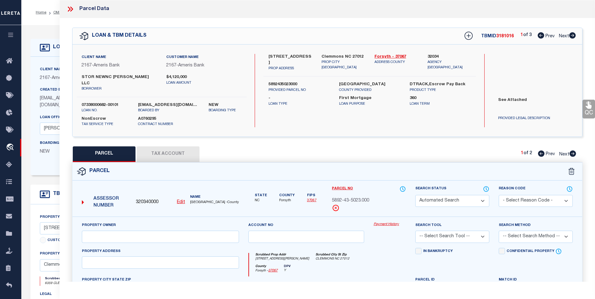
select select "BP"
type input "BALTIMORE RE LLC"
select select
type input "6335 Clementine DR"
type input "CLEMMONS NC 27012"
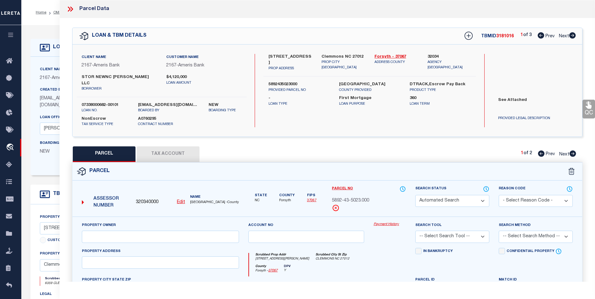
type textarea "VACANT LO023L BL4209 BU1 ACRES: 1.18"
type textarea "Inactive parcel It was last taxed in 2022"
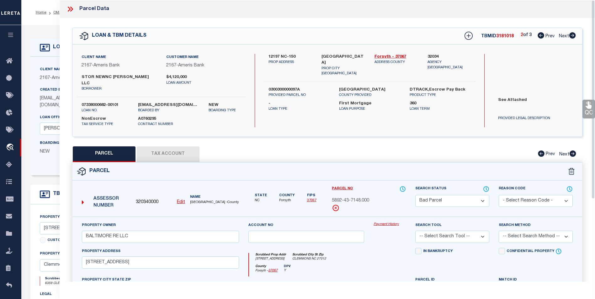
click at [67, 9] on icon at bounding box center [70, 9] width 8 height 8
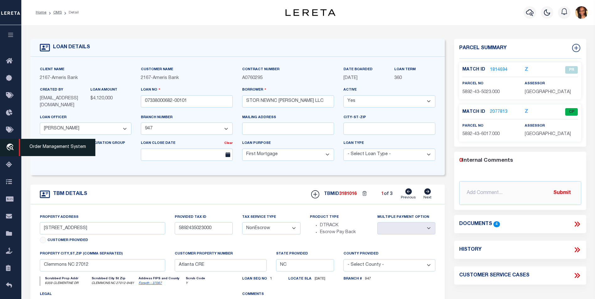
click at [12, 143] on link "travel_explore Order Management System" at bounding box center [10, 148] width 21 height 18
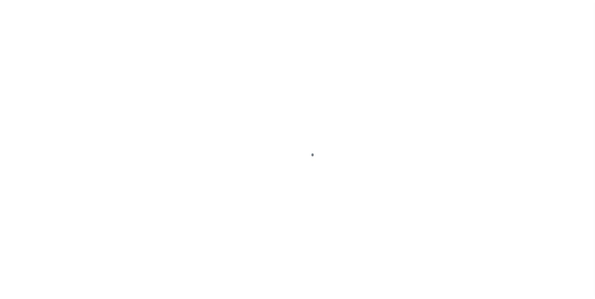
scroll to position [6, 0]
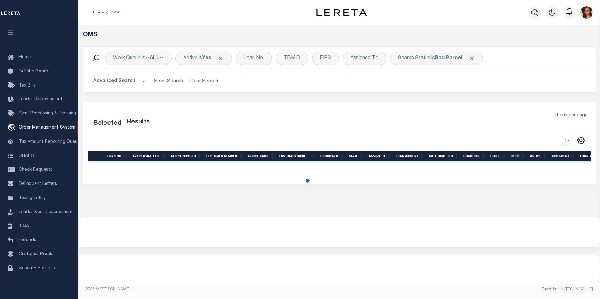
select select "200"
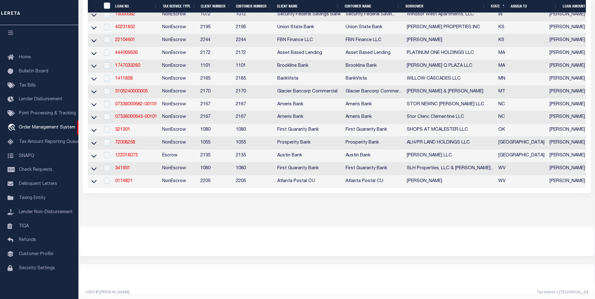
scroll to position [265, 0]
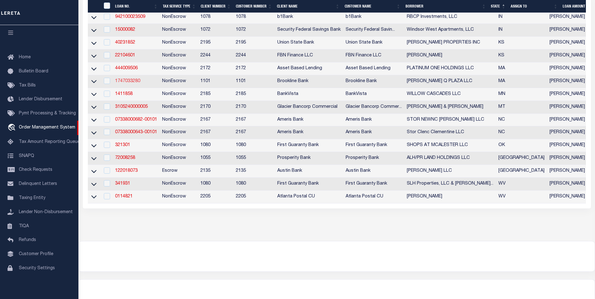
click at [128, 83] on link "1747033280" at bounding box center [127, 81] width 25 height 4
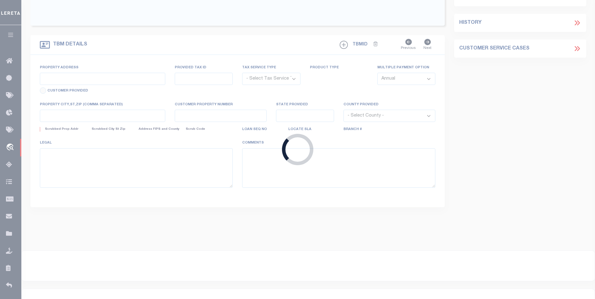
type input "1747033280"
type input "[PERSON_NAME] Q PLAZA LLC"
select select
select select "NonEscrow"
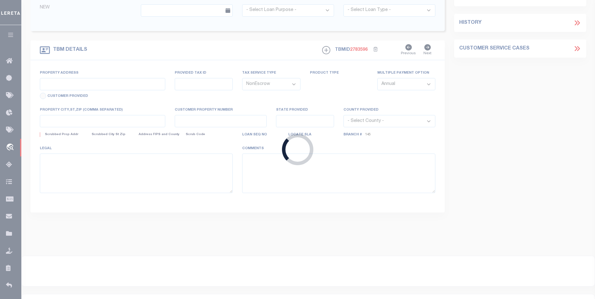
type input "[STREET_ADDRESS][PERSON_NAME]"
type input "1142/ 47/ C/ /"
select select
type input "QUINCY MA 02169"
type input "25507"
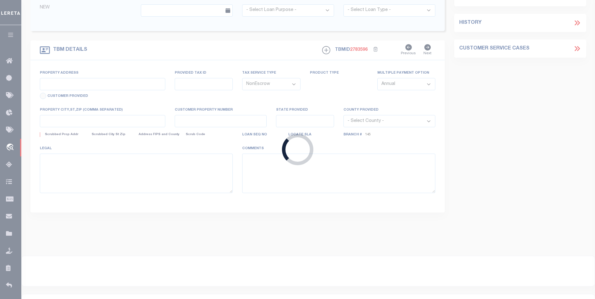
type input "MA"
select select
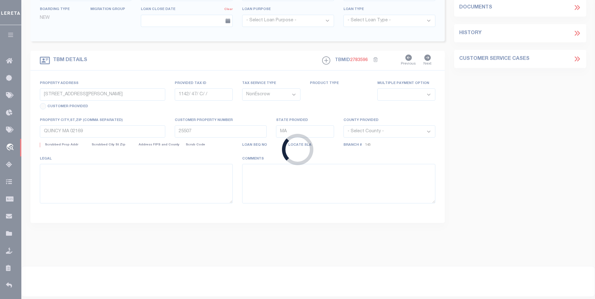
select select "8394"
select select "1501"
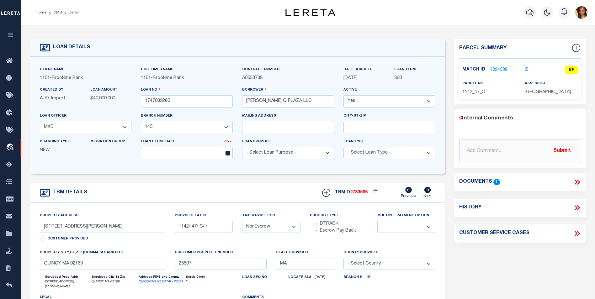
click at [496, 67] on link "1324588" at bounding box center [499, 70] width 18 height 7
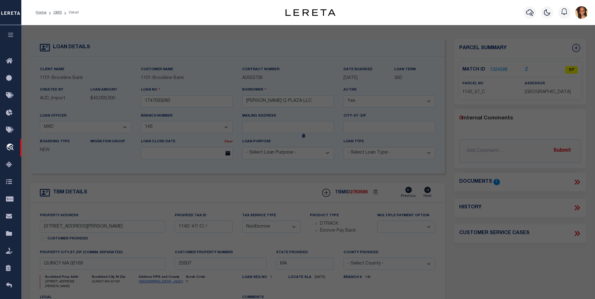
checkbox input "false"
select select "BP"
type input "[PERSON_NAME] Q PLAZA LLC"
select select
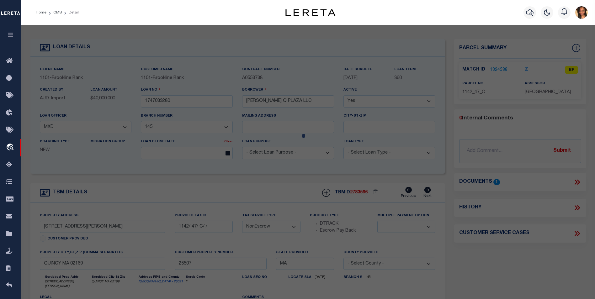
type input "[STREET_ADDRESS][PERSON_NAME]"
checkbox input "false"
type input "QUINCY MA 02169"
type textarea "Sale Price $0 Book & Page 32531/0422 Sale Date [DATE] Instrument 1F Use Code 01…"
type textarea "Situs and Parcel Number Mis Match as per assessor records."
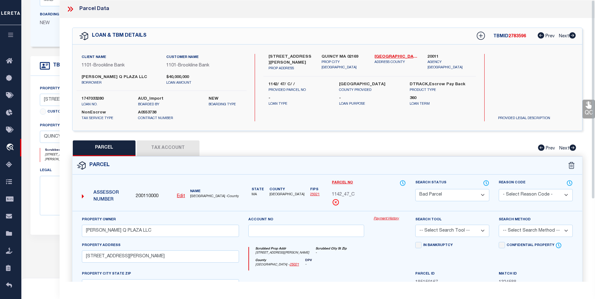
scroll to position [126, 0]
click at [70, 9] on icon at bounding box center [69, 9] width 3 height 5
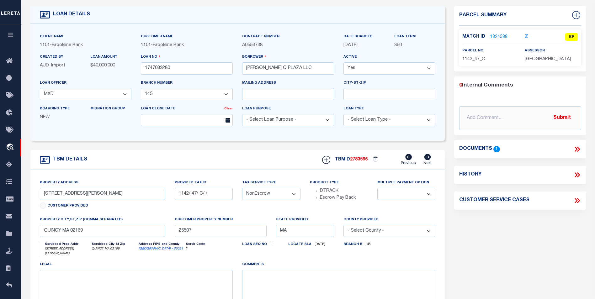
scroll to position [31, 0]
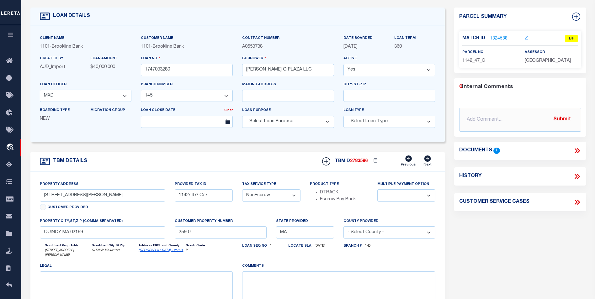
click at [499, 39] on link "1324588" at bounding box center [499, 38] width 18 height 7
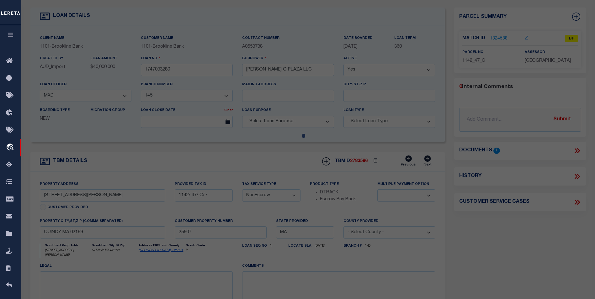
select select "AS"
checkbox input "false"
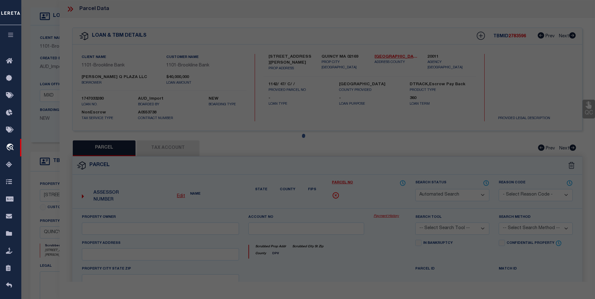
select select "BP"
type input "HANCOCK Q PLAZA LLC"
select select
type input "1510 HANCOCK ST"
checkbox input "false"
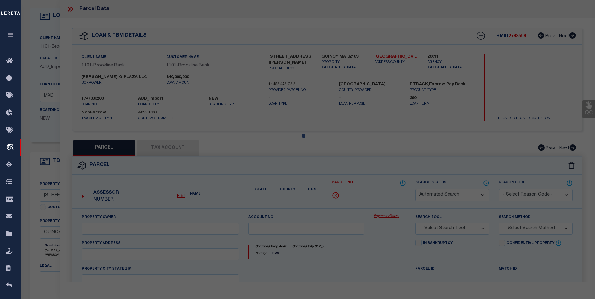
type input "QUINCY MA 02169"
type textarea "Sale Price $0 Book & Page 32531/0422 Sale Date 09/05/2014 Instrument 1F Use Cod…"
type textarea "Situs and Parcel Number Mis Match as per assessor records."
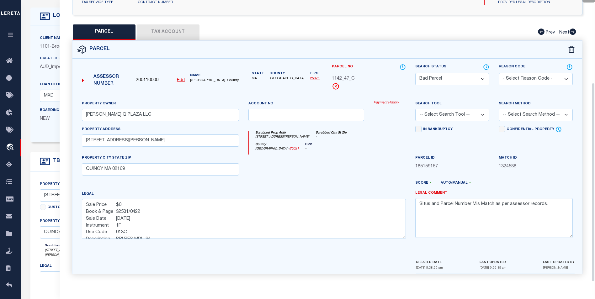
scroll to position [21, 0]
click at [258, 23] on div "QC QC QC" at bounding box center [328, 92] width 536 height 380
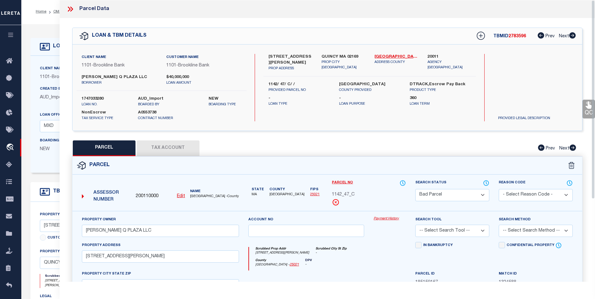
scroll to position [0, 0]
click at [70, 8] on icon at bounding box center [70, 9] width 8 height 8
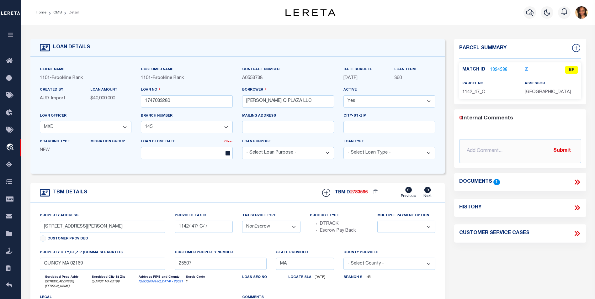
click at [499, 70] on link "1324588" at bounding box center [499, 70] width 18 height 7
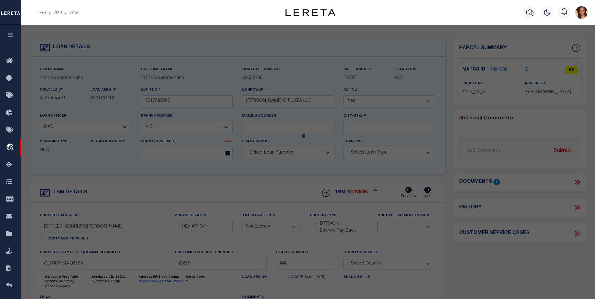
select select "AS"
checkbox input "false"
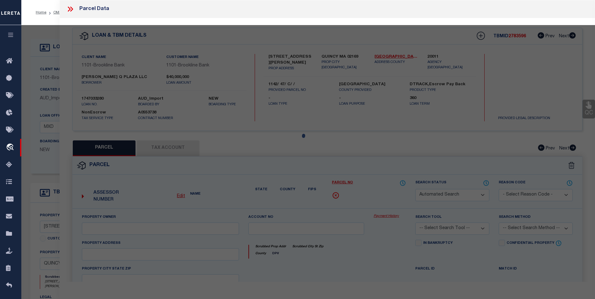
select select "BP"
type input "HANCOCK Q PLAZA LLC"
select select
type input "1510 HANCOCK ST"
checkbox input "false"
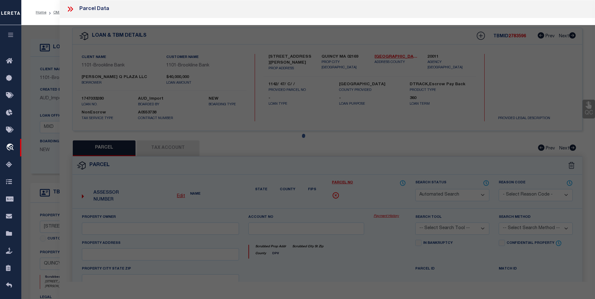
type input "QUINCY MA 02169"
type textarea "Sale Price $0 Book & Page 32531/0422 Sale Date 09/05/2014 Instrument 1F Use Cod…"
type textarea "Situs and Parcel Number Mis Match as per assessor records."
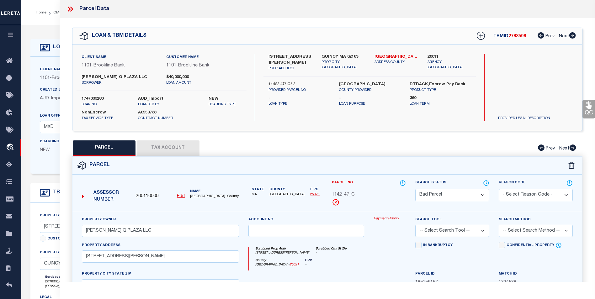
click at [73, 8] on icon at bounding box center [70, 9] width 8 height 8
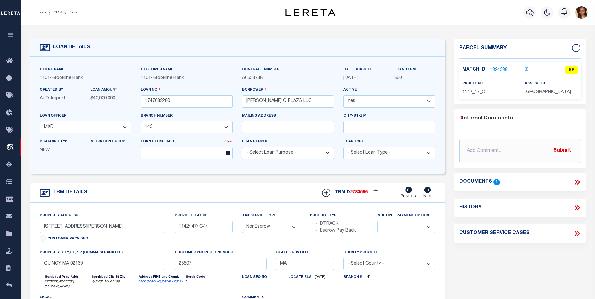
click at [576, 182] on icon at bounding box center [577, 182] width 8 height 8
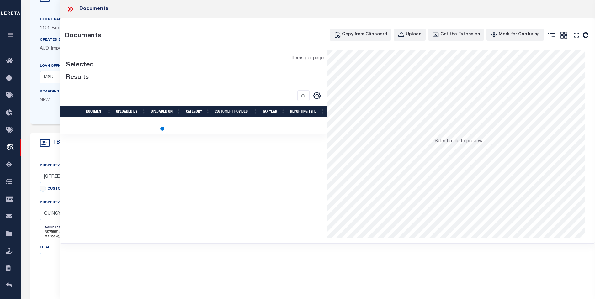
scroll to position [63, 0]
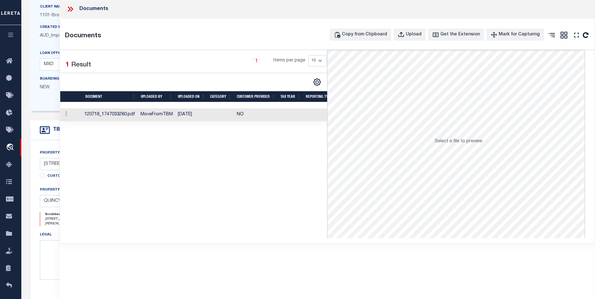
click at [208, 114] on td at bounding box center [221, 115] width 27 height 13
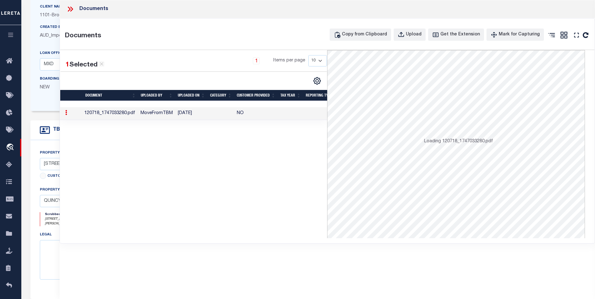
click at [208, 114] on td at bounding box center [221, 113] width 27 height 13
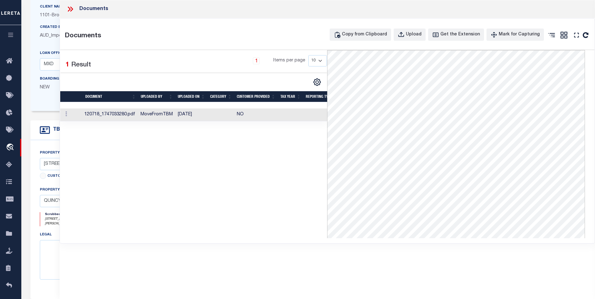
scroll to position [0, 0]
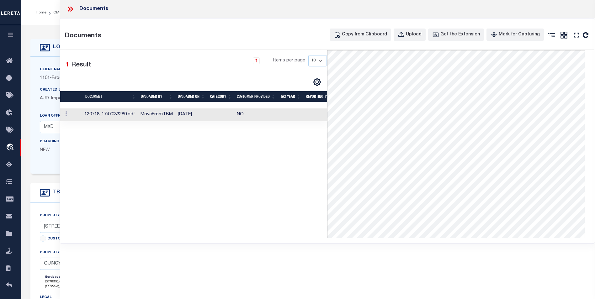
click at [73, 9] on icon at bounding box center [70, 9] width 8 height 8
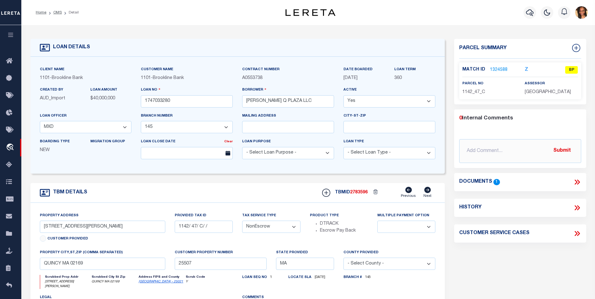
click at [497, 68] on link "1324588" at bounding box center [499, 70] width 18 height 7
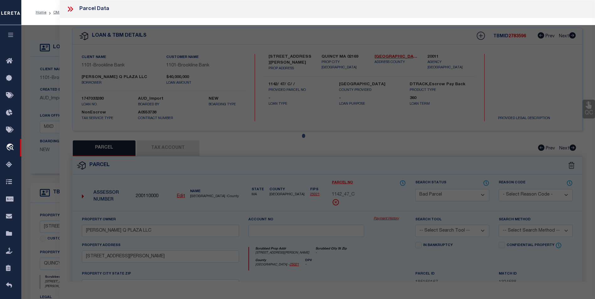
select select "AS"
checkbox input "false"
select select "BP"
type input "[PERSON_NAME] Q PLAZA LLC"
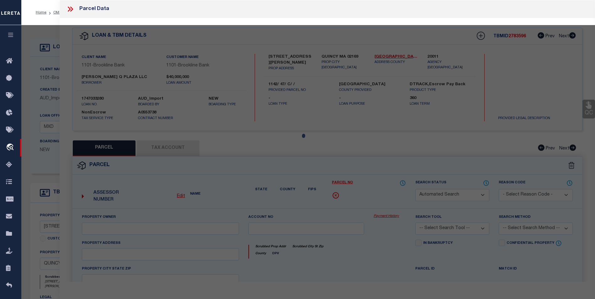
select select
type input "1510 HANCOCK ST"
checkbox input "false"
type input "QUINCY MA 02169"
type textarea "Sale Price $0 Book & Page 32531/0422 Sale Date 09/05/2014 Instrument 1F Use Cod…"
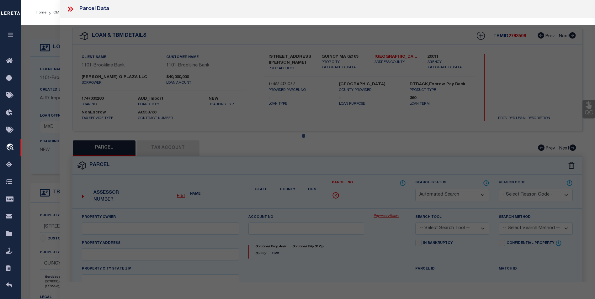
type textarea "Situs and Parcel Number Mis Match as per assessor records."
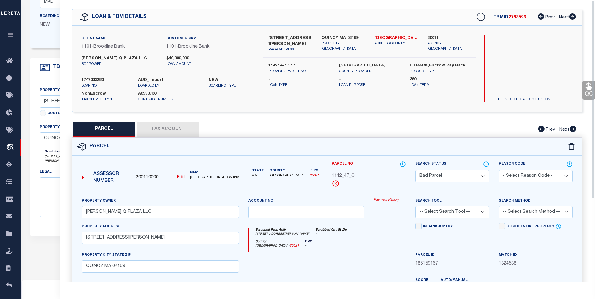
scroll to position [63, 0]
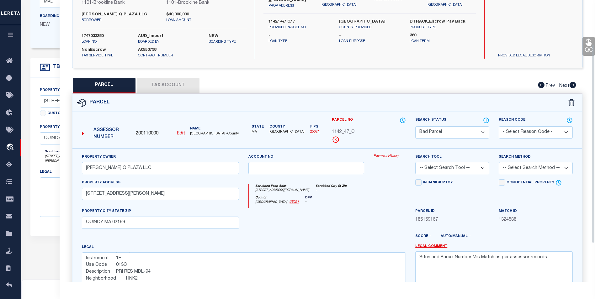
click at [279, 41] on div "1510 HANCOCK ST PROP ADDRESS QUINCY MA 02169 PROP CITY ST ZIP Norfolk - 25021 A…" at bounding box center [370, 24] width 212 height 67
click at [167, 84] on button "Tax Account" at bounding box center [168, 86] width 63 height 16
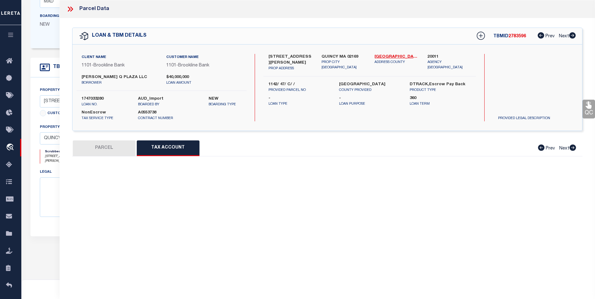
scroll to position [0, 0]
select select "100"
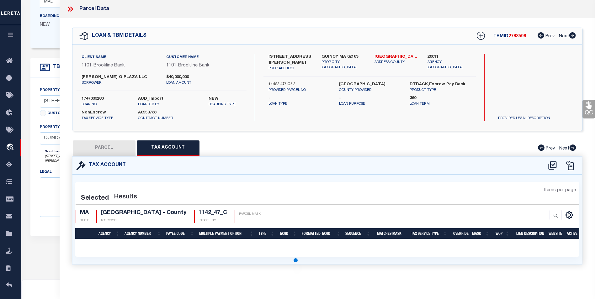
select select "100"
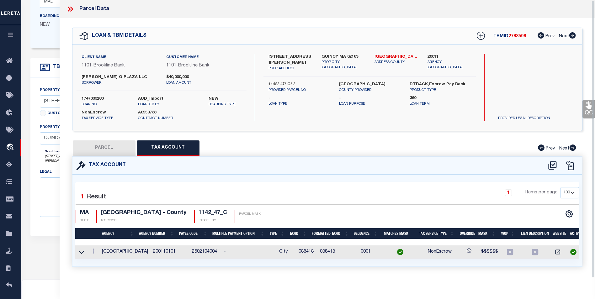
click at [69, 8] on icon at bounding box center [70, 9] width 8 height 8
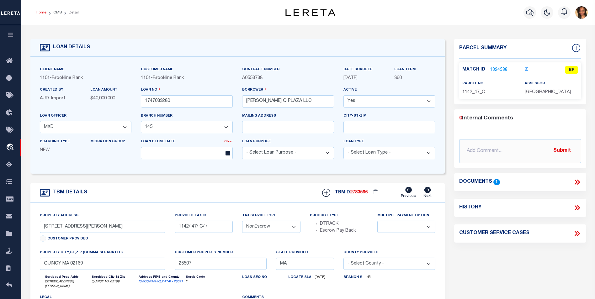
click at [40, 14] on link "Home" at bounding box center [41, 13] width 11 height 4
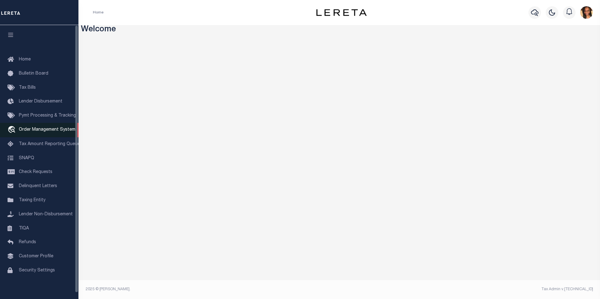
click at [35, 131] on span "Order Management System" at bounding box center [47, 130] width 56 height 4
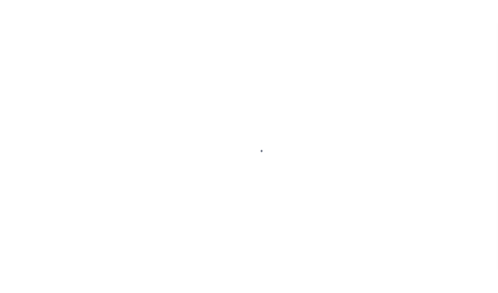
scroll to position [6, 0]
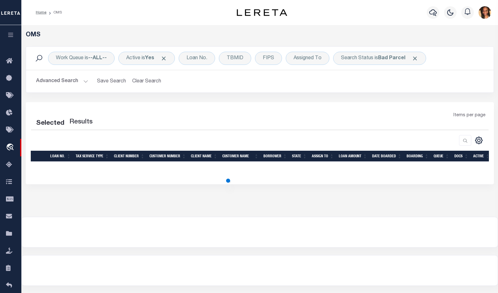
select select "200"
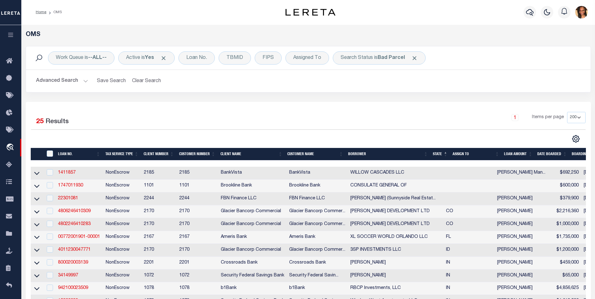
scroll to position [0, 0]
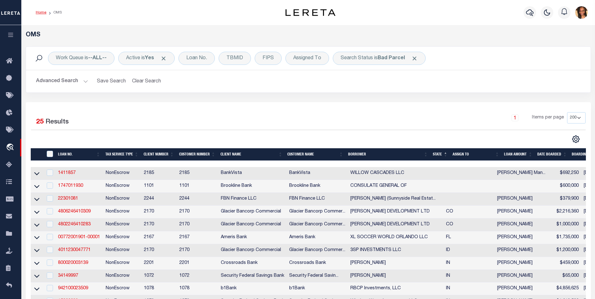
click at [40, 13] on link "Home" at bounding box center [41, 13] width 11 height 4
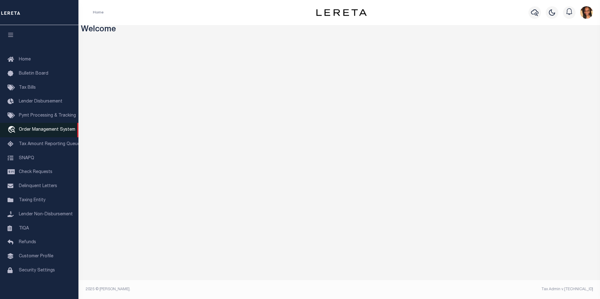
click at [44, 134] on link "travel_explore Order Management System" at bounding box center [39, 130] width 78 height 14
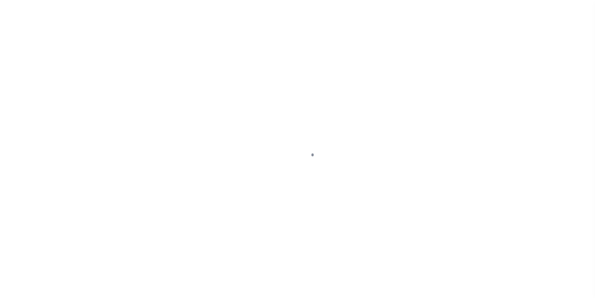
scroll to position [6, 0]
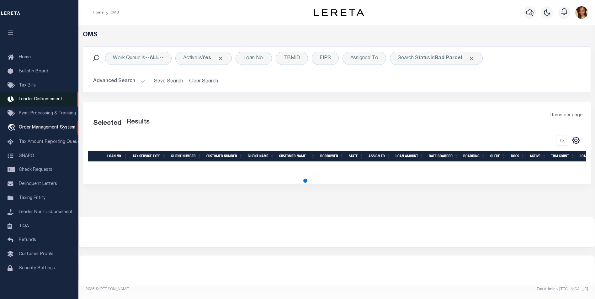
select select "200"
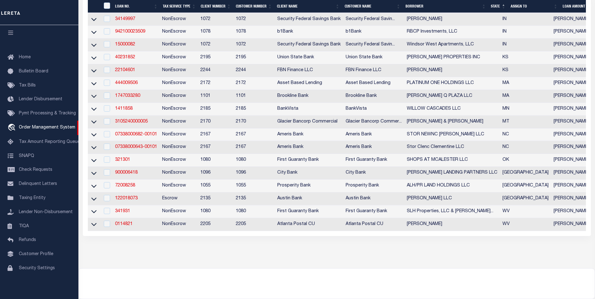
scroll to position [251, 0]
click at [133, 175] on link "900006418" at bounding box center [126, 172] width 23 height 4
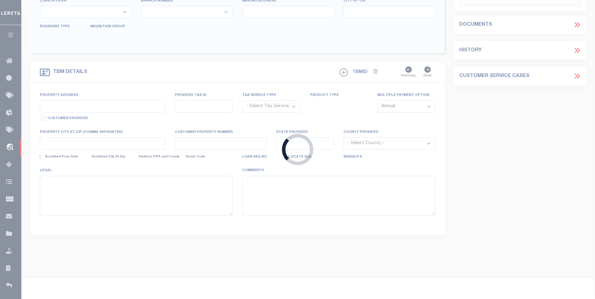
type input "900006418"
type input "[PERSON_NAME] LANDING PARTNERS LLC"
select select
select select "NonEscrow"
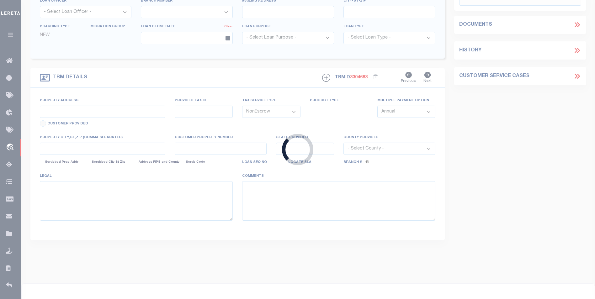
select select "15228"
type input "[STREET_ADDRESS][PERSON_NAME]"
type input "CAD 0680590050029"
select select
type input "[GEOGRAPHIC_DATA]"
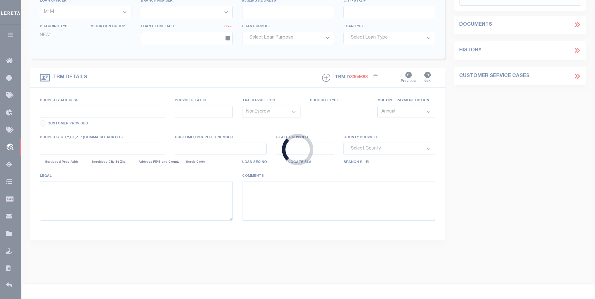
type input "[GEOGRAPHIC_DATA]"
select select
select select "1355"
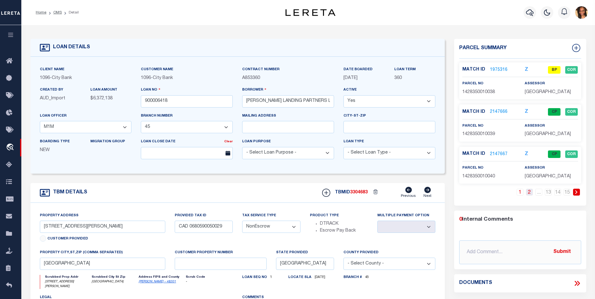
click at [528, 192] on link "2" at bounding box center [529, 192] width 7 height 7
click at [532, 194] on link "3" at bounding box center [529, 192] width 7 height 7
click at [577, 192] on icon at bounding box center [576, 192] width 2 height 4
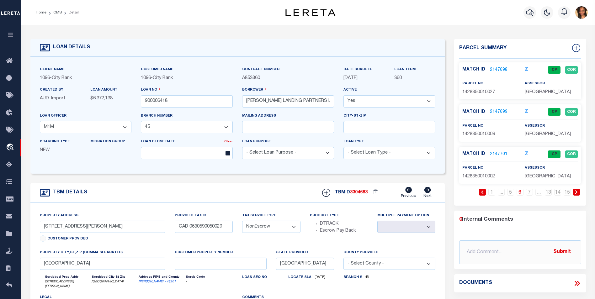
click at [577, 192] on icon at bounding box center [576, 192] width 2 height 4
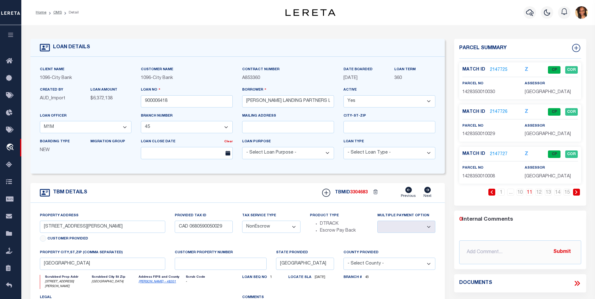
click at [577, 192] on icon at bounding box center [576, 192] width 2 height 4
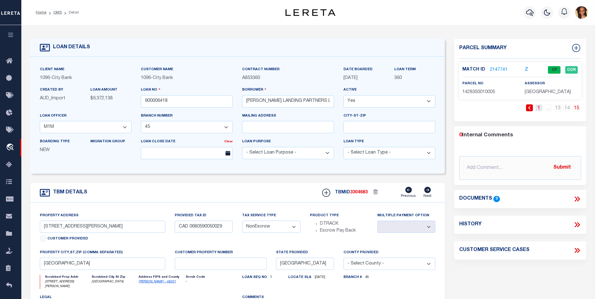
click at [538, 109] on link "1" at bounding box center [539, 107] width 7 height 7
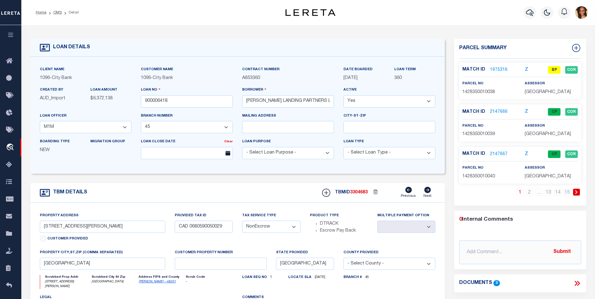
click at [498, 67] on link "1975316" at bounding box center [499, 70] width 18 height 7
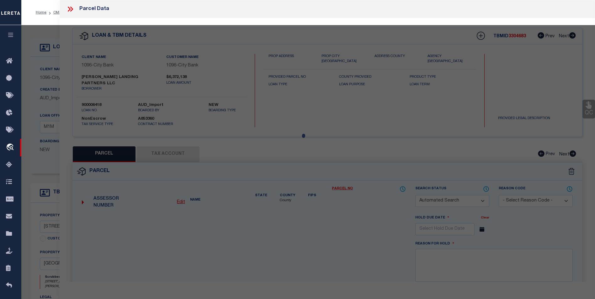
checkbox input "false"
select select "BP"
type input "HARRIS COUNTY MUD NO 5"
select select "AGW"
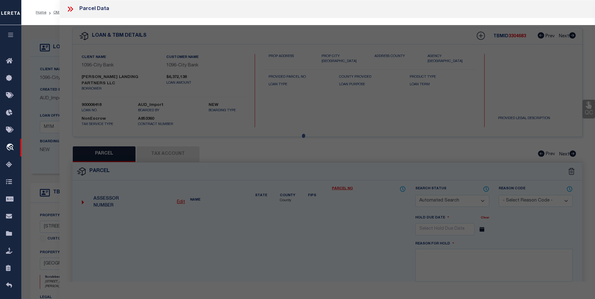
select select
type input "0 HUGH LANDING LN"
type input "HOUSTON TX 77067"
type textarea "RES B BLK 1 (DETENTION) HUGH LANDING"
type textarea "Inactive Parcel"
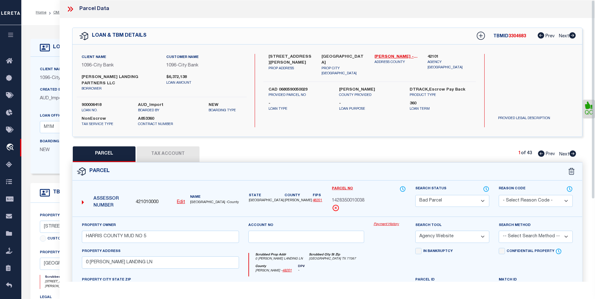
click at [69, 8] on icon at bounding box center [69, 9] width 3 height 5
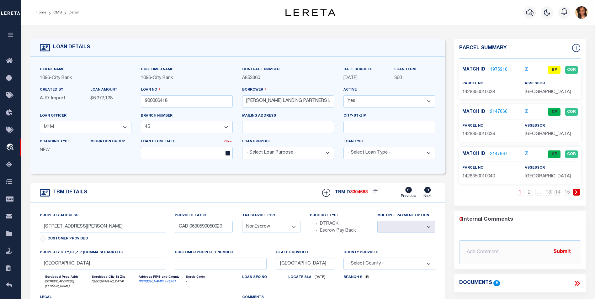
click at [41, 8] on ol "Home OMS Detail" at bounding box center [57, 12] width 53 height 13
click at [42, 11] on link "Home" at bounding box center [41, 13] width 11 height 4
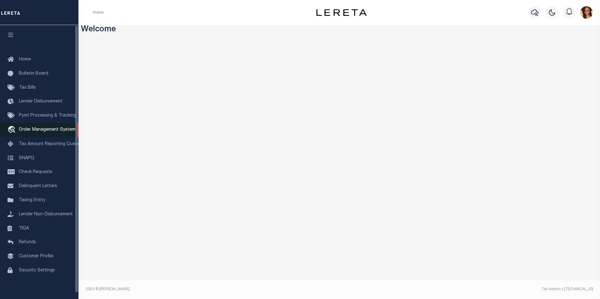
click at [56, 132] on span "Order Management System" at bounding box center [47, 130] width 56 height 4
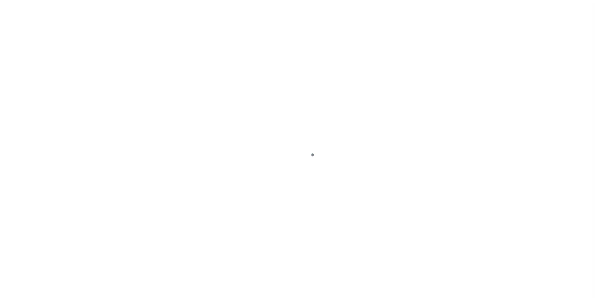
scroll to position [6, 0]
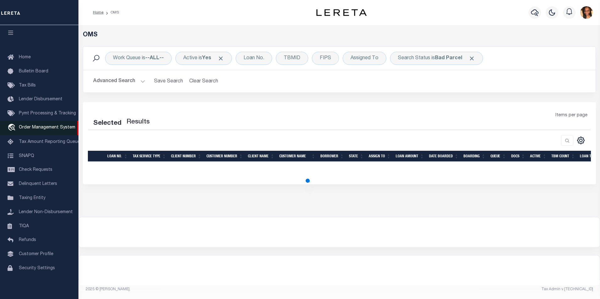
select select "200"
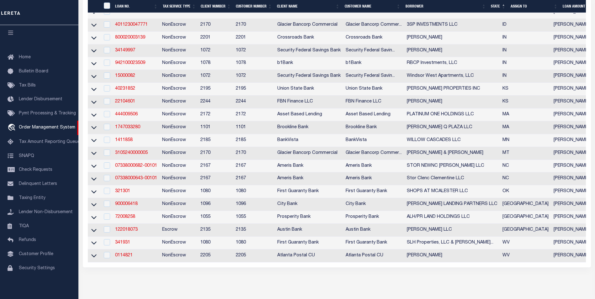
scroll to position [220, 0]
click at [119, 52] on link "34149997" at bounding box center [125, 50] width 20 height 4
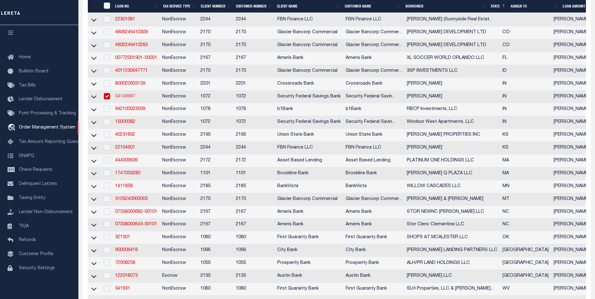
type input "34149997"
type input "[PERSON_NAME]"
select select
select select "NonEscrow"
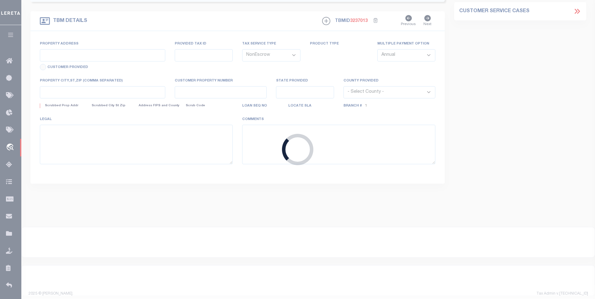
select select "378"
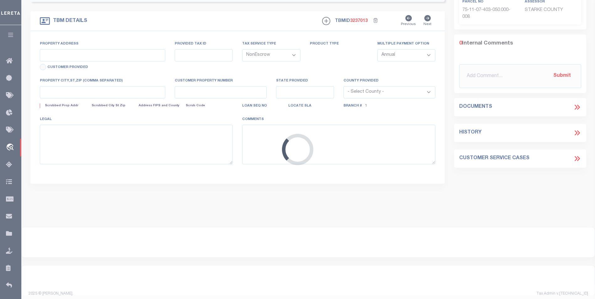
type input "[STREET_ADDRESS]"
select select
type input "[PERSON_NAME] IN 46534"
type input "IN"
select select "[PERSON_NAME]"
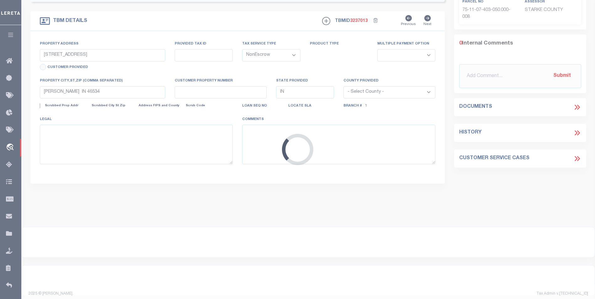
type textarea "see attachment"
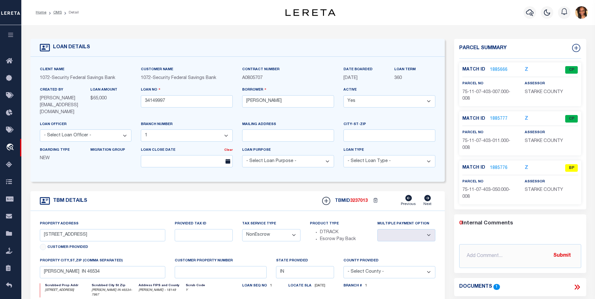
click at [493, 168] on link "1885776" at bounding box center [499, 168] width 18 height 7
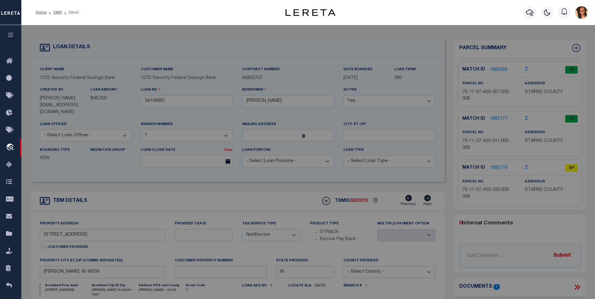
checkbox input "false"
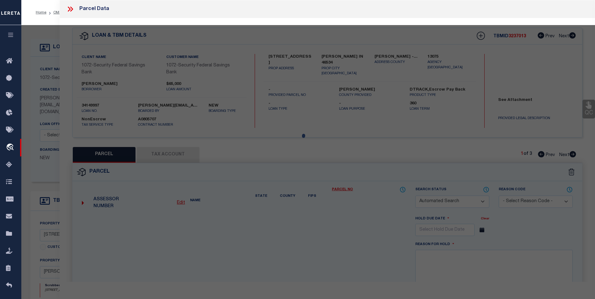
select select "BP"
type input "[PERSON_NAME]"
type input "[PHONE_NUMBER] (LERETA [DATE] [PERSON_NAME])"
select select
type input "3050 CR 210"
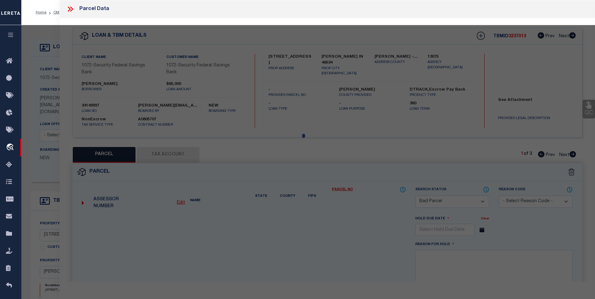
checkbox input "false"
type input "[PERSON_NAME], IN 46534"
type textarea "Pt Lot 5 Sw Se S7 T32 R1 .46a."
type textarea "Parcel is inactive as per website"
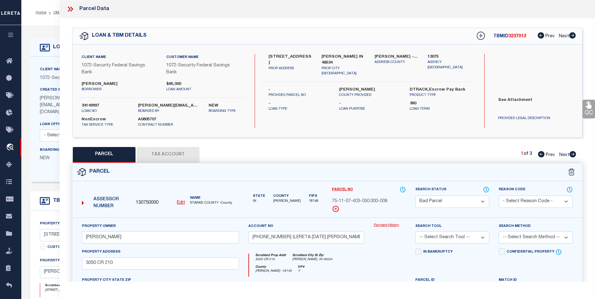
click at [573, 154] on icon at bounding box center [573, 154] width 7 height 6
select select "AS"
checkbox input "false"
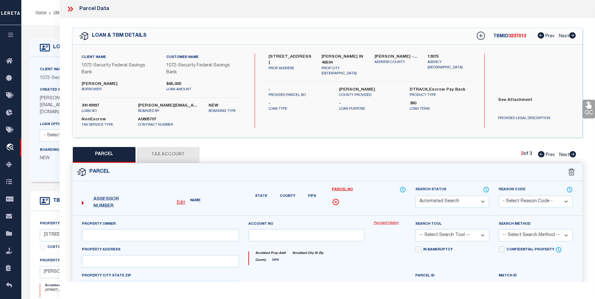
select select "CP"
type input "[PERSON_NAME]"
type input "[PHONE_NUMBER] (LERETA [DATE] [PERSON_NAME])"
select select
type input "[STREET_ADDRESS]"
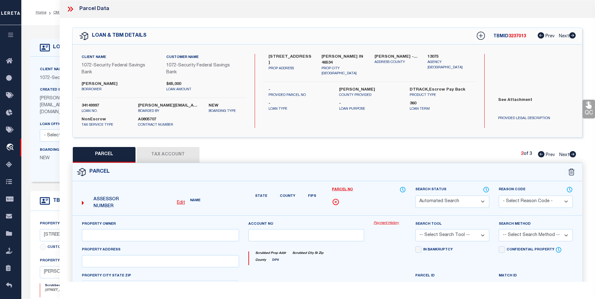
checkbox input "false"
type input "[PERSON_NAME], IN 46534"
type textarea "Pt Sw. Se. S7 T32 R1. .50 A."
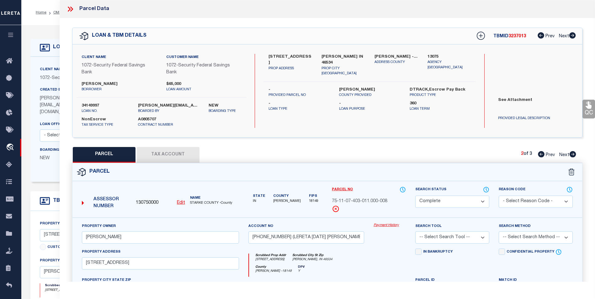
click at [572, 154] on icon at bounding box center [573, 154] width 7 height 6
select select "AS"
checkbox input "false"
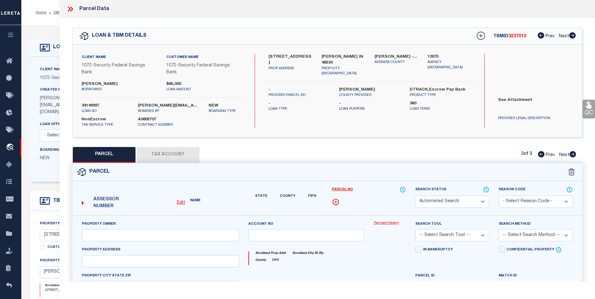
select select "CP"
type input "[PERSON_NAME] V & [PERSON_NAME] L Trust"
type input "[PHONE_NUMBER] (LERETA [DATE] [PERSON_NAME])"
select select
type input "CR 210"
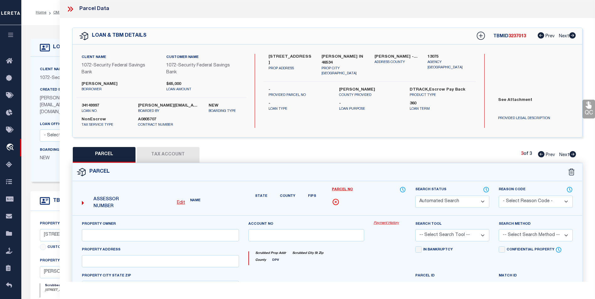
checkbox input "false"
type input "[PERSON_NAME], IN 46534"
type textarea "Pt Sw Se S7 T32 R1 .50a."
type textarea "Order Completed as per Tract 1 in Provided Legal."
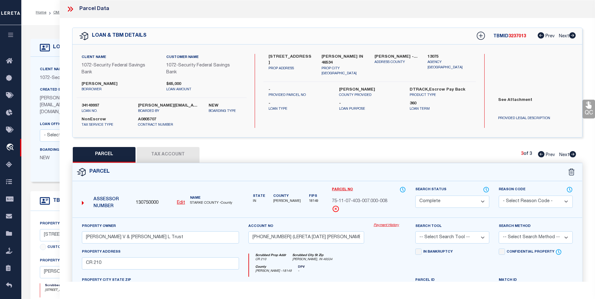
click at [539, 154] on icon at bounding box center [541, 154] width 7 height 6
select select "AS"
checkbox input "false"
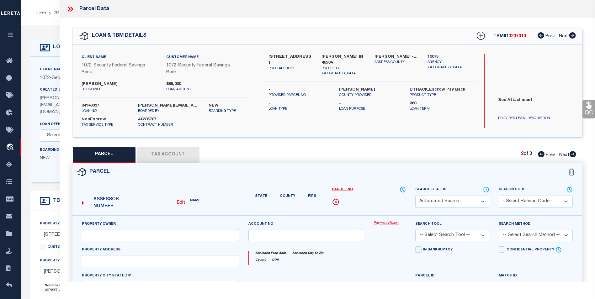
select select "CP"
type input "Vendl Marc R"
type input "007-01839-00 (LERETA 3/5/24 Jessica)"
select select
type input "3058 S CR 210"
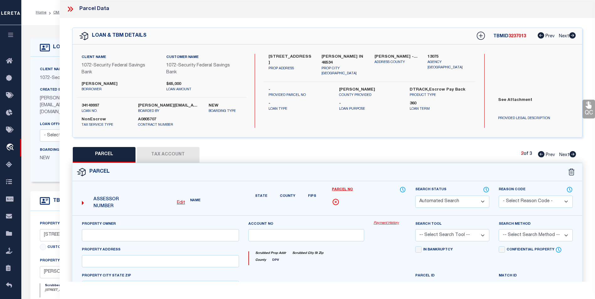
checkbox input "false"
type input "KNOX, IN 46534"
type textarea "Pt Sw. Se. S7 T32 R1. .50 A."
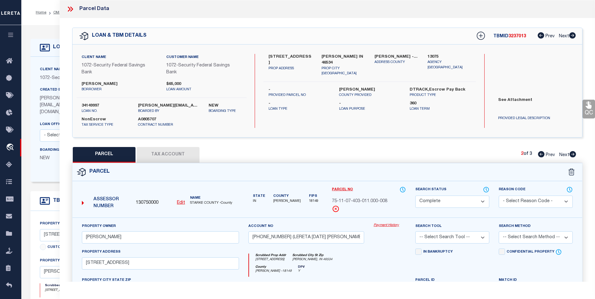
click at [539, 154] on icon at bounding box center [541, 154] width 7 height 6
select select "AS"
checkbox input "false"
select select "BP"
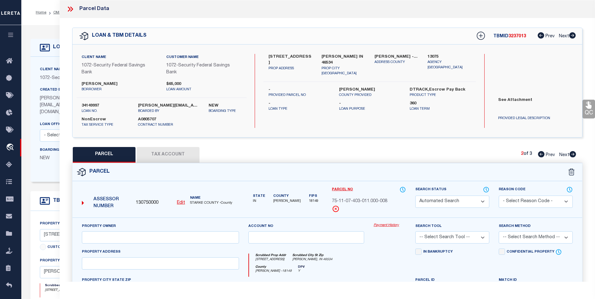
type input "Vendl Marc"
type input "007-01342-00 (LERETA 3/5/24 Jessica)"
select select
type input "3050 CR 210"
checkbox input "false"
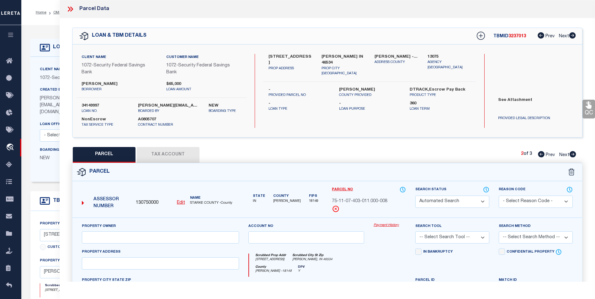
type input "KNOX, IN 46534"
type textarea "Pt Lot 5 Sw Se S7 T32 R1 .46a."
type textarea "Parcel is inactive as per website"
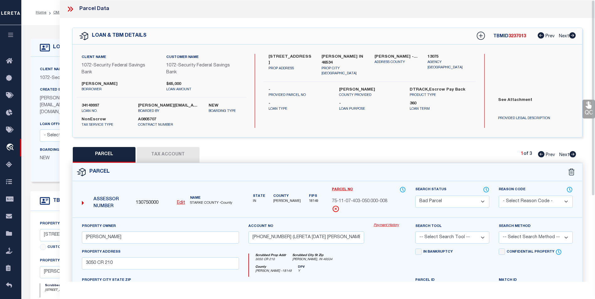
click at [572, 154] on icon at bounding box center [573, 154] width 7 height 6
select select "AS"
checkbox input "false"
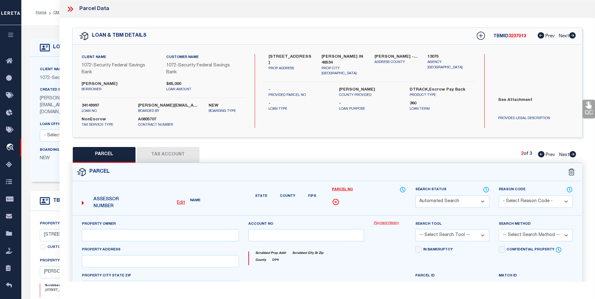
select select "CP"
type input "Vendl Marc R"
type input "007-01839-00 (LERETA 3/5/24 Jessica)"
select select
type input "3058 S CR 210"
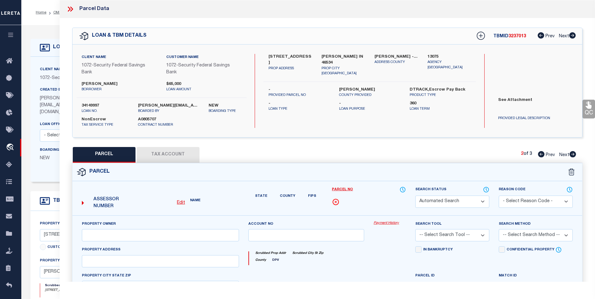
checkbox input "false"
type input "KNOX, IN 46534"
type textarea "Pt Sw. Se. S7 T32 R1. .50 A."
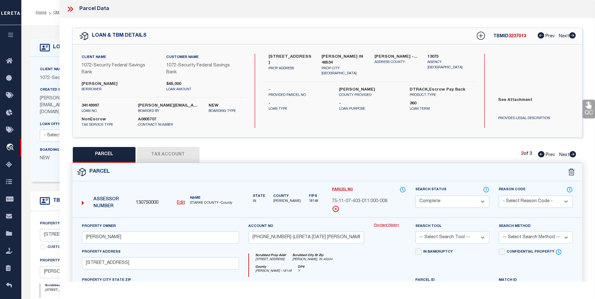
click at [67, 8] on icon at bounding box center [70, 9] width 8 height 8
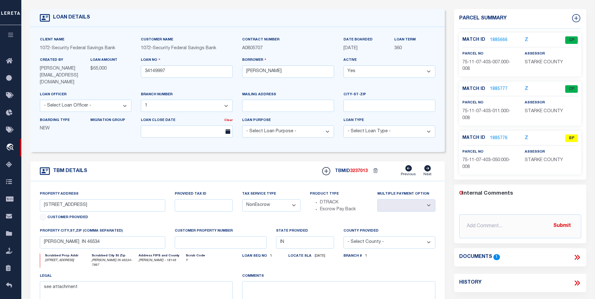
scroll to position [31, 0]
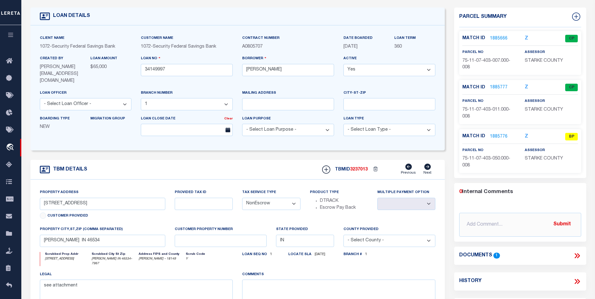
click at [578, 257] on icon at bounding box center [577, 256] width 8 height 8
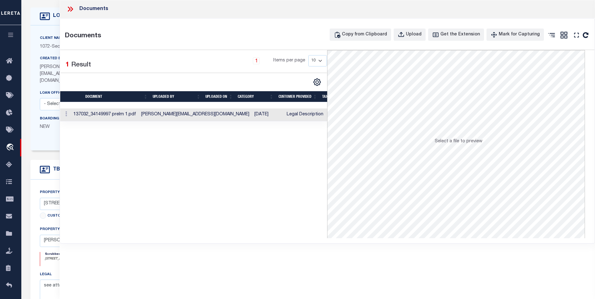
click at [252, 115] on td "12/21/2022" at bounding box center [268, 115] width 32 height 13
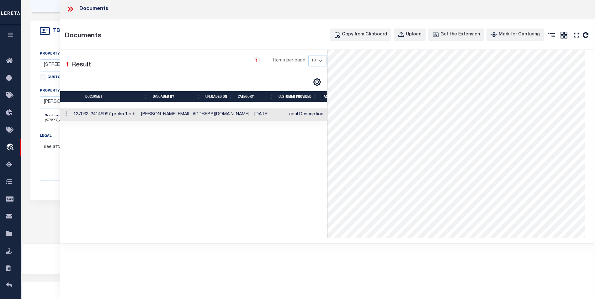
scroll to position [182, 0]
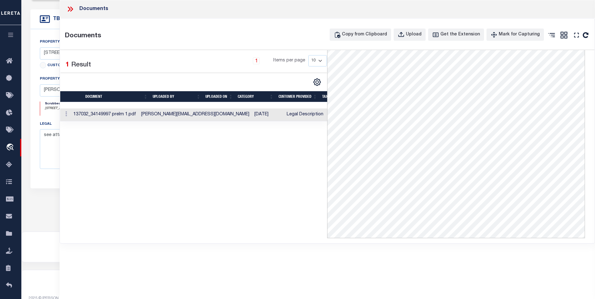
click at [70, 6] on icon at bounding box center [70, 9] width 8 height 8
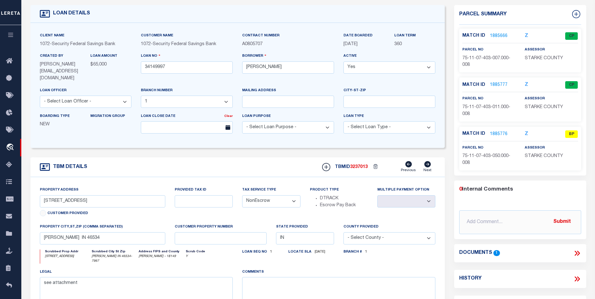
scroll to position [25, 0]
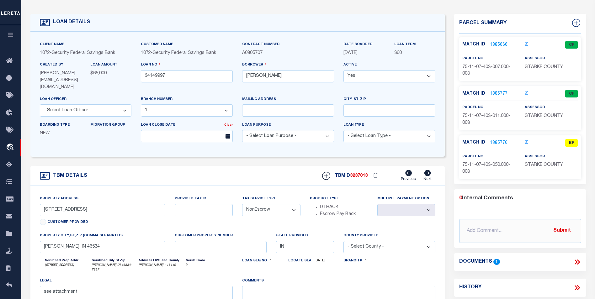
click at [496, 143] on link "1885776" at bounding box center [499, 143] width 18 height 7
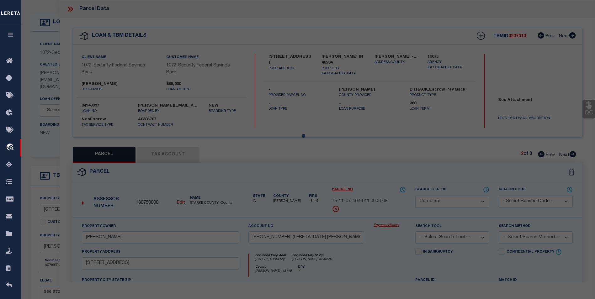
select select "AS"
checkbox input "false"
select select "BP"
type input "Vendl Marc"
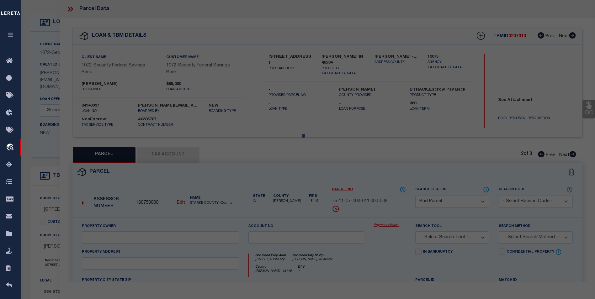
type input "007-01342-00 (LERETA 3/5/24 Jessica)"
select select
type input "3050 CR 210"
checkbox input "false"
type input "KNOX, IN 46534"
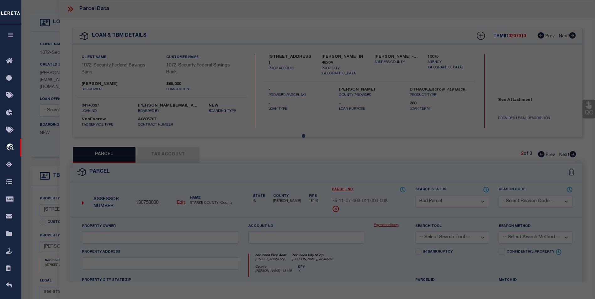
type textarea "Pt Lot 5 Sw Se S7 T32 R1 .46a."
type textarea "Parcel is inactive as per website"
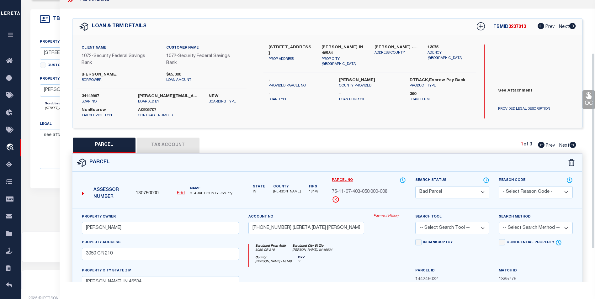
scroll to position [0, 0]
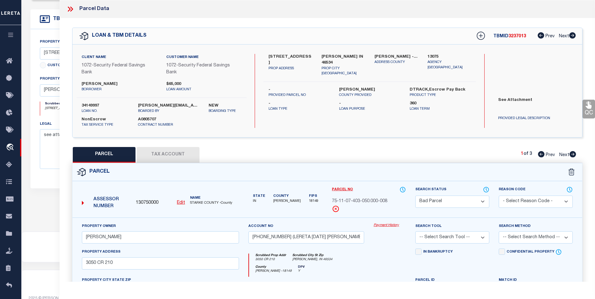
click at [177, 158] on button "Tax Account" at bounding box center [168, 155] width 63 height 16
select select "100"
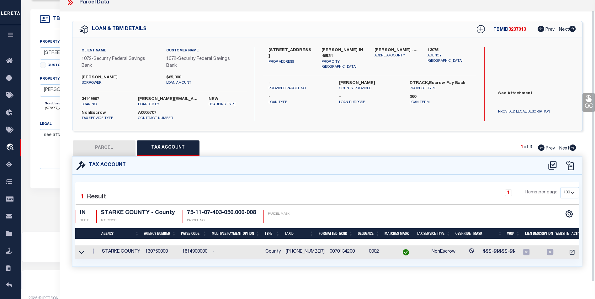
scroll to position [11, 0]
click at [109, 141] on button "PARCEL" at bounding box center [104, 149] width 63 height 16
select select "AS"
checkbox input "false"
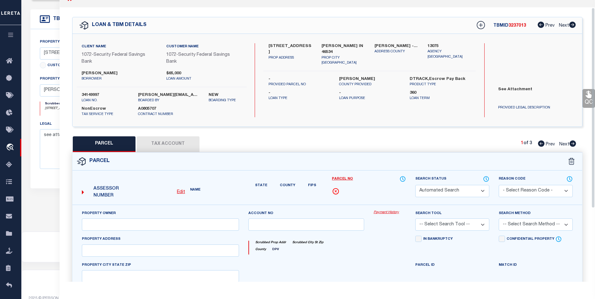
select select "BP"
type input "Vendl Marc"
type input "007-01342-00 (LERETA 3/5/24 Jessica)"
select select
type input "3050 CR 210"
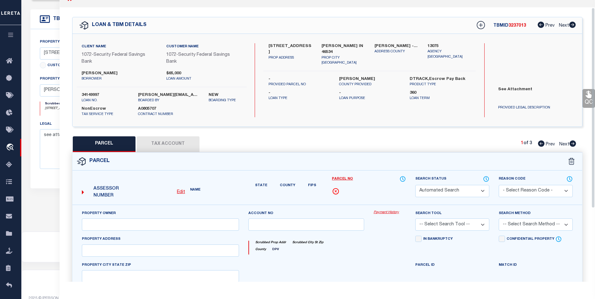
checkbox input "false"
type input "KNOX, IN 46534"
type textarea "Pt Lot 5 Sw Se S7 T32 R1 .46a."
type textarea "Parcel is inactive as per website"
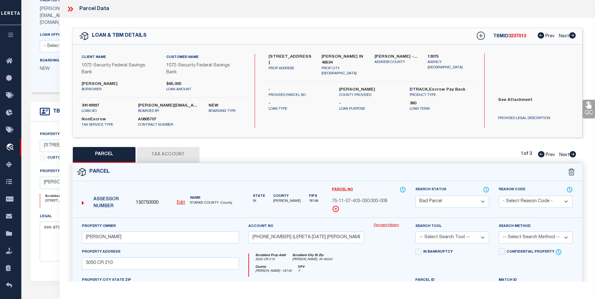
scroll to position [88, 0]
click at [159, 147] on button "Tax Account" at bounding box center [168, 155] width 63 height 16
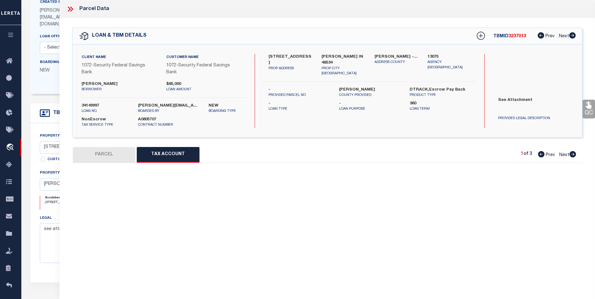
select select "100"
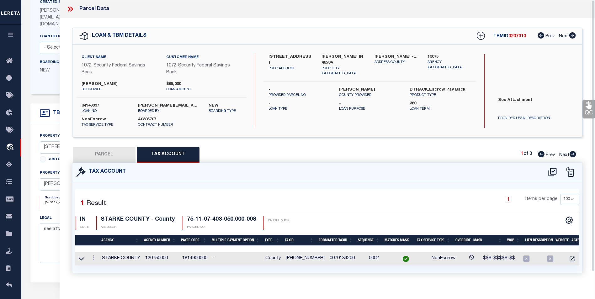
click at [73, 6] on icon at bounding box center [70, 9] width 8 height 8
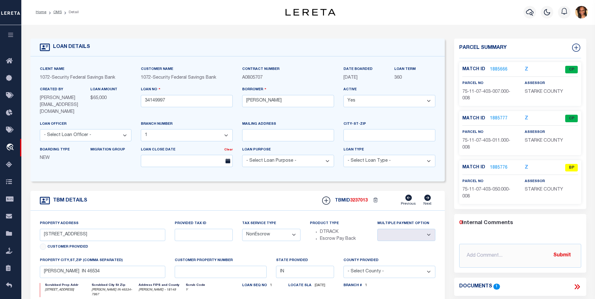
scroll to position [0, 0]
click at [501, 168] on link "1885776" at bounding box center [499, 168] width 18 height 7
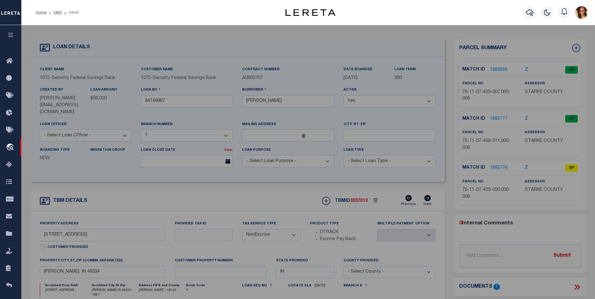
select select "AS"
checkbox input "false"
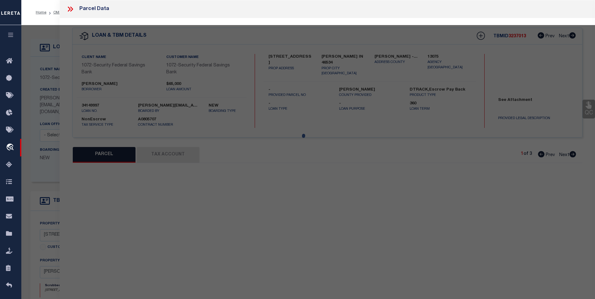
select select "BP"
type input "Vendl Marc"
type input "007-01342-00 (LERETA 3/5/24 Jessica)"
select select
type input "3050 CR 210"
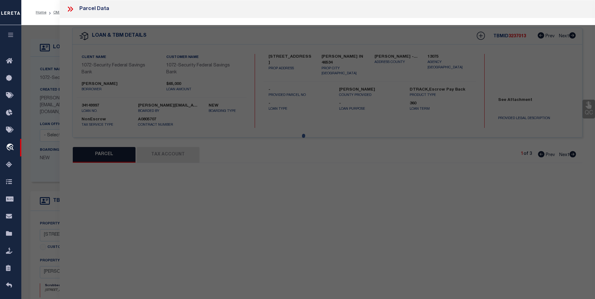
checkbox input "false"
type input "KNOX, IN 46534"
type textarea "Pt Lot 5 Sw Se S7 T32 R1 .46a."
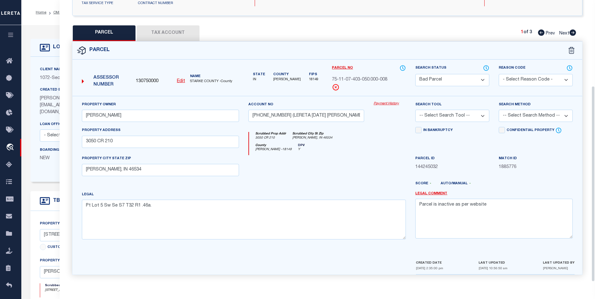
scroll to position [123, 0]
click at [490, 205] on textarea "Parcel is inactive as per website" at bounding box center [494, 218] width 158 height 40
type textarea "Parcel is inactive as per website Parcel is active on website; amt due 11/10/25…"
click at [470, 83] on select "Automated Search Bad Parcel Complete Duplicate Parcel High Dollar Reporting In …" at bounding box center [452, 79] width 74 height 12
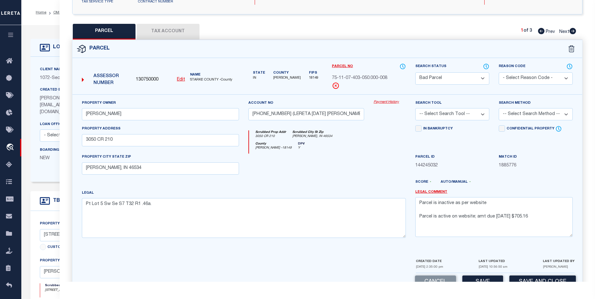
select select "PC"
click at [415, 72] on select "Automated Search Bad Parcel Complete Duplicate Parcel High Dollar Reporting In …" at bounding box center [452, 78] width 74 height 12
click at [484, 111] on select "-- Select Search Tool -- 3rd Party Website Agency File Agency Website ATLS CNV-…" at bounding box center [452, 114] width 74 height 12
select select "AGF"
click at [415, 109] on select "-- Select Search Tool -- 3rd Party Website Agency File Agency Website ATLS CNV-…" at bounding box center [452, 114] width 74 height 12
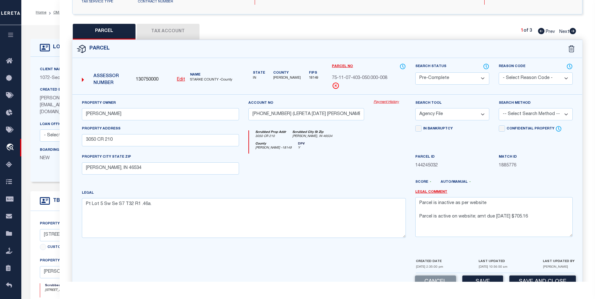
click at [521, 113] on select "-- Select Search Method -- Property Address Legal Liability Info Provided" at bounding box center [536, 114] width 74 height 12
select select "ADD"
click at [499, 109] on select "-- Select Search Method -- Property Address Legal Liability Info Provided" at bounding box center [536, 114] width 74 height 12
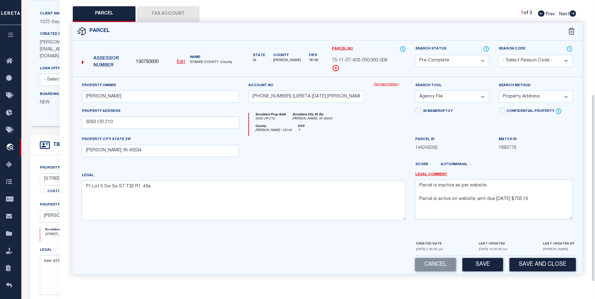
scroll to position [63, 0]
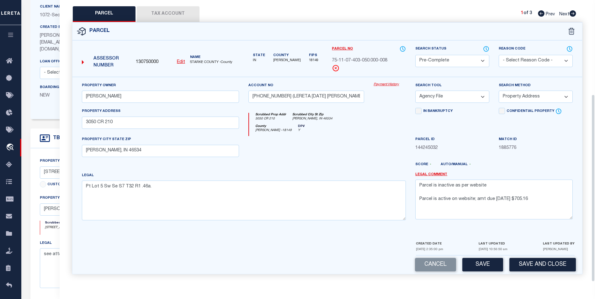
click at [488, 263] on button "Save" at bounding box center [483, 264] width 41 height 13
select select "AS"
select select
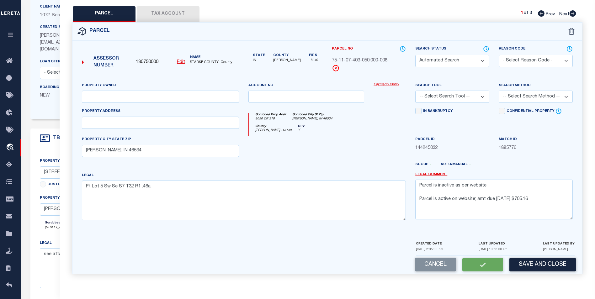
checkbox input "false"
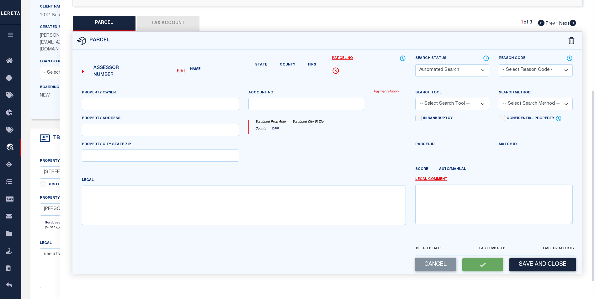
select select "PC"
type input "Vendl Marc"
type input "007-01342-00 (LERETA 3/5/24 Jessica)"
select select "AGF"
select select "ADD"
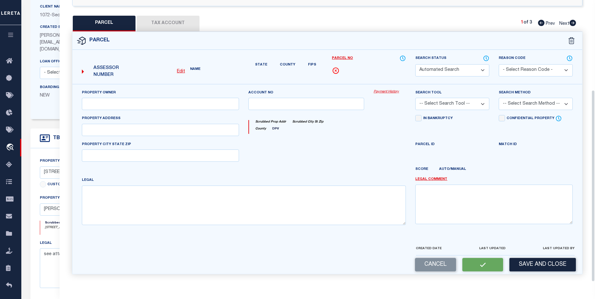
type input "3050 CR 210"
type input "KNOX, IN 46534"
type textarea "Pt Lot 5 Sw Se S7 T32 R1 .46a."
type textarea "Parcel is inactive as per website Parcel is active on website; amt due 11/10/25…"
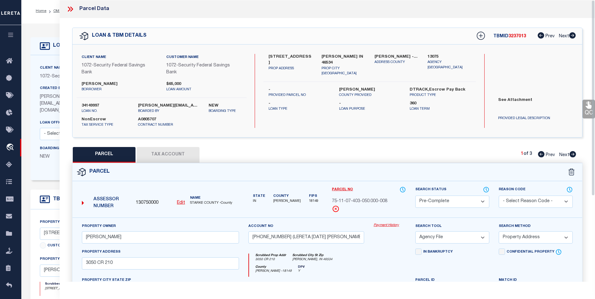
scroll to position [0, 0]
click at [70, 5] on div "Parcel Data" at bounding box center [328, 9] width 536 height 18
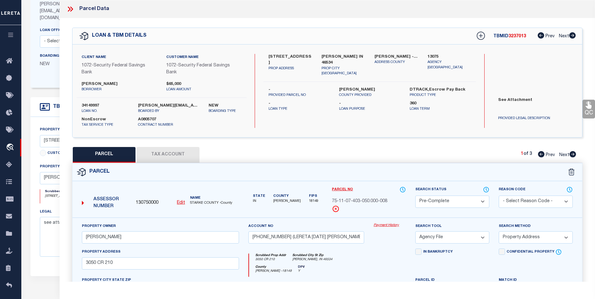
click at [71, 8] on icon at bounding box center [70, 9] width 8 height 8
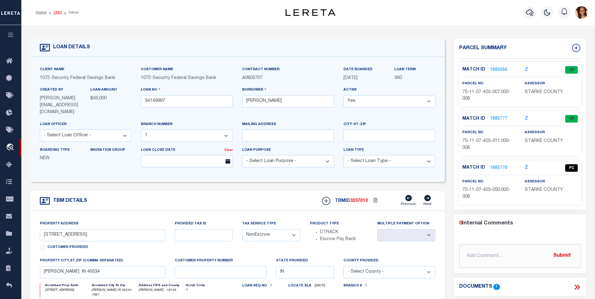
click at [60, 13] on link "OMS" at bounding box center [57, 13] width 8 height 4
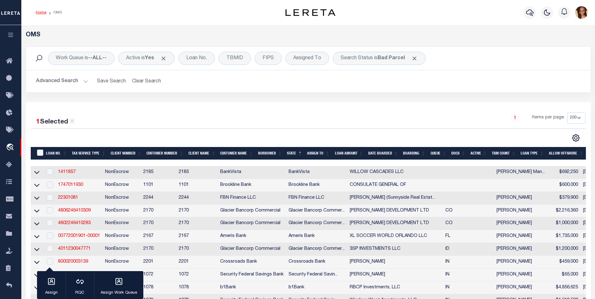
click at [43, 13] on link "Home" at bounding box center [41, 13] width 11 height 4
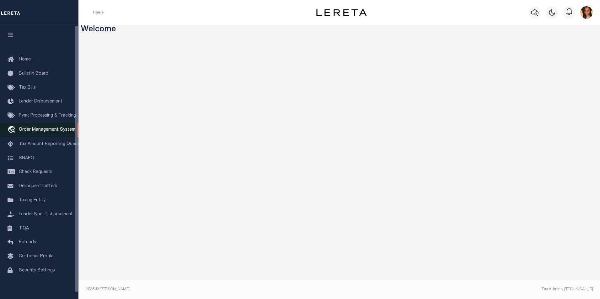
click at [58, 131] on span "Order Management System" at bounding box center [47, 130] width 56 height 4
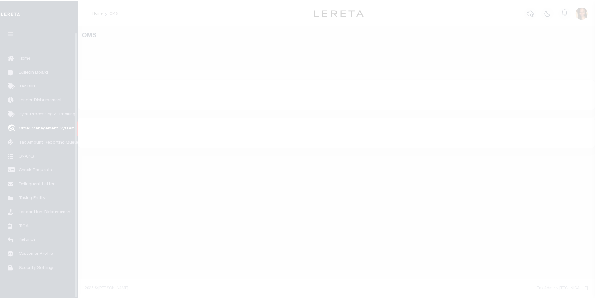
scroll to position [6, 0]
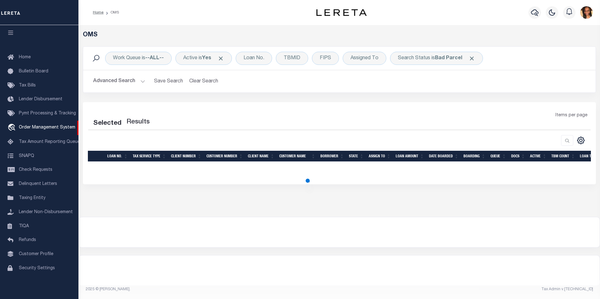
select select "200"
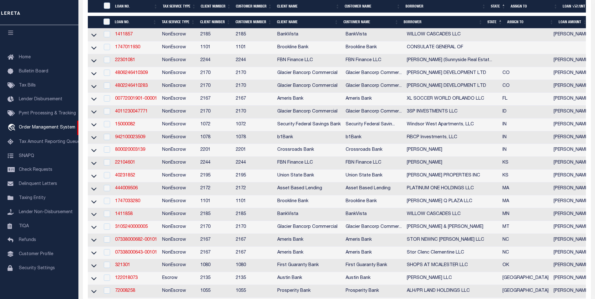
scroll to position [157, 0]
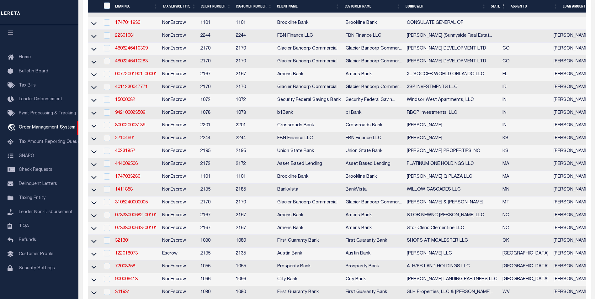
click at [129, 141] on link "22104601" at bounding box center [125, 138] width 20 height 4
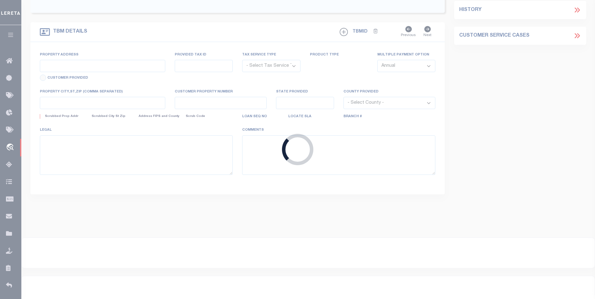
type input "22104601"
type input "[PERSON_NAME]"
select select
select select "NonEscrow"
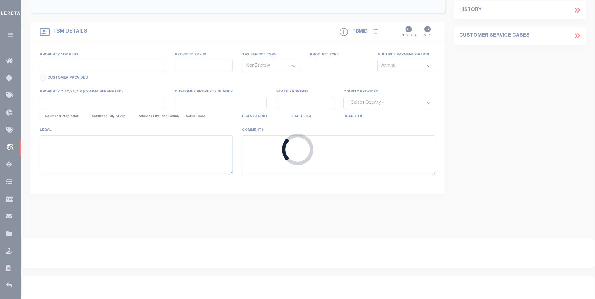
type input "[STREET_ADDRESS]"
type input "05675"
type input "[GEOGRAPHIC_DATA]"
type input "FBN"
type input "KS"
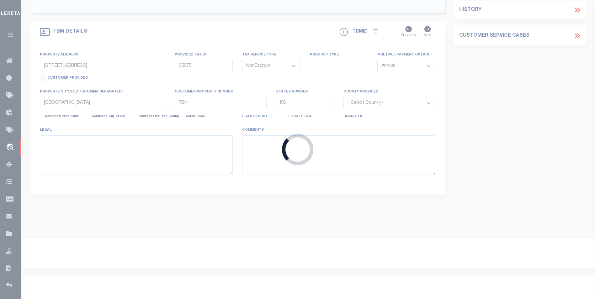
select select
select select "14078"
select select "5510"
select select "2"
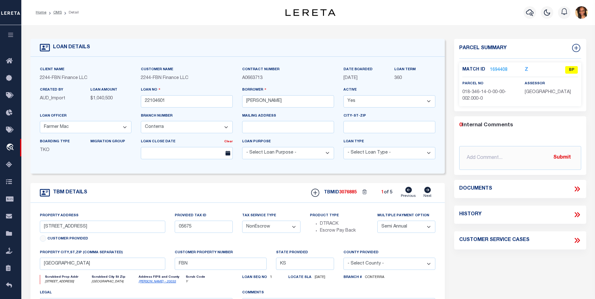
click at [494, 67] on link "1694408" at bounding box center [499, 70] width 18 height 7
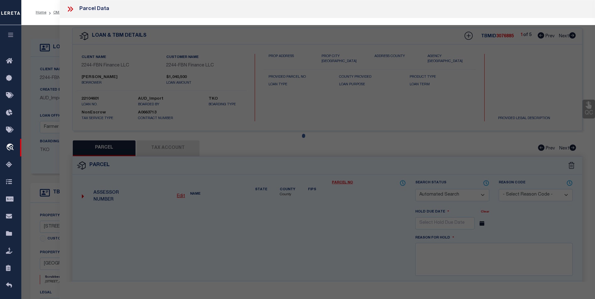
checkbox input "false"
select select "BP"
type input "[PERSON_NAME]"
type input "108-05675"
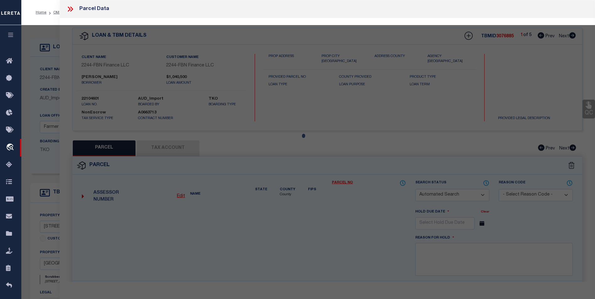
select select
type input "[STREET_ADDRESS]"
checkbox input "false"
type input "[GEOGRAPHIC_DATA]"
type textarea "S14, T35, R06, ACRES 349.01, LTS 2-4,NW1/4SE1/4 & N1/2SW1/4 & NW1/4,LESS ROW"
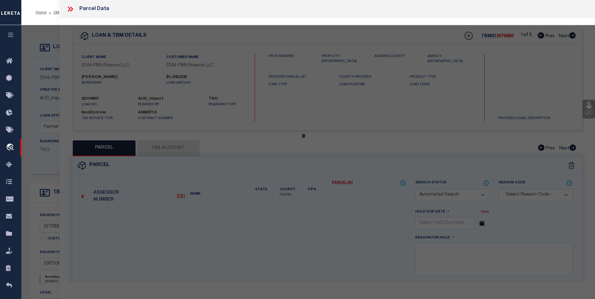
type textarea "Tax id, address and legal does not match with website- BG"
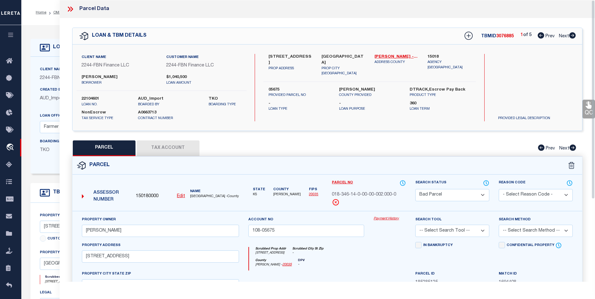
click at [70, 8] on icon at bounding box center [70, 9] width 8 height 8
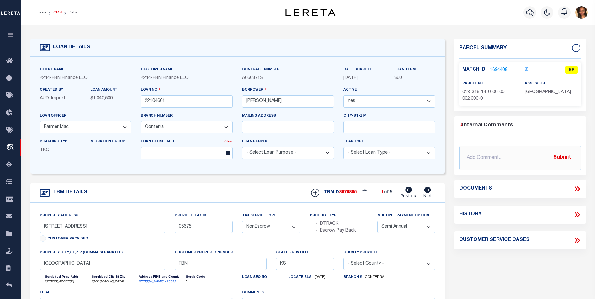
click at [55, 13] on link "OMS" at bounding box center [57, 13] width 8 height 4
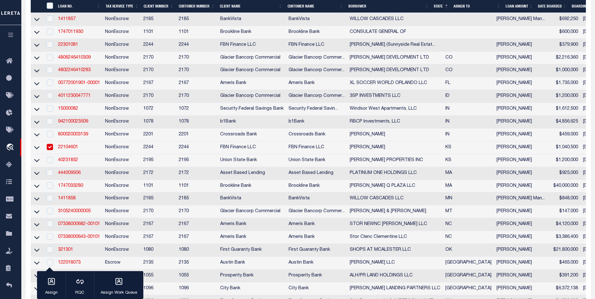
scroll to position [157, 0]
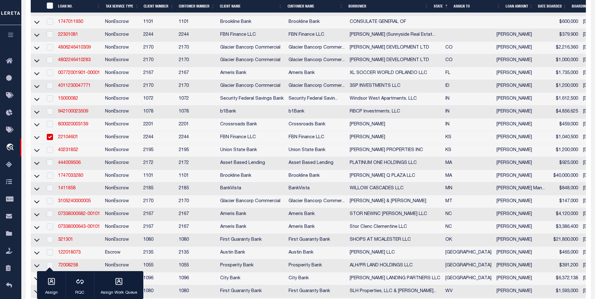
click at [51, 140] on input "checkbox" at bounding box center [50, 137] width 6 height 6
checkbox input "false"
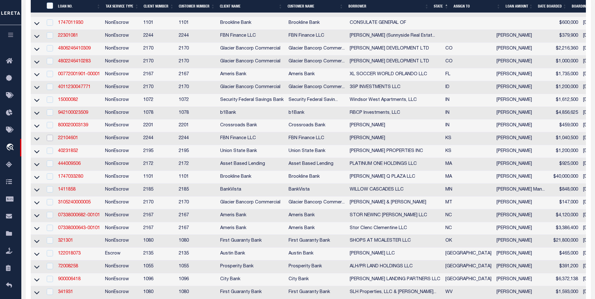
scroll to position [158, 0]
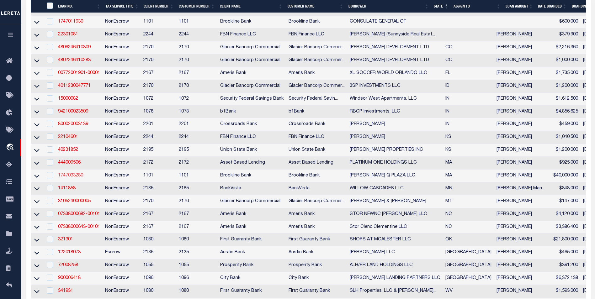
click at [73, 178] on link "1747033280" at bounding box center [70, 176] width 25 height 4
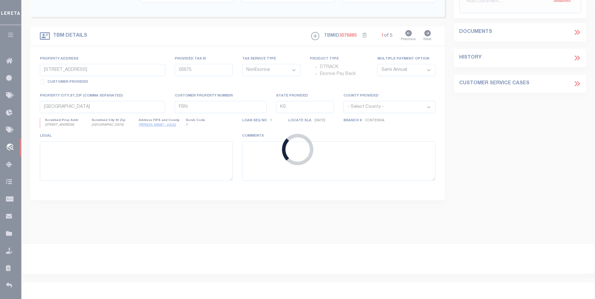
type input "1747033280"
type input "[PERSON_NAME] Q PLAZA LLC"
select select
type input "[STREET_ADDRESS][PERSON_NAME]"
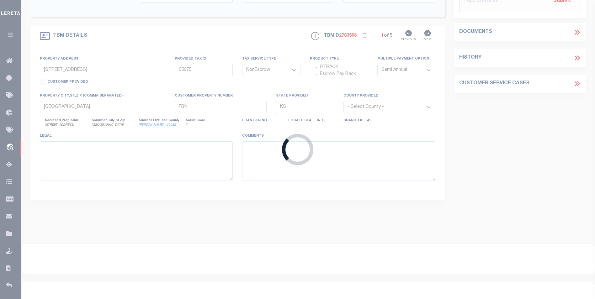
type input "1142/ 47/ C/ /"
select select
type input "QUINCY MA 02169"
type input "25507"
type input "MA"
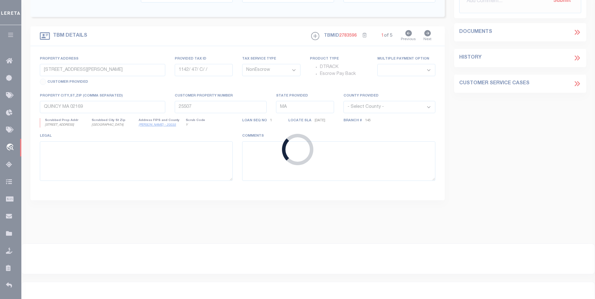
select select
select select "8394"
select select "1501"
